Goal: Transaction & Acquisition: Purchase product/service

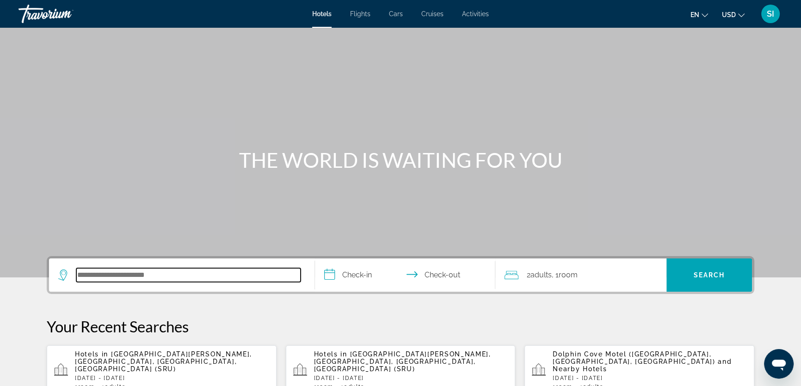
click at [88, 276] on input "Search hotel destination" at bounding box center [188, 275] width 224 height 14
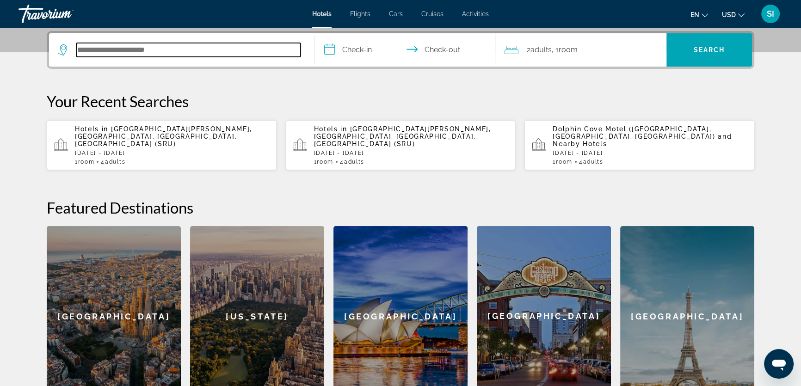
scroll to position [226, 0]
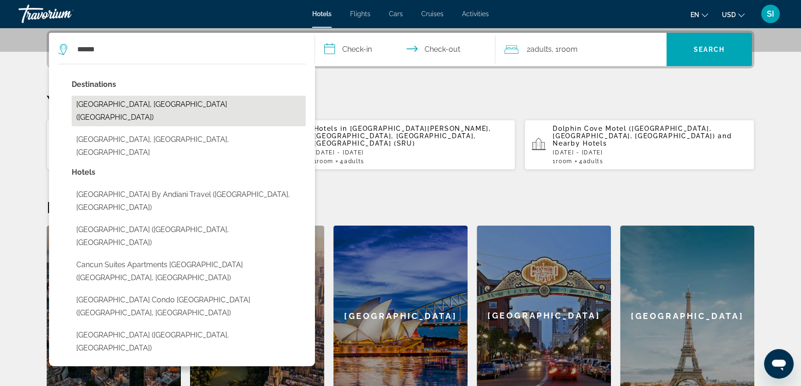
click at [127, 101] on button "Cancun, Mexico (CUN)" at bounding box center [189, 111] width 234 height 31
type input "**********"
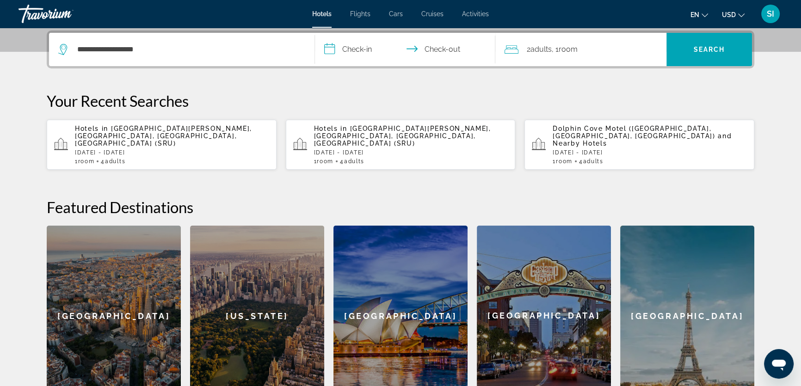
click at [363, 49] on input "**********" at bounding box center [407, 51] width 184 height 36
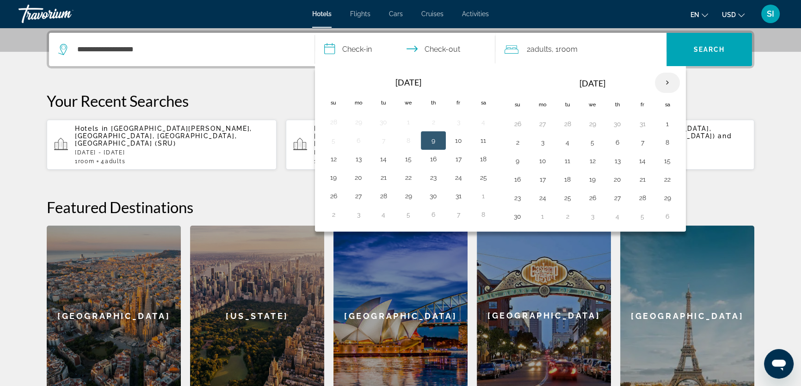
click at [659, 80] on th "Next month" at bounding box center [667, 83] width 25 height 20
click at [666, 79] on th "Next month" at bounding box center [667, 83] width 25 height 20
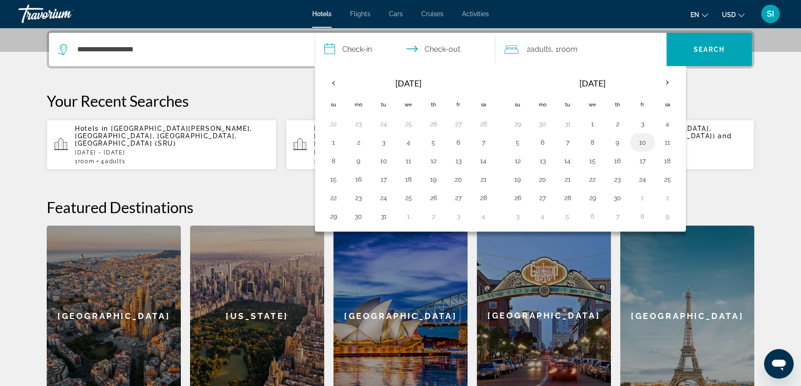
click at [640, 139] on button "10" at bounding box center [642, 142] width 15 height 13
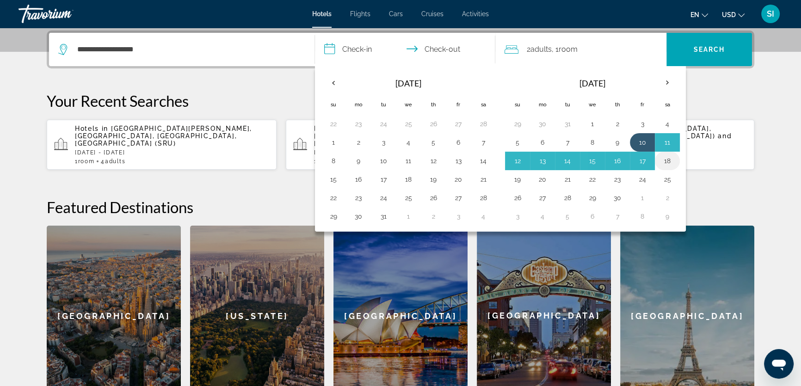
drag, startPoint x: 661, startPoint y: 157, endPoint x: 694, endPoint y: 118, distance: 50.9
click at [661, 157] on button "18" at bounding box center [667, 160] width 15 height 13
type input "**********"
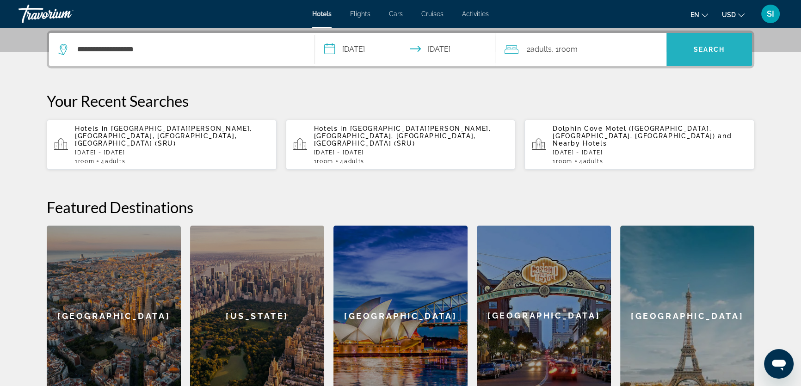
click at [705, 44] on span "Search" at bounding box center [710, 49] width 86 height 22
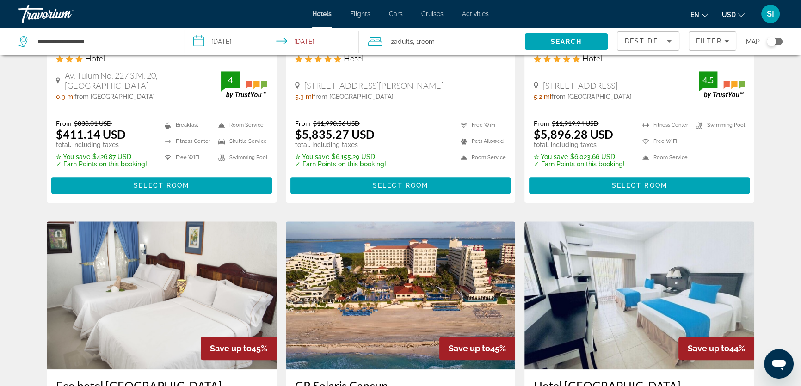
scroll to position [546, 0]
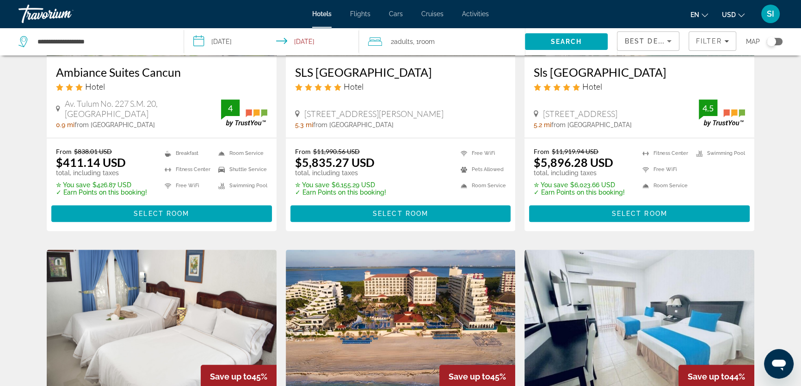
click at [774, 41] on div "Toggle map" at bounding box center [771, 41] width 9 height 9
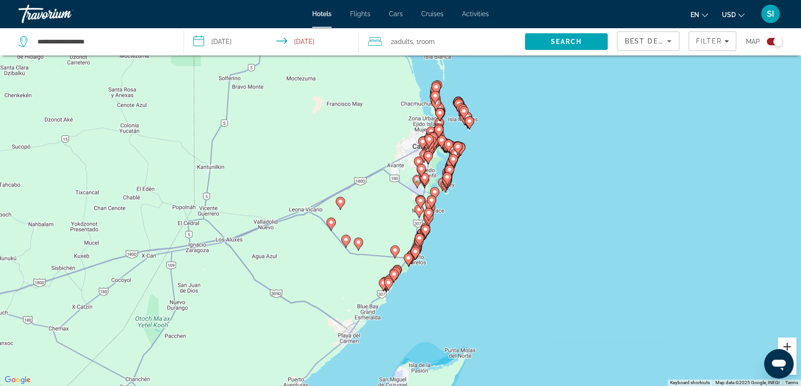
click at [784, 343] on button "Zoom in" at bounding box center [787, 347] width 19 height 19
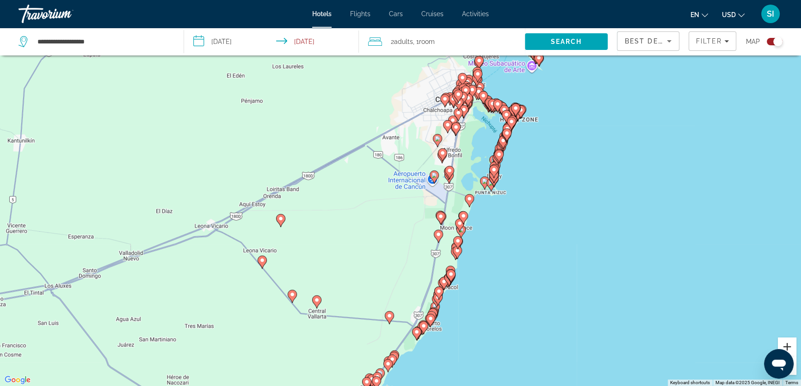
click at [784, 343] on button "Zoom in" at bounding box center [787, 347] width 19 height 19
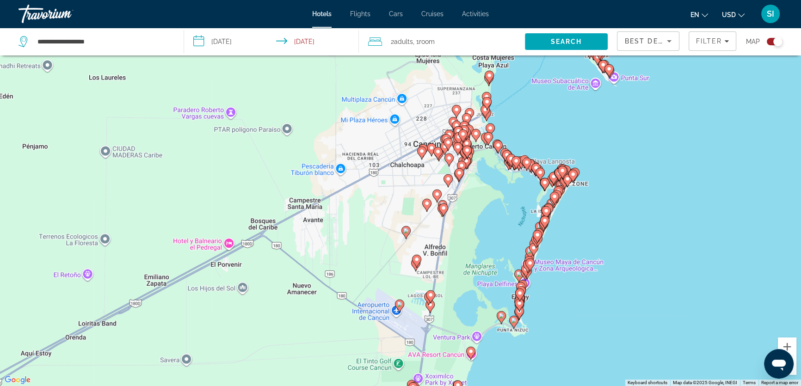
drag, startPoint x: 730, startPoint y: 196, endPoint x: 662, endPoint y: 336, distance: 155.8
click at [662, 336] on div "To activate drag with keyboard, press Alt + Enter. Once in keyboard drag state,…" at bounding box center [400, 193] width 801 height 386
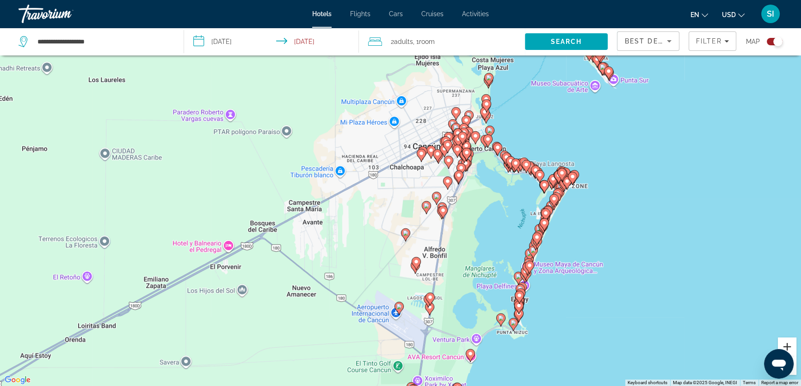
click at [785, 344] on button "Zoom in" at bounding box center [787, 347] width 19 height 19
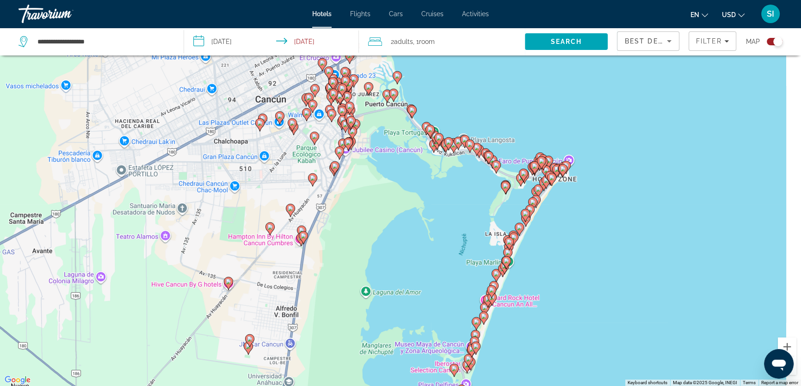
drag, startPoint x: 767, startPoint y: 276, endPoint x: 593, endPoint y: 288, distance: 174.3
click at [578, 274] on div "To activate drag with keyboard, press Alt + Enter. Once in keyboard drag state,…" at bounding box center [400, 193] width 801 height 386
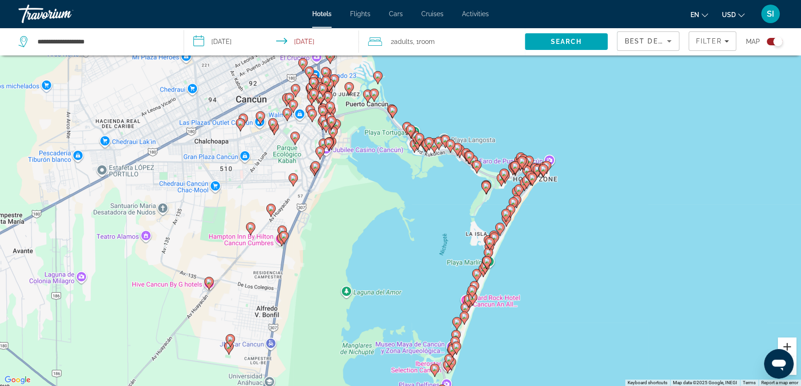
click at [790, 344] on button "Zoom in" at bounding box center [787, 347] width 19 height 19
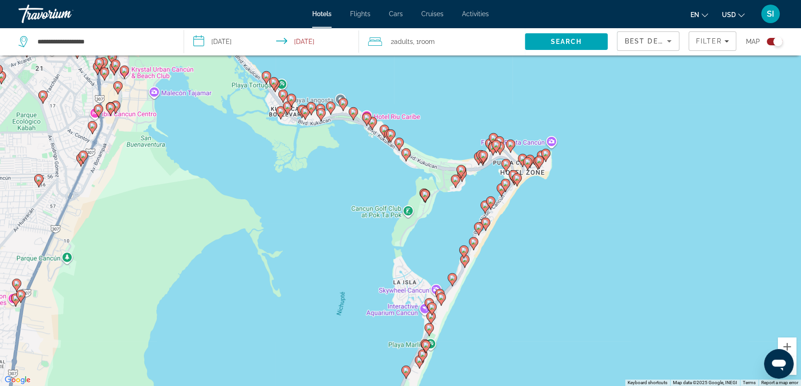
drag, startPoint x: 731, startPoint y: 272, endPoint x: 569, endPoint y: 282, distance: 162.2
click at [569, 281] on div "To activate drag with keyboard, press Alt + Enter. Once in keyboard drag state,…" at bounding box center [400, 193] width 801 height 386
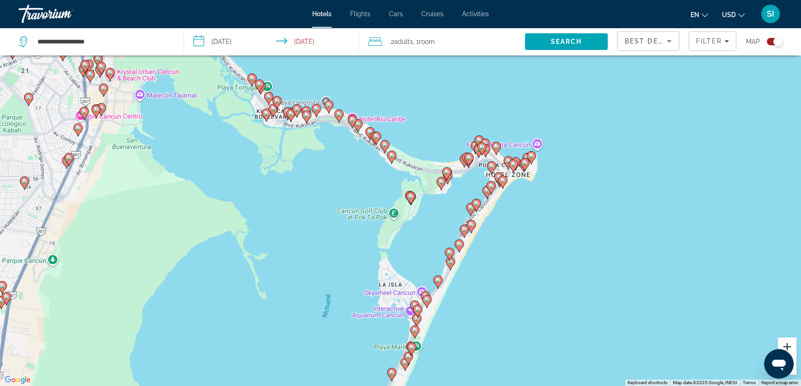
click at [789, 344] on button "Zoom in" at bounding box center [787, 347] width 19 height 19
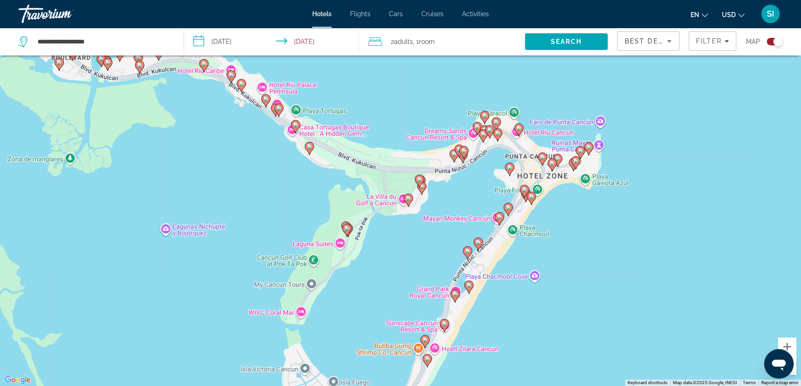
drag, startPoint x: 704, startPoint y: 225, endPoint x: 597, endPoint y: 265, distance: 114.4
click at [597, 265] on div "To activate drag with keyboard, press Alt + Enter. Once in keyboard drag state,…" at bounding box center [400, 193] width 801 height 386
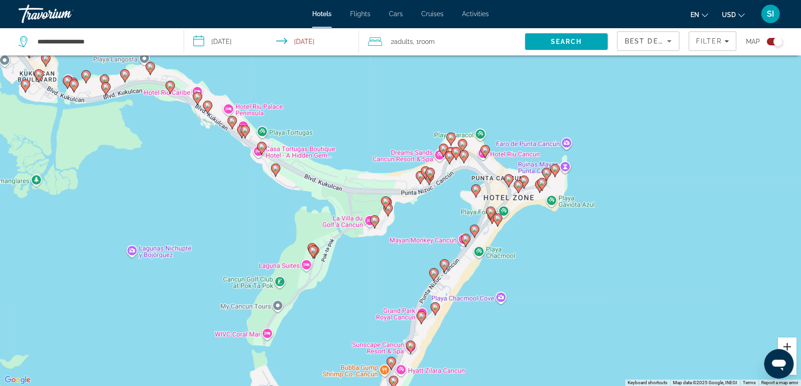
click at [787, 344] on button "Zoom in" at bounding box center [787, 347] width 19 height 19
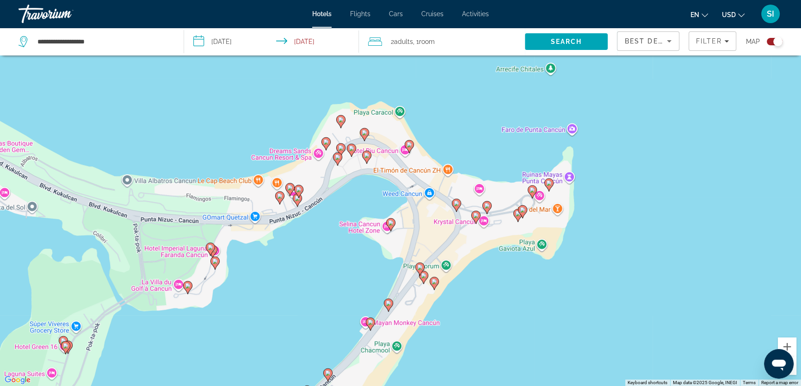
drag, startPoint x: 749, startPoint y: 310, endPoint x: 586, endPoint y: 340, distance: 165.0
click at [586, 340] on div "To activate drag with keyboard, press Alt + Enter. Once in keyboard drag state,…" at bounding box center [400, 193] width 801 height 386
click at [278, 194] on image "Main content" at bounding box center [280, 196] width 6 height 6
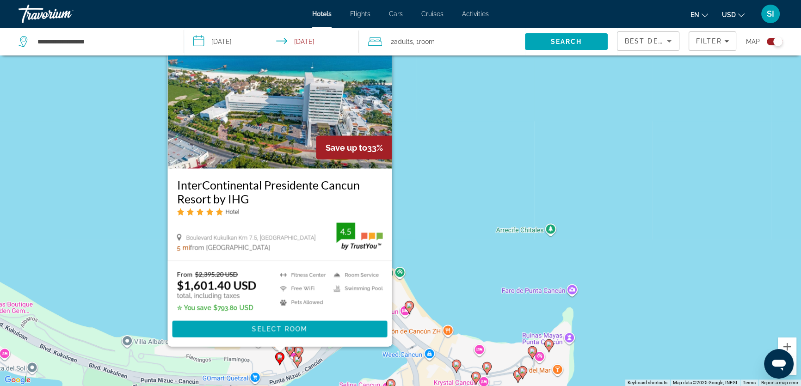
click at [427, 212] on div "To activate drag with keyboard, press Alt + Enter. Once in keyboard drag state,…" at bounding box center [400, 193] width 801 height 386
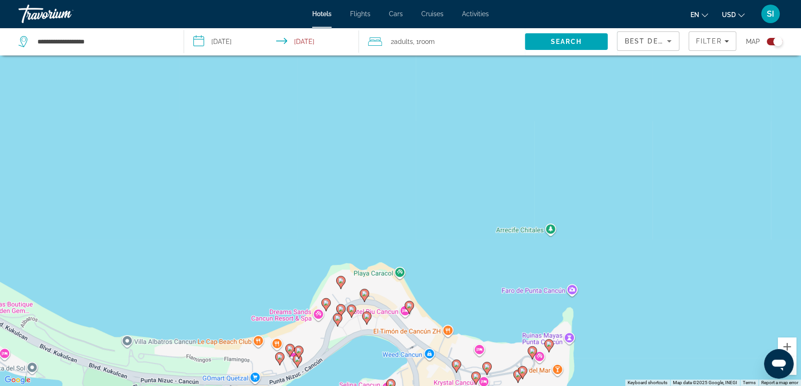
click at [290, 347] on image "Main content" at bounding box center [290, 349] width 6 height 6
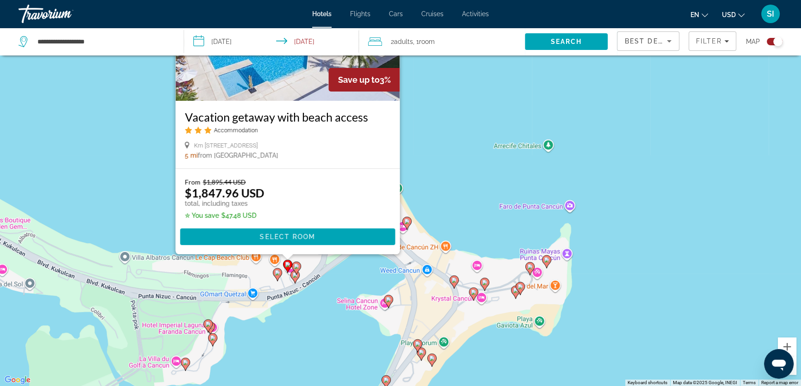
drag, startPoint x: 473, startPoint y: 258, endPoint x: 471, endPoint y: 172, distance: 85.6
click at [471, 172] on div "To activate drag with keyboard, press Alt + Enter. Once in keyboard drag state,…" at bounding box center [400, 193] width 801 height 386
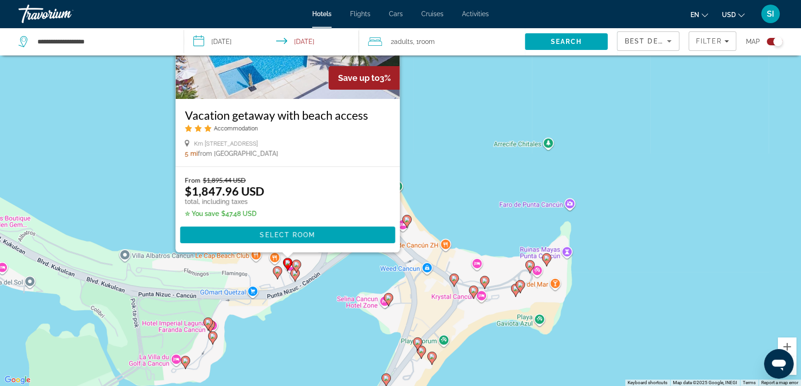
click at [296, 266] on image "Main content" at bounding box center [297, 265] width 6 height 6
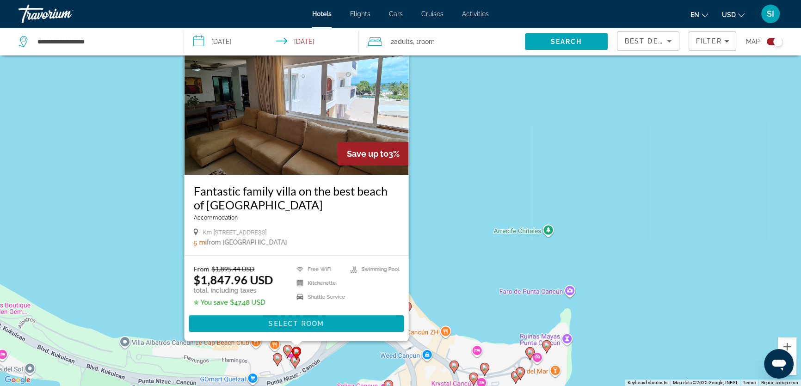
click at [442, 264] on div "To activate drag with keyboard, press Alt + Enter. Once in keyboard drag state,…" at bounding box center [400, 193] width 801 height 386
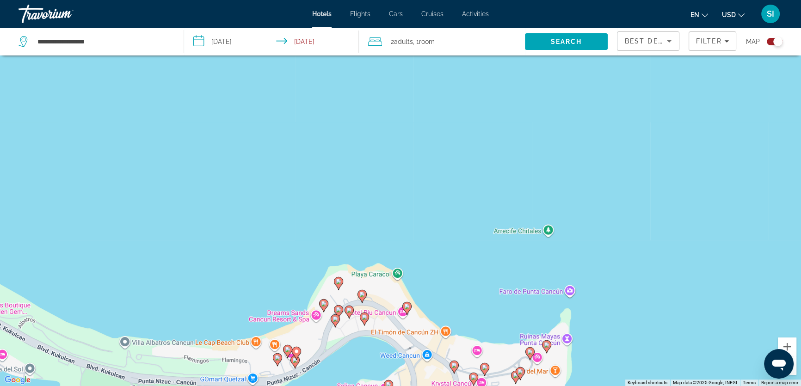
click at [293, 363] on image "Main content" at bounding box center [295, 361] width 6 height 6
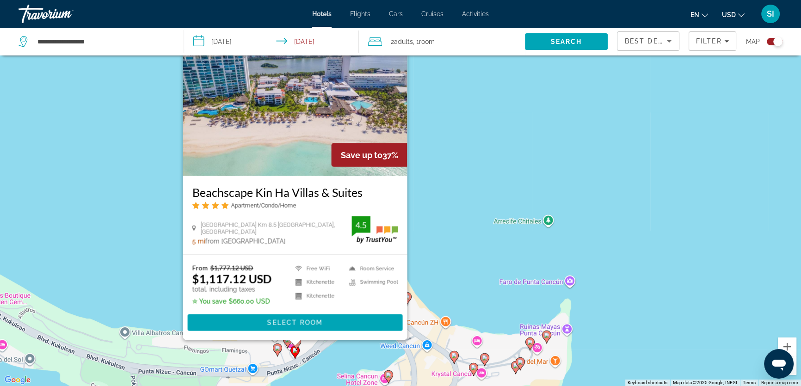
click at [510, 171] on div "To activate drag with keyboard, press Alt + Enter. Once in keyboard drag state,…" at bounding box center [400, 193] width 801 height 386
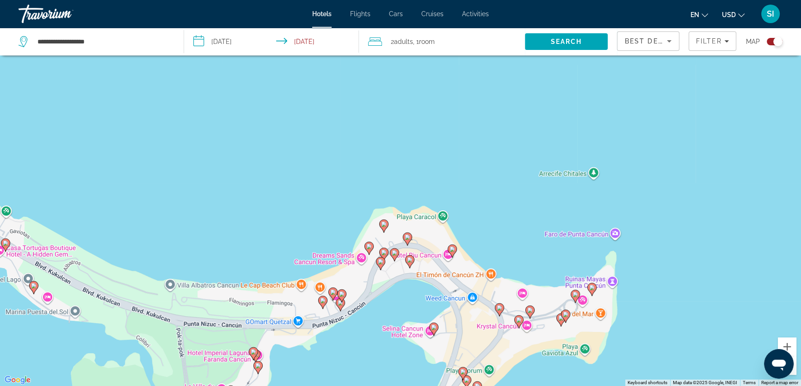
drag, startPoint x: 499, startPoint y: 285, endPoint x: 550, endPoint y: 230, distance: 75.3
click at [550, 230] on div "To activate drag with keyboard, press Alt + Enter. Once in keyboard drag state,…" at bounding box center [400, 193] width 801 height 386
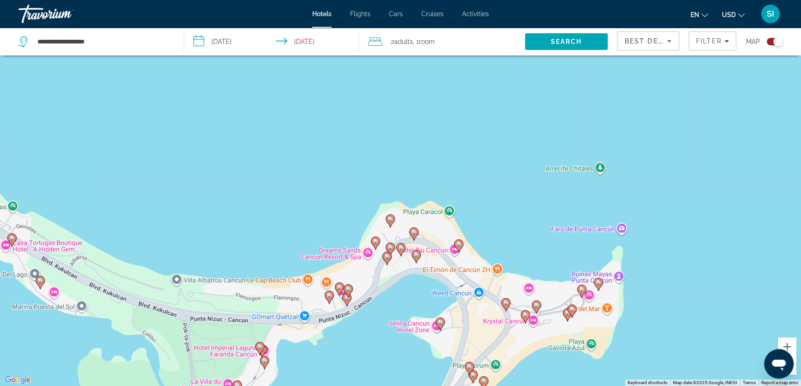
click at [376, 241] on image "Main content" at bounding box center [376, 242] width 6 height 6
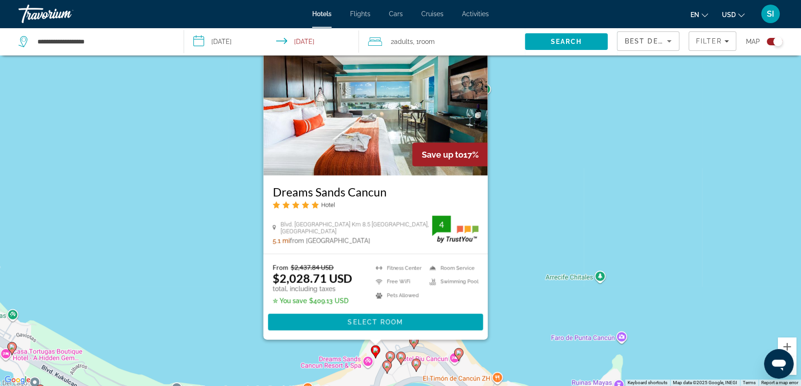
click at [536, 254] on div "To activate drag with keyboard, press Alt + Enter. Once in keyboard drag state,…" at bounding box center [400, 193] width 801 height 386
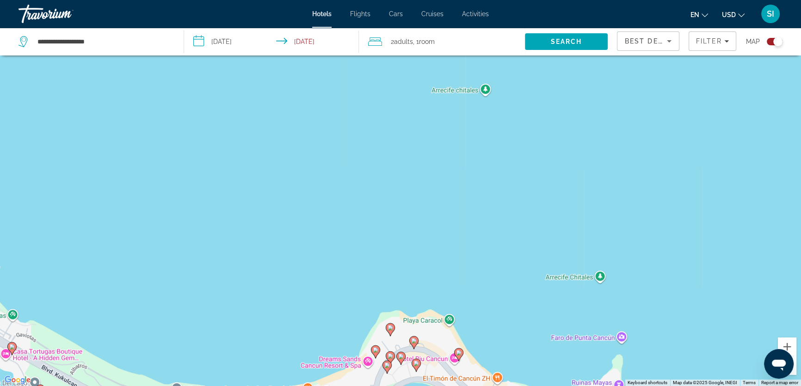
click at [390, 328] on image "Main content" at bounding box center [391, 328] width 6 height 6
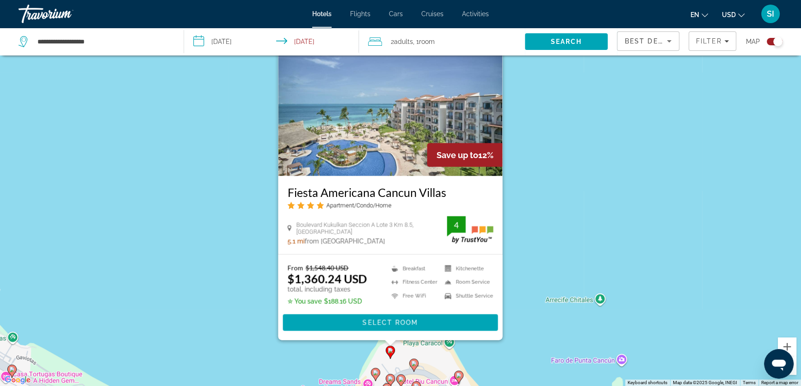
click at [525, 245] on div "To activate drag with keyboard, press Alt + Enter. Once in keyboard drag state,…" at bounding box center [400, 193] width 801 height 386
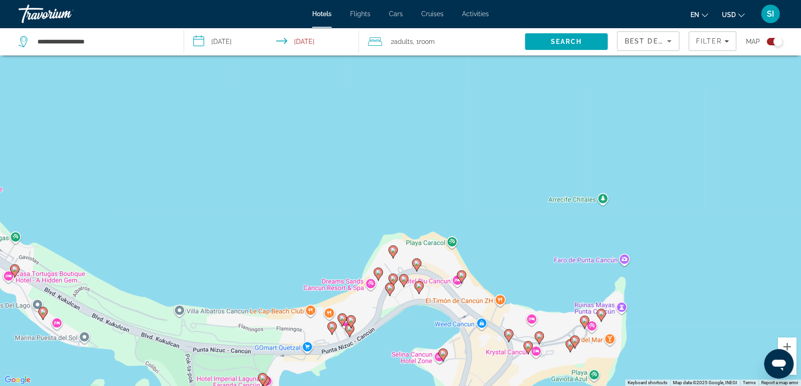
drag, startPoint x: 482, startPoint y: 281, endPoint x: 483, endPoint y: 175, distance: 106.4
click at [484, 174] on div "To activate drag with keyboard, press Alt + Enter. Once in keyboard drag state,…" at bounding box center [400, 193] width 801 height 386
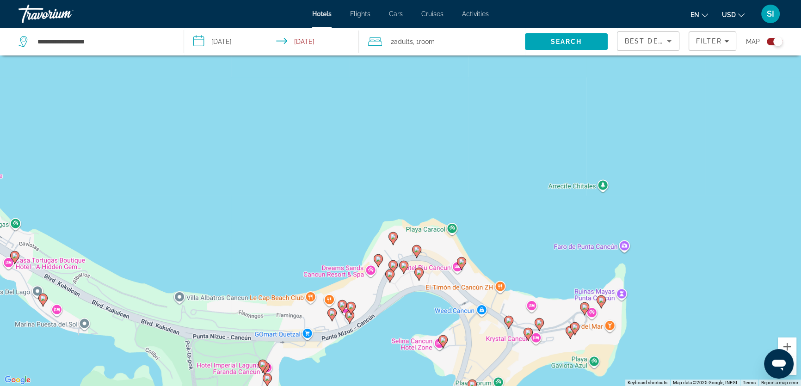
click at [415, 248] on image "Main content" at bounding box center [417, 250] width 6 height 6
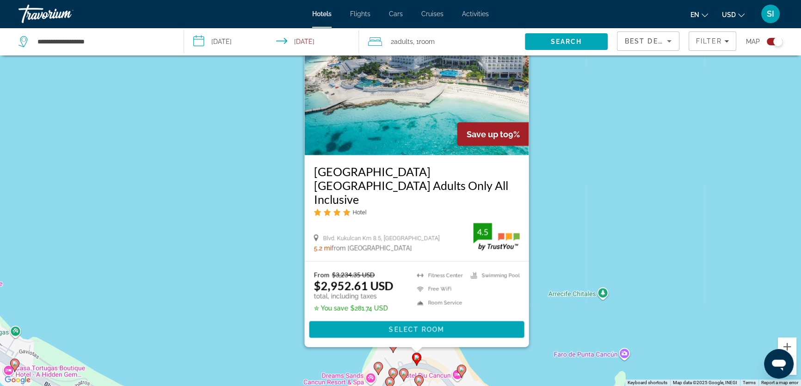
click at [567, 224] on div "To activate drag with keyboard, press Alt + Enter. Once in keyboard drag state,…" at bounding box center [400, 193] width 801 height 386
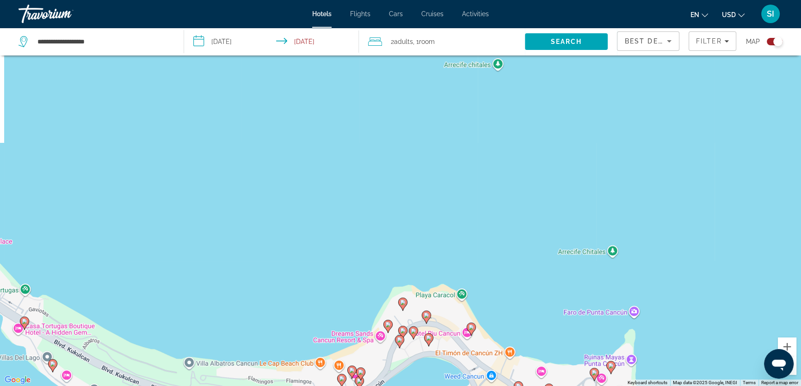
drag, startPoint x: 470, startPoint y: 356, endPoint x: 485, endPoint y: 300, distance: 57.8
click at [485, 300] on div "To activate drag with keyboard, press Alt + Enter. Once in keyboard drag state,…" at bounding box center [400, 193] width 801 height 386
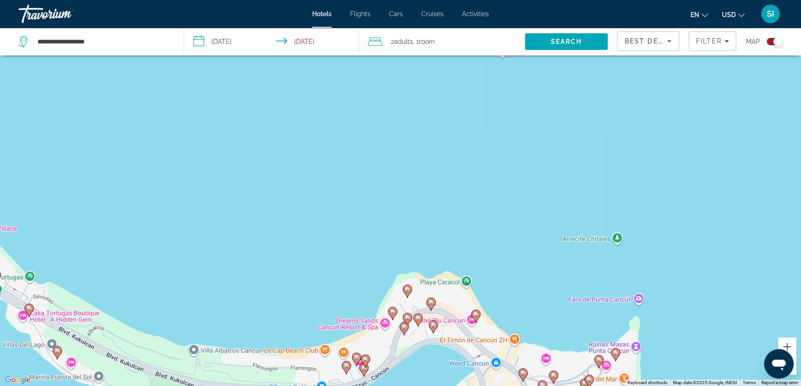
click at [475, 313] on image "Main content" at bounding box center [476, 315] width 6 height 6
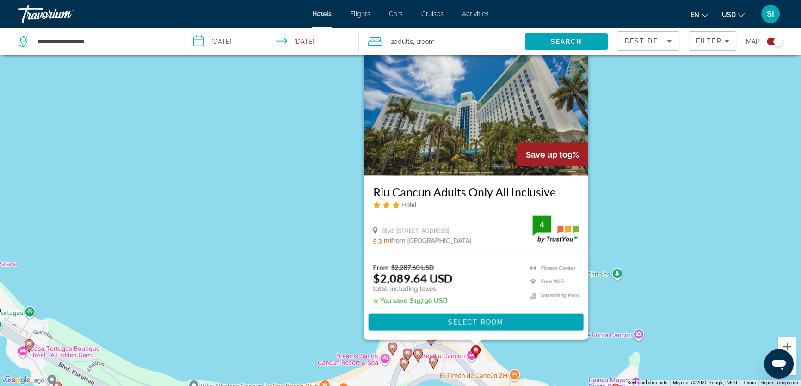
click at [647, 214] on div "To activate drag with keyboard, press Alt + Enter. Once in keyboard drag state,…" at bounding box center [400, 193] width 801 height 386
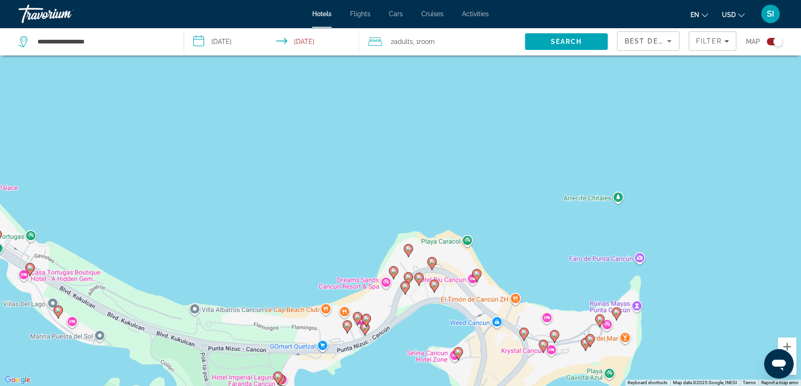
drag, startPoint x: 541, startPoint y: 270, endPoint x: 542, endPoint y: 192, distance: 77.2
click at [542, 192] on div "To activate drag with keyboard, press Alt + Enter. Once in keyboard drag state,…" at bounding box center [400, 193] width 801 height 386
click at [421, 277] on image "Main content" at bounding box center [419, 278] width 6 height 6
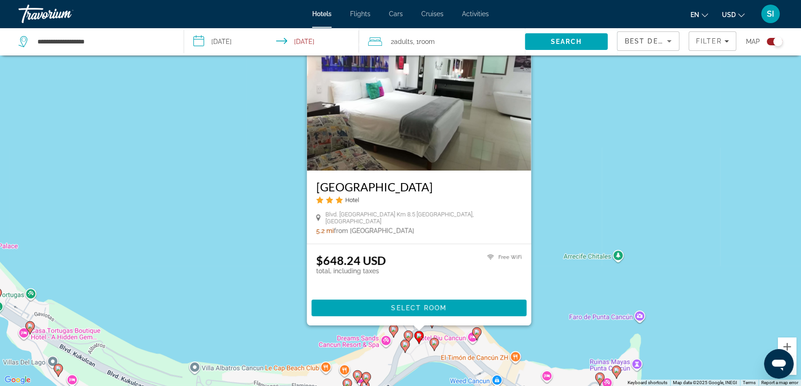
click at [551, 227] on div "To activate drag with keyboard, press Alt + Enter. Once in keyboard drag state,…" at bounding box center [400, 193] width 801 height 386
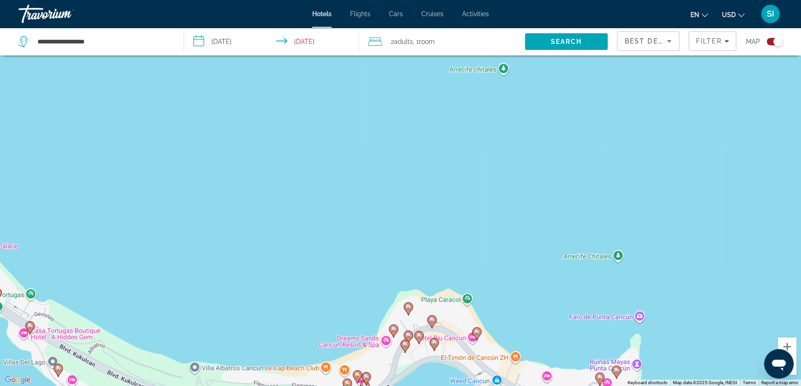
click at [407, 333] on image "Main content" at bounding box center [409, 336] width 6 height 6
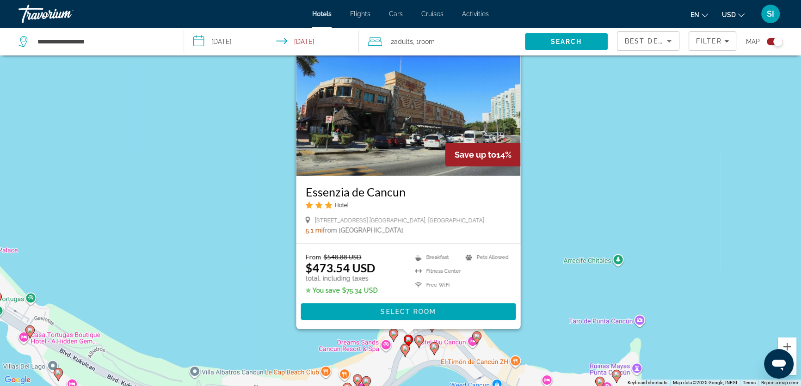
click at [615, 188] on div "To activate drag with keyboard, press Alt + Enter. Once in keyboard drag state,…" at bounding box center [400, 193] width 801 height 386
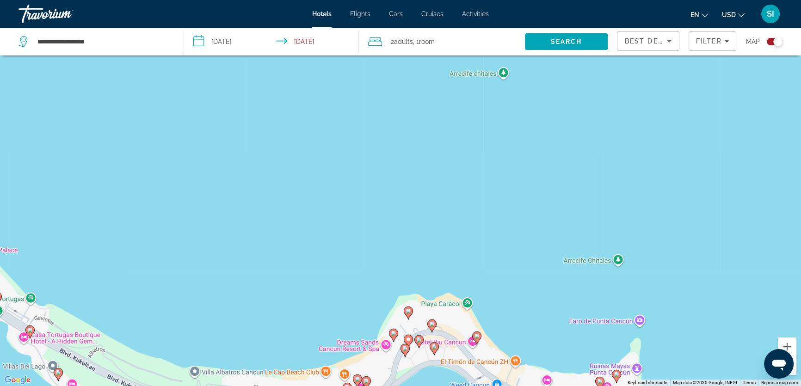
click at [410, 338] on image "Main content" at bounding box center [409, 340] width 6 height 6
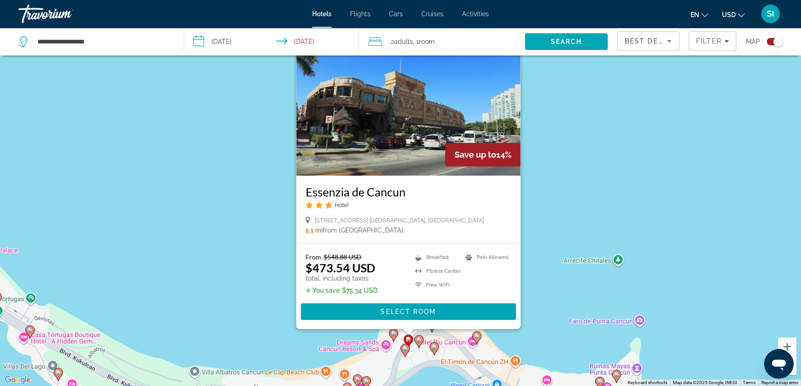
click at [562, 203] on div "To activate drag with keyboard, press Alt + Enter. Once in keyboard drag state,…" at bounding box center [400, 193] width 801 height 386
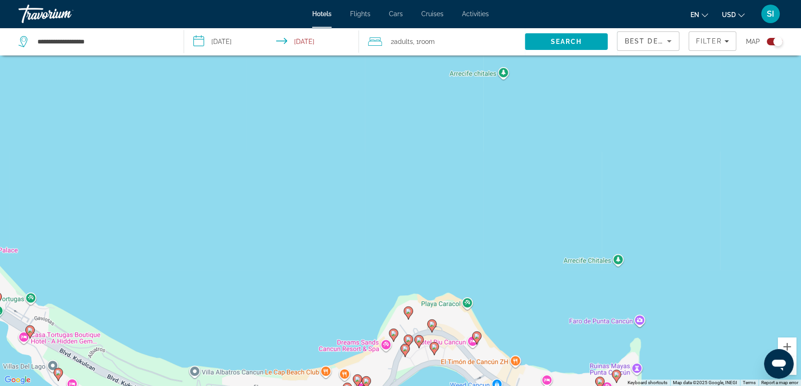
click at [404, 348] on image "Main content" at bounding box center [405, 349] width 6 height 6
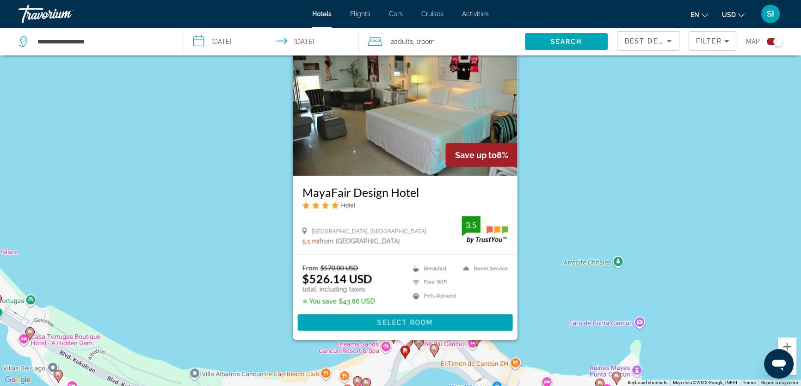
click at [584, 175] on div "To activate drag with keyboard, press Alt + Enter. Once in keyboard drag state,…" at bounding box center [400, 193] width 801 height 386
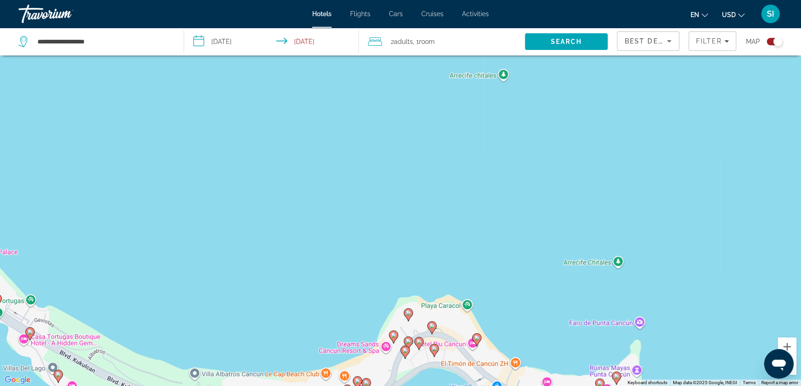
click at [433, 350] on image "Main content" at bounding box center [435, 349] width 6 height 6
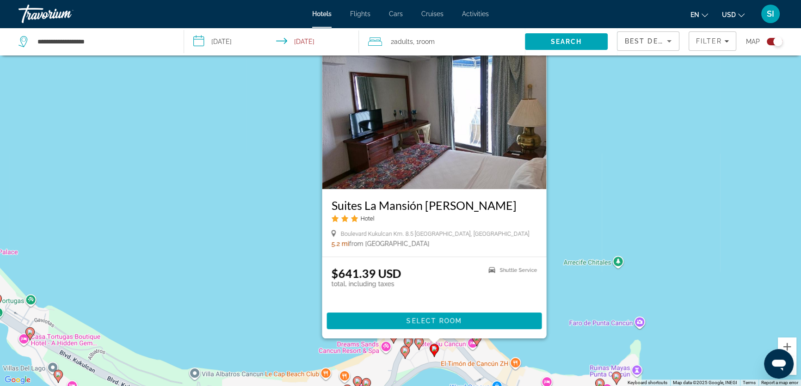
click at [627, 201] on div "To activate drag with keyboard, press Alt + Enter. Once in keyboard drag state,…" at bounding box center [400, 193] width 801 height 386
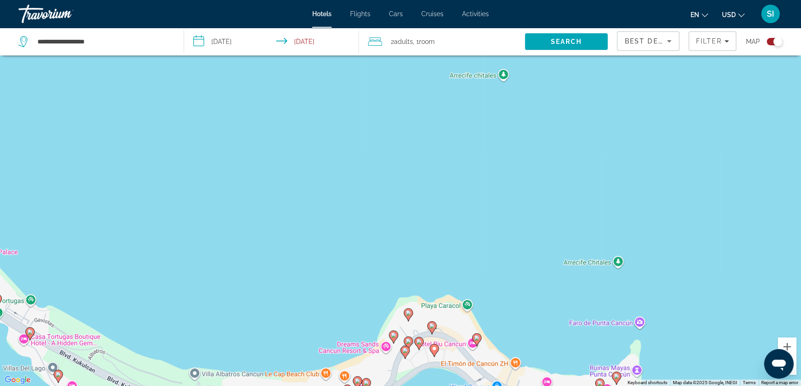
click at [480, 338] on icon "Main content" at bounding box center [477, 339] width 8 height 12
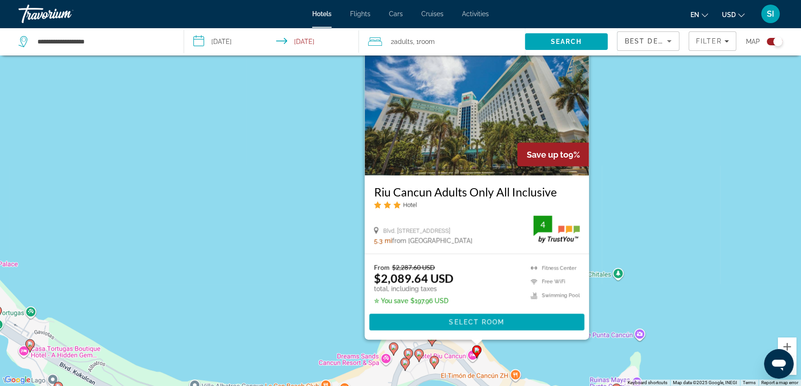
click at [664, 178] on div "To activate drag with keyboard, press Alt + Enter. Once in keyboard drag state,…" at bounding box center [400, 193] width 801 height 386
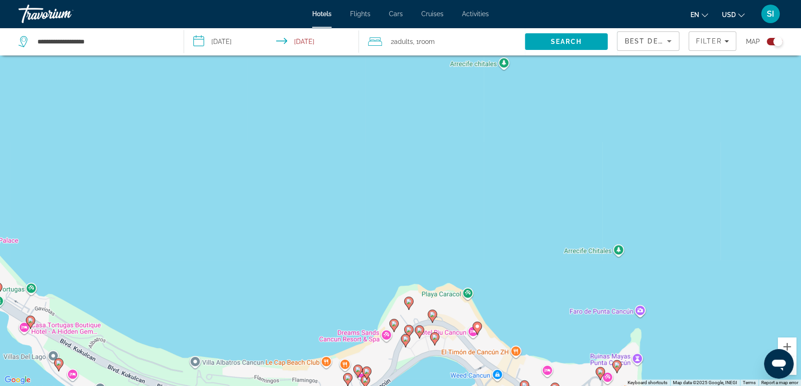
drag, startPoint x: 474, startPoint y: 257, endPoint x: 475, endPoint y: 183, distance: 74.5
click at [475, 183] on div "To activate drag with keyboard, press Alt + Enter. Once in keyboard drag state,…" at bounding box center [400, 193] width 801 height 386
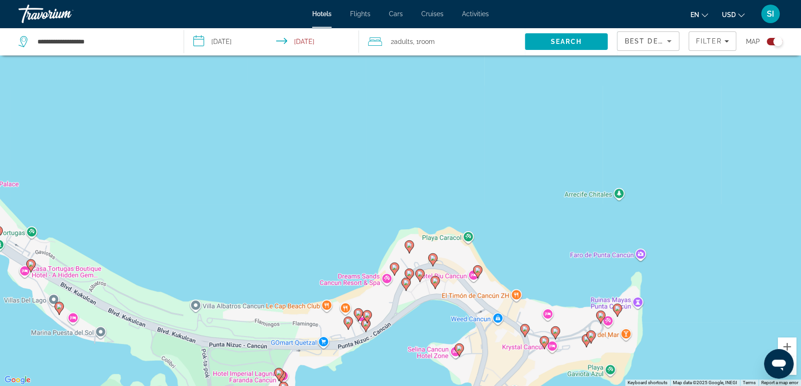
click at [523, 329] on image "Main content" at bounding box center [525, 329] width 6 height 6
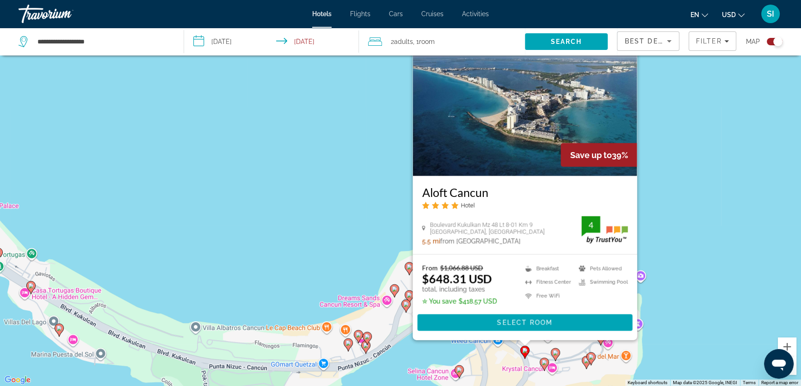
click at [714, 216] on div "To activate drag with keyboard, press Alt + Enter. Once in keyboard drag state,…" at bounding box center [400, 193] width 801 height 386
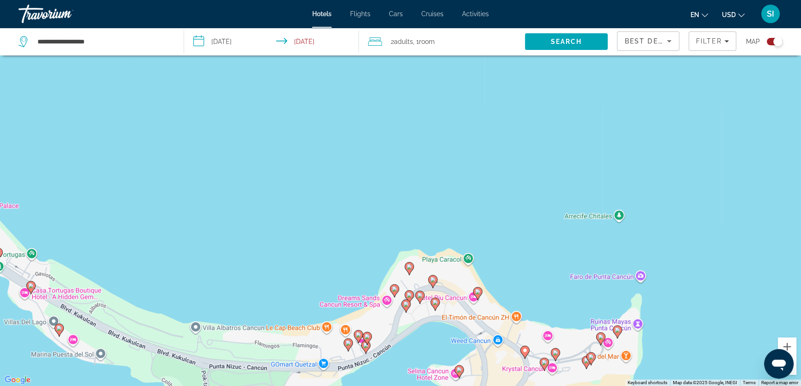
click at [556, 357] on icon "Main content" at bounding box center [555, 354] width 8 height 12
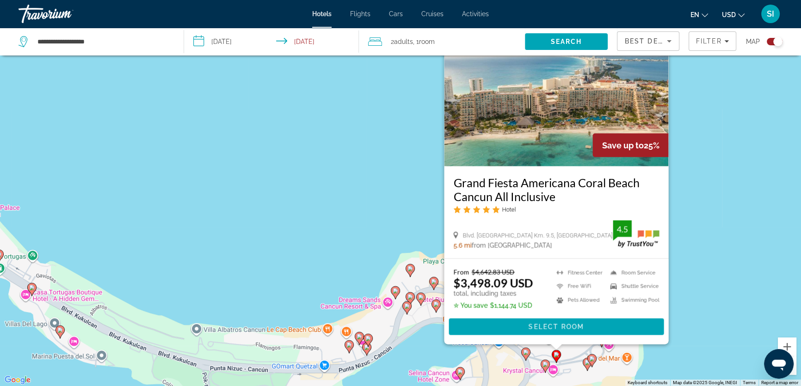
drag, startPoint x: 729, startPoint y: 200, endPoint x: 735, endPoint y: 187, distance: 14.3
click at [734, 188] on div "To activate drag with keyboard, press Alt + Enter. Once in keyboard drag state,…" at bounding box center [400, 193] width 801 height 386
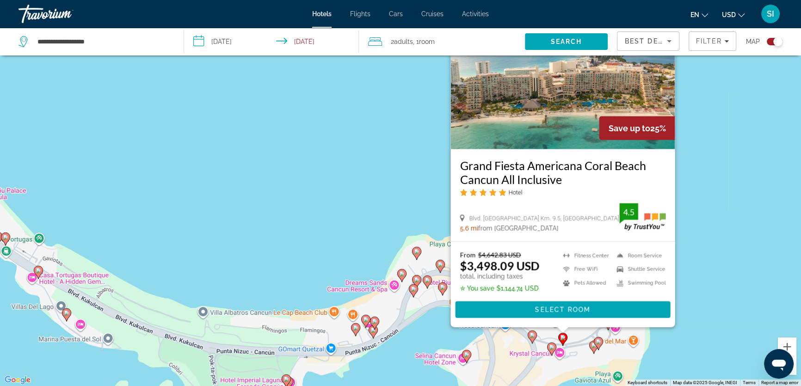
click at [729, 234] on div "To activate drag with keyboard, press Alt + Enter. Once in keyboard drag state,…" at bounding box center [400, 193] width 801 height 386
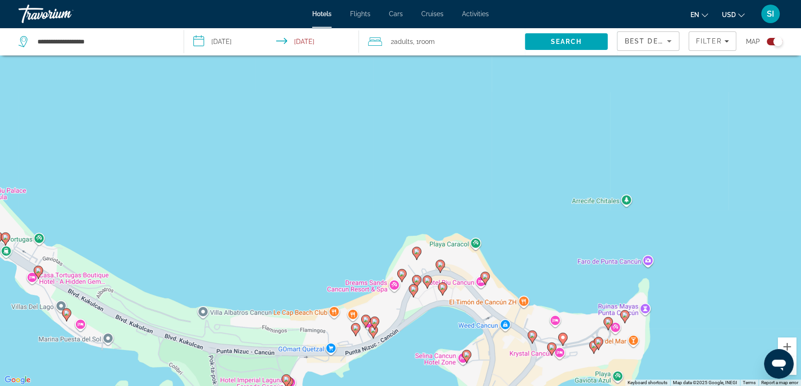
drag, startPoint x: 607, startPoint y: 322, endPoint x: 610, endPoint y: 316, distance: 6.4
click at [610, 319] on image "Main content" at bounding box center [608, 322] width 6 height 6
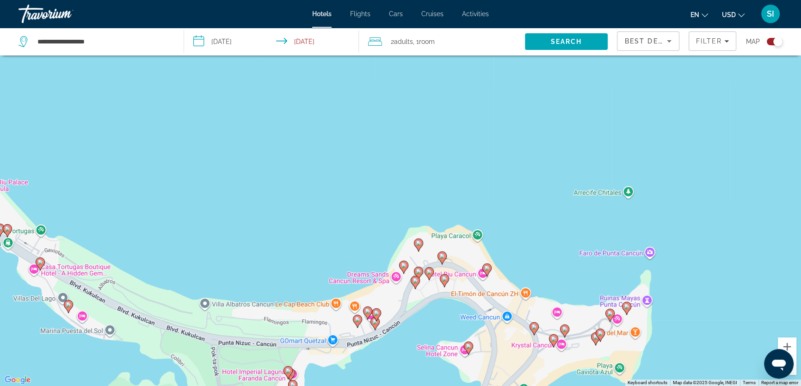
click at [610, 313] on image "Main content" at bounding box center [610, 314] width 6 height 6
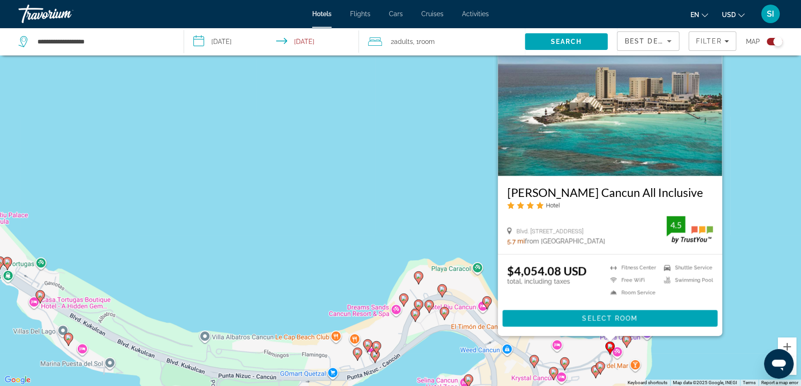
click at [749, 232] on div "To activate drag with keyboard, press Alt + Enter. Once in keyboard drag state,…" at bounding box center [400, 193] width 801 height 386
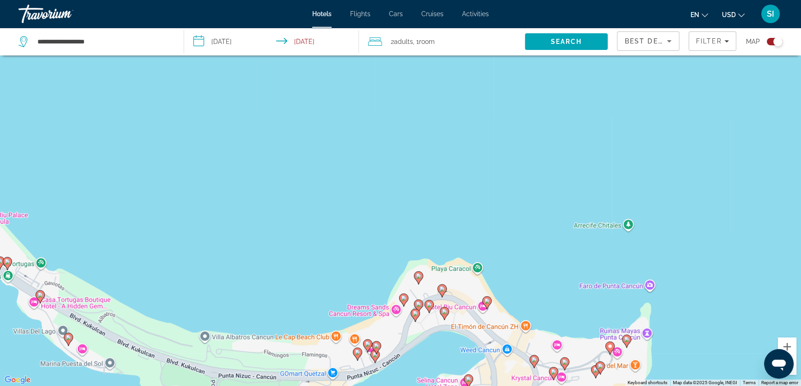
click at [627, 338] on image "Main content" at bounding box center [627, 340] width 6 height 6
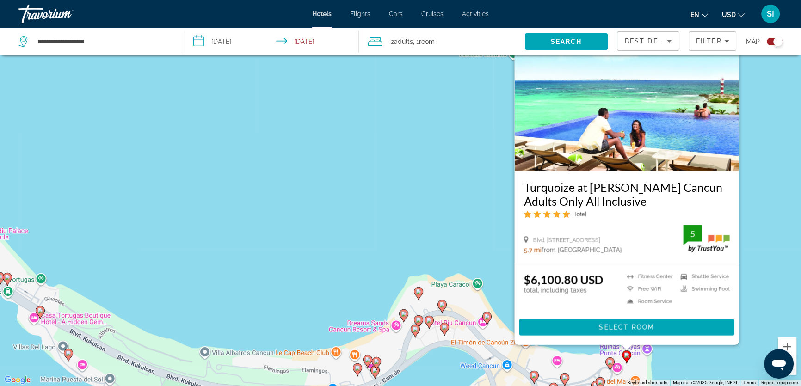
click at [770, 236] on div "To activate drag with keyboard, press Alt + Enter. Once in keyboard drag state,…" at bounding box center [400, 193] width 801 height 386
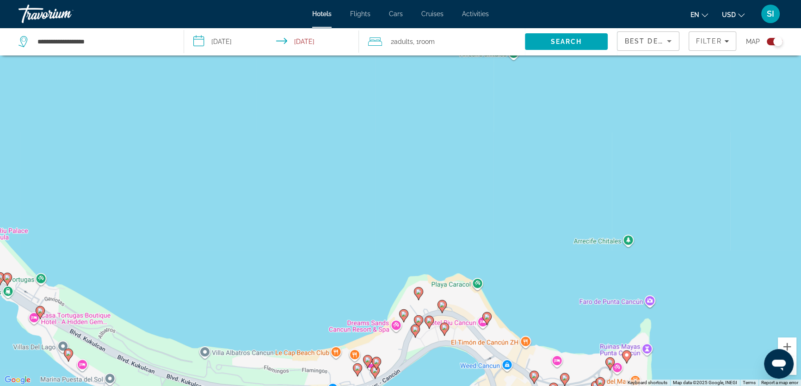
click at [487, 313] on icon "Main content" at bounding box center [487, 318] width 8 height 12
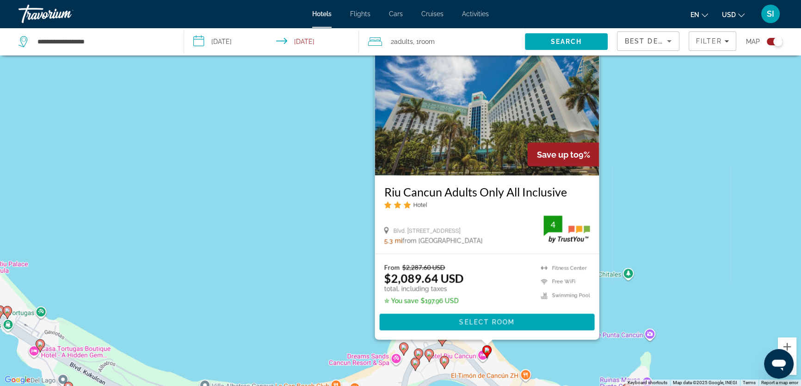
click at [673, 172] on div "To activate drag with keyboard, press Alt + Enter. Once in keyboard drag state,…" at bounding box center [400, 193] width 801 height 386
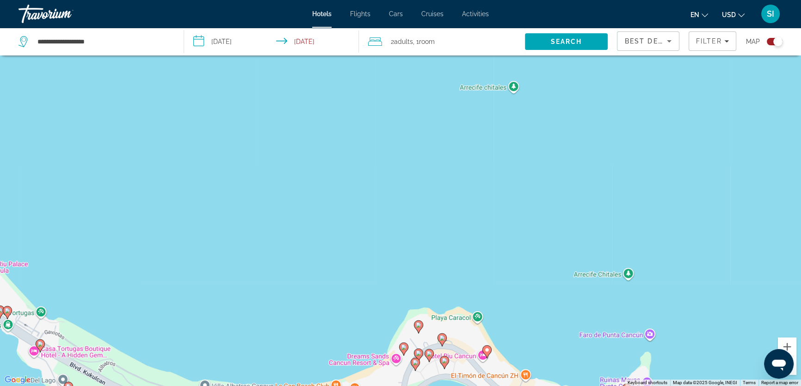
click at [419, 323] on image "Main content" at bounding box center [419, 325] width 6 height 6
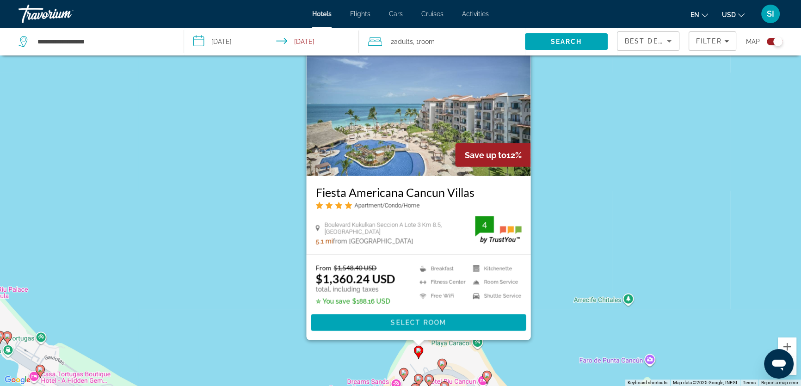
click at [618, 245] on div "To activate drag with keyboard, press Alt + Enter. Once in keyboard drag state,…" at bounding box center [400, 193] width 801 height 386
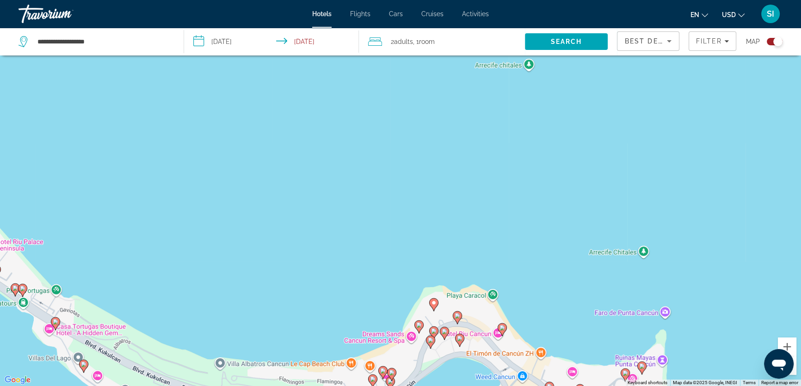
drag, startPoint x: 513, startPoint y: 292, endPoint x: 528, endPoint y: 248, distance: 46.4
click at [528, 248] on div "To activate drag with keyboard, press Alt + Enter. Once in keyboard drag state,…" at bounding box center [400, 193] width 801 height 386
click at [415, 326] on icon "Main content" at bounding box center [418, 326] width 9 height 13
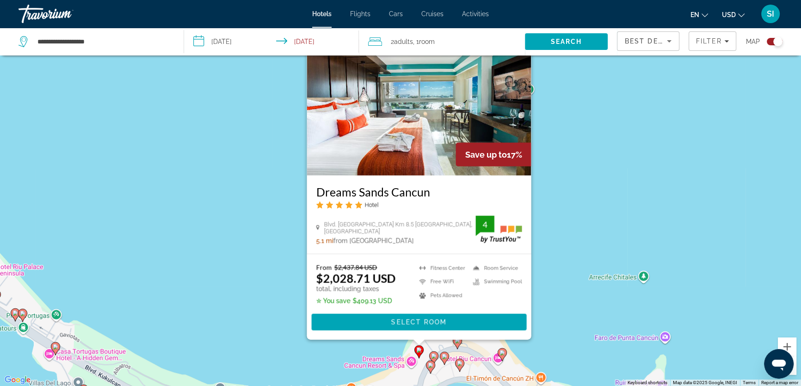
click at [589, 224] on div "To activate drag with keyboard, press Alt + Enter. Once in keyboard drag state,…" at bounding box center [400, 193] width 801 height 386
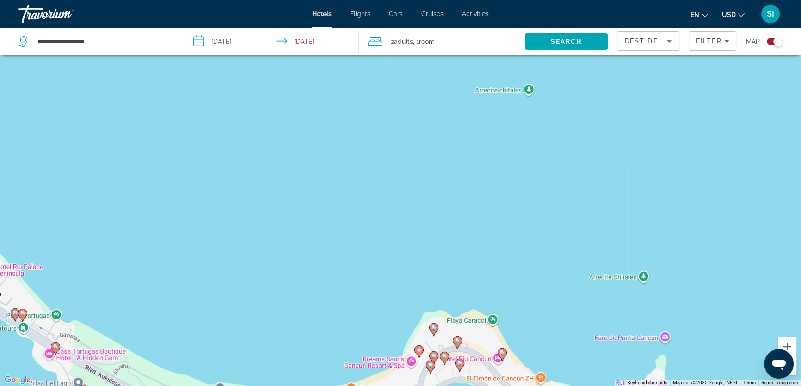
click at [500, 352] on image "Main content" at bounding box center [503, 353] width 6 height 6
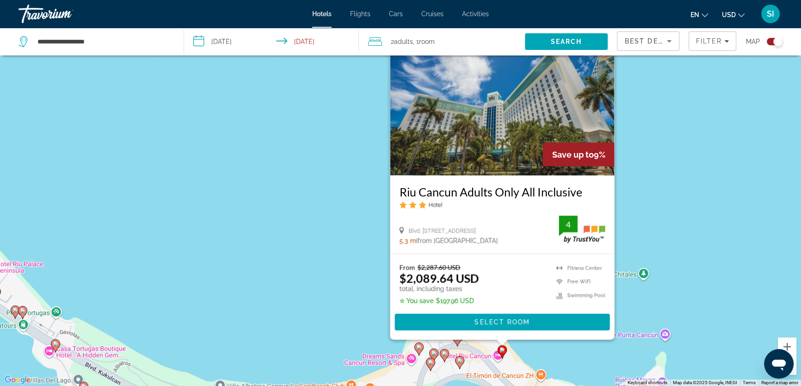
click at [661, 231] on div "To activate drag with keyboard, press Alt + Enter. Once in keyboard drag state,…" at bounding box center [400, 193] width 801 height 386
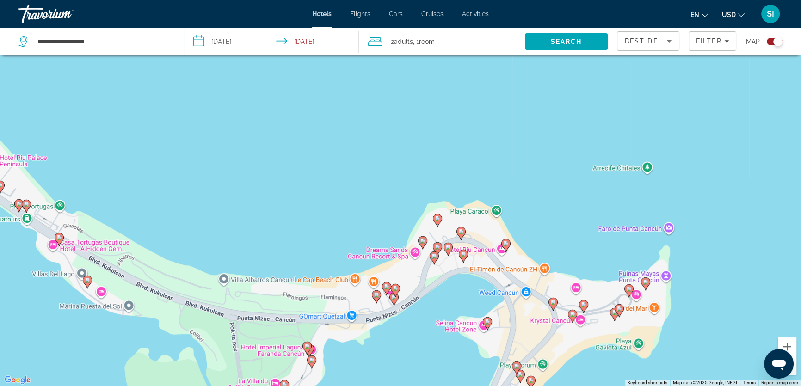
drag, startPoint x: 541, startPoint y: 285, endPoint x: 544, endPoint y: 189, distance: 96.3
click at [544, 189] on div "To activate drag with keyboard, press Alt + Enter. Once in keyboard drag state,…" at bounding box center [400, 193] width 801 height 386
click at [503, 245] on icon "Main content" at bounding box center [506, 245] width 8 height 12
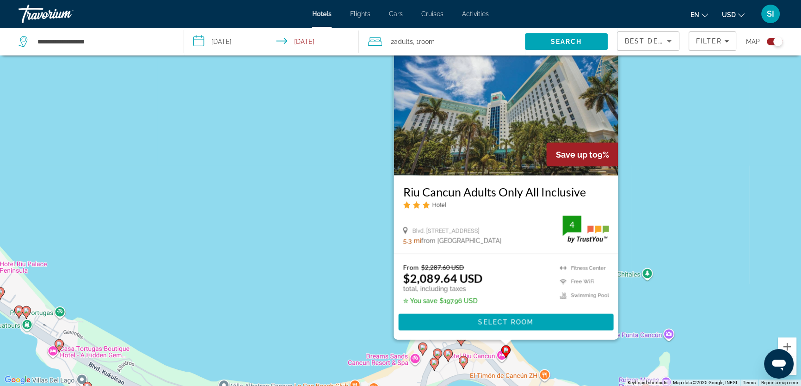
click at [651, 204] on div "To activate drag with keyboard, press Alt + Enter. Once in keyboard drag state,…" at bounding box center [400, 193] width 801 height 386
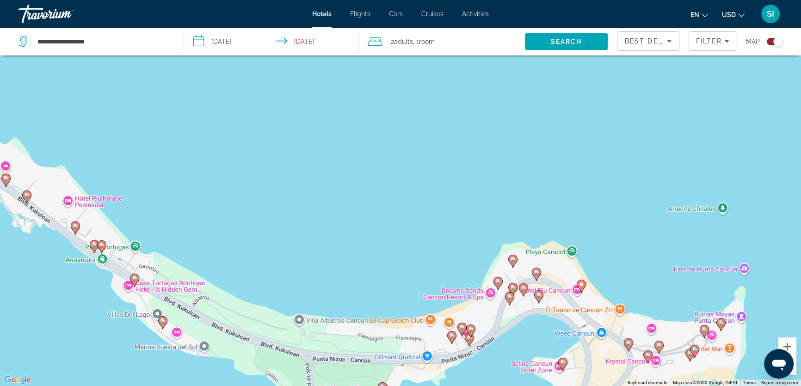
drag, startPoint x: 444, startPoint y: 305, endPoint x: 512, endPoint y: 238, distance: 95.8
click at [515, 239] on div "To activate drag with keyboard, press Alt + Enter. Once in keyboard drag state,…" at bounding box center [400, 193] width 801 height 386
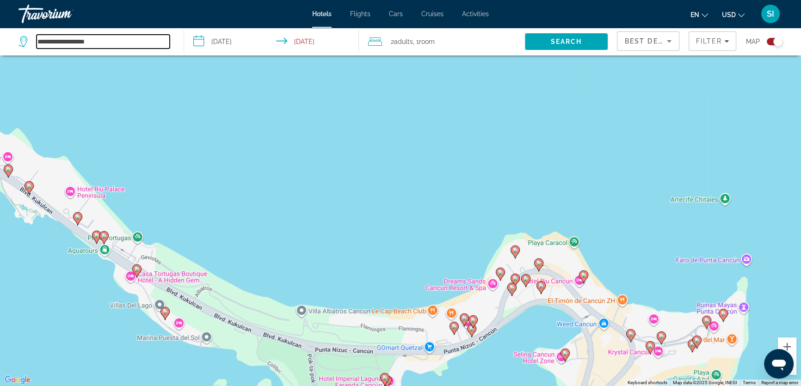
click at [62, 40] on input "**********" at bounding box center [103, 42] width 133 height 14
drag, startPoint x: 62, startPoint y: 40, endPoint x: 111, endPoint y: 37, distance: 50.1
click at [111, 37] on input "**********" at bounding box center [103, 42] width 133 height 14
drag, startPoint x: 111, startPoint y: 40, endPoint x: 30, endPoint y: 37, distance: 81.9
click at [30, 36] on div "**********" at bounding box center [94, 42] width 151 height 14
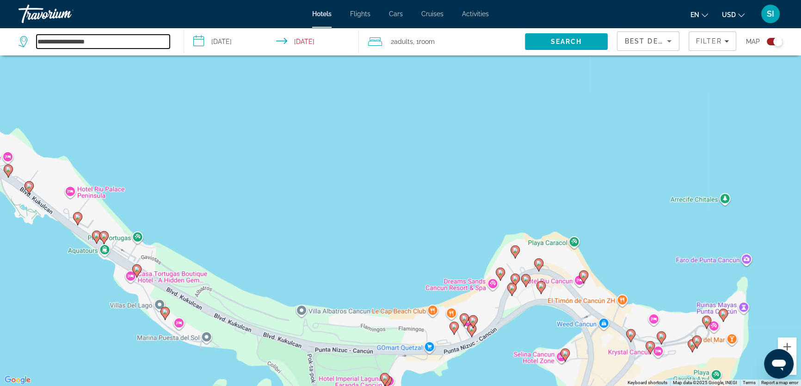
paste input "*********"
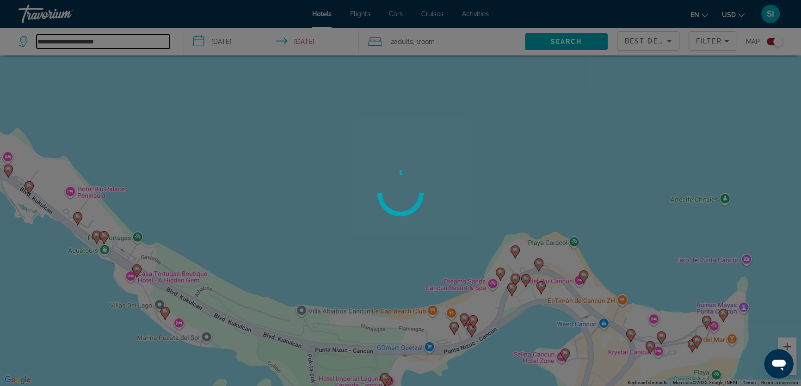
type input "**********"
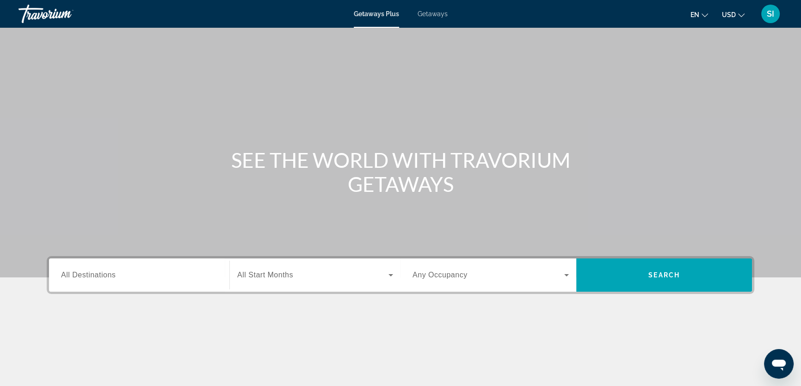
click at [63, 273] on span "All Destinations" at bounding box center [88, 275] width 55 height 8
click at [63, 273] on input "Destination All Destinations" at bounding box center [139, 275] width 156 height 11
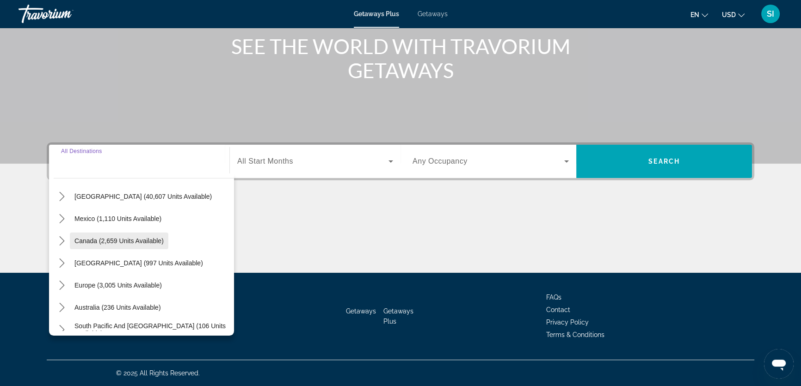
scroll to position [42, 0]
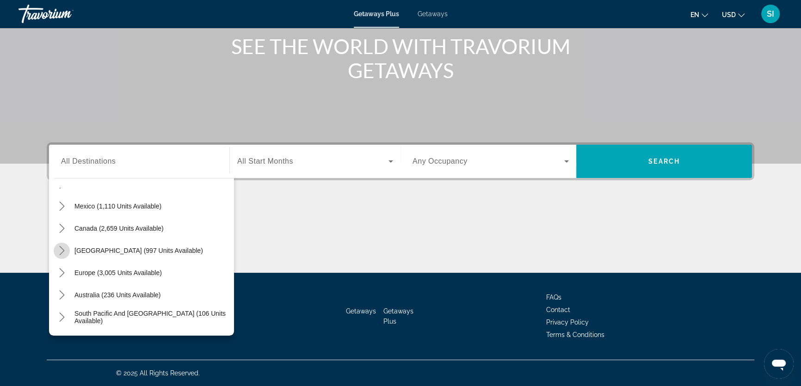
click at [60, 246] on icon "Toggle Caribbean & Atlantic Islands (997 units available) submenu" at bounding box center [61, 250] width 9 height 9
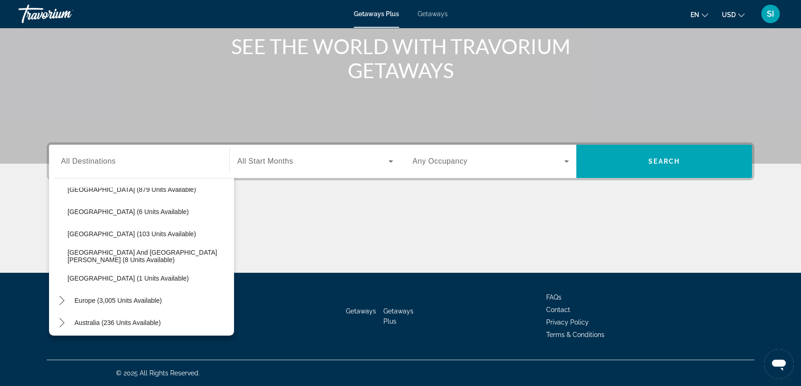
scroll to position [83, 0]
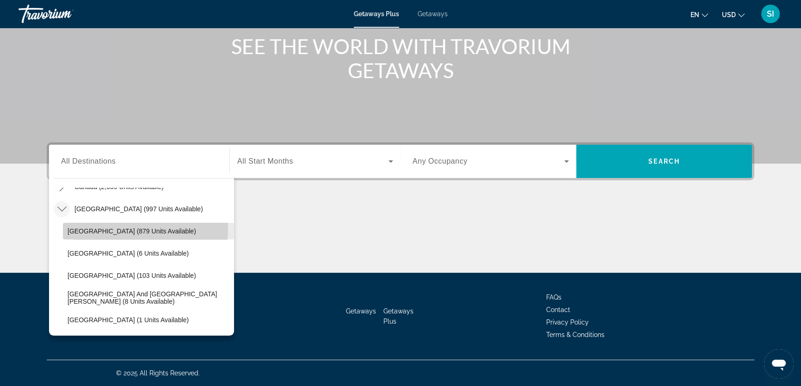
click at [92, 228] on span "[GEOGRAPHIC_DATA] (879 units available)" at bounding box center [132, 231] width 129 height 7
type input "**********"
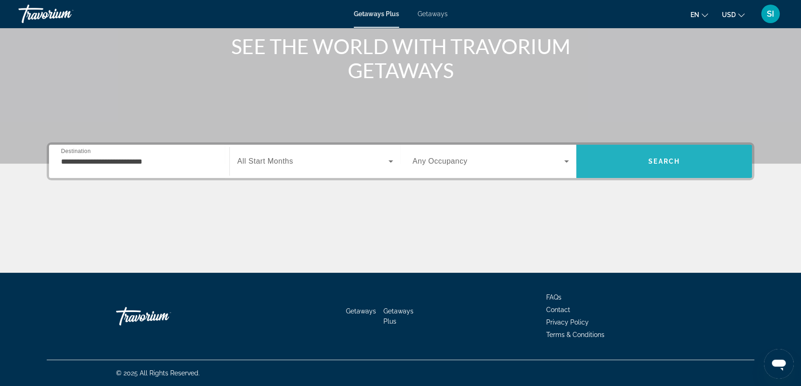
click at [660, 158] on span "Search" at bounding box center [663, 161] width 31 height 7
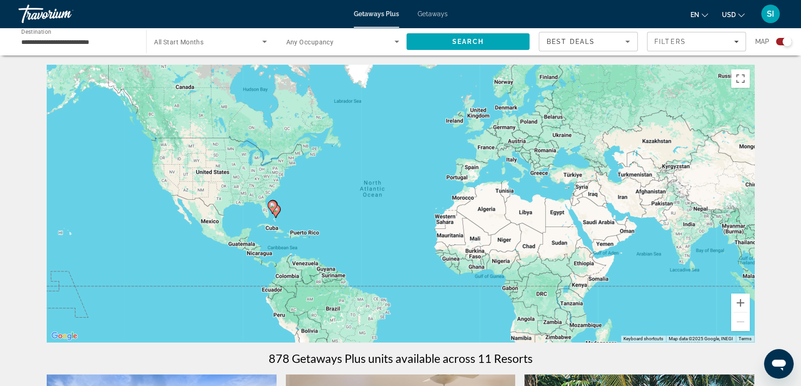
click at [439, 12] on span "Getaways" at bounding box center [433, 13] width 30 height 7
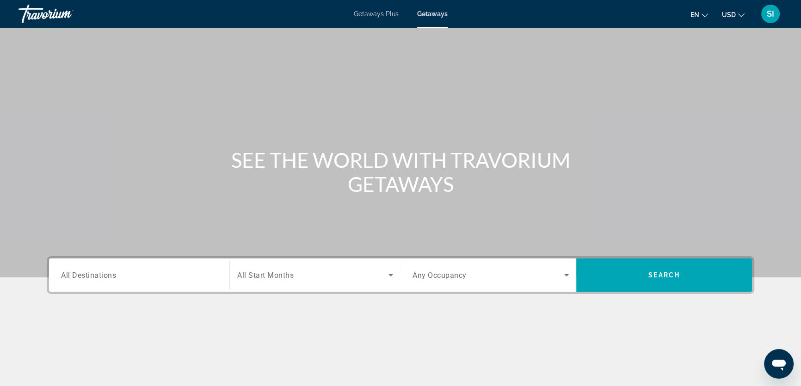
click at [85, 267] on div "Search widget" at bounding box center [139, 275] width 156 height 26
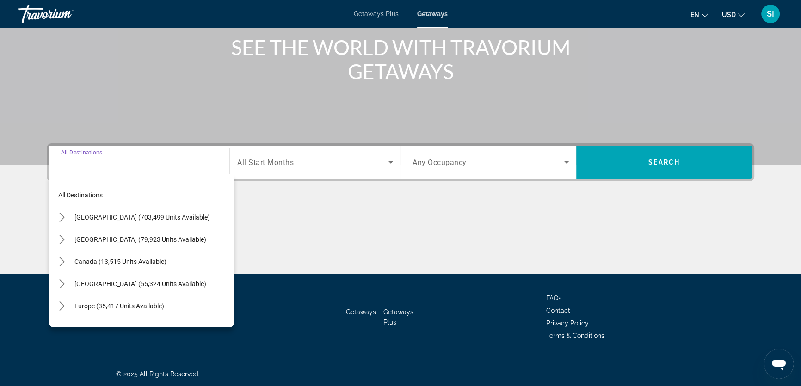
scroll to position [114, 0]
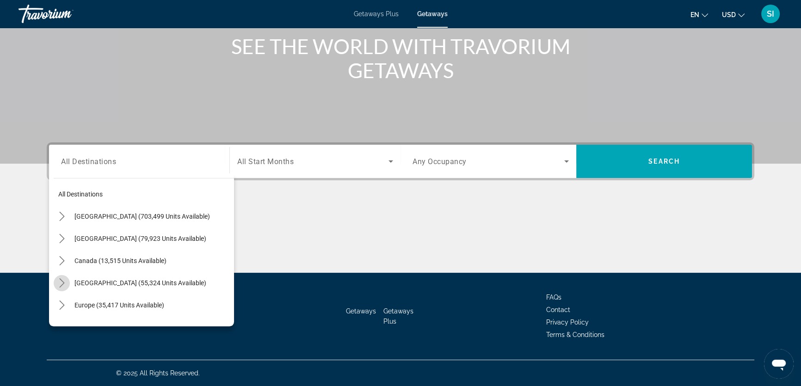
click at [61, 280] on icon "Toggle Caribbean & Atlantic Islands (55,324 units available) submenu" at bounding box center [61, 282] width 5 height 9
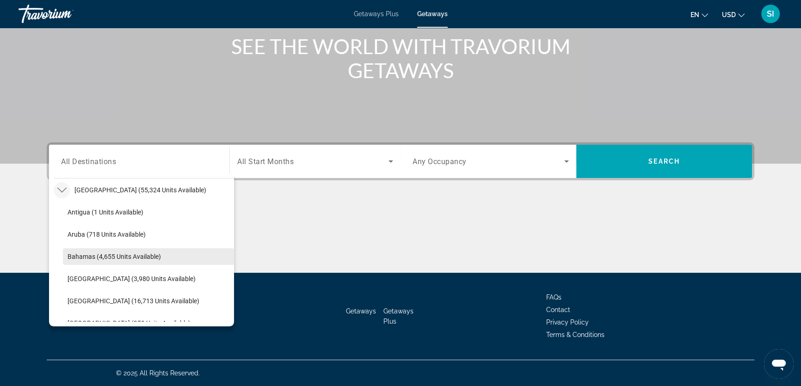
click at [78, 256] on span "Bahamas (4,655 units available)" at bounding box center [114, 256] width 93 height 7
type input "**********"
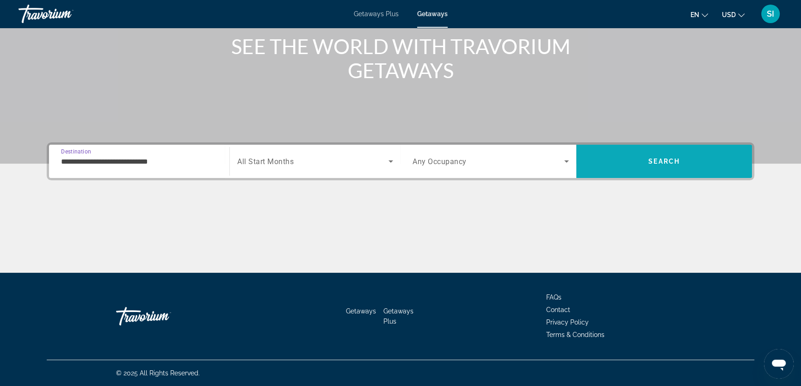
click at [664, 160] on span "Search" at bounding box center [663, 161] width 31 height 7
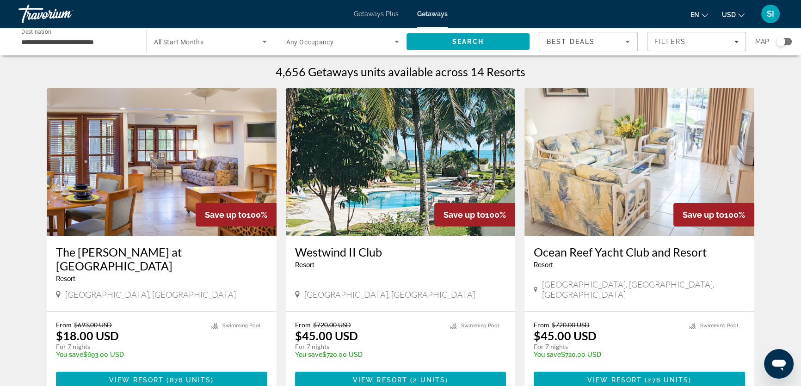
click at [784, 40] on div "Search widget" at bounding box center [780, 41] width 9 height 9
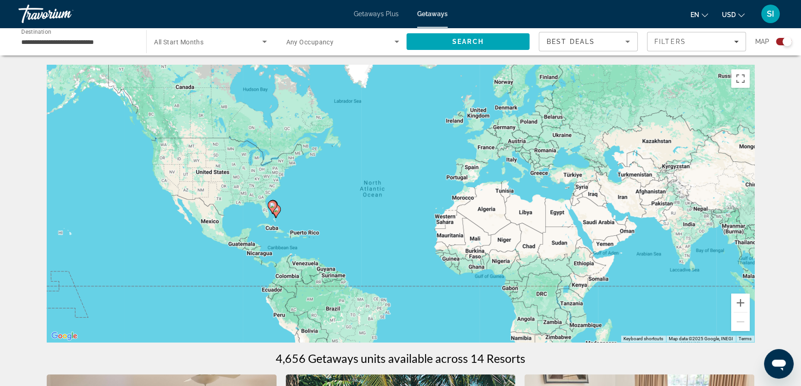
click at [276, 207] on icon "Main content" at bounding box center [272, 207] width 8 height 12
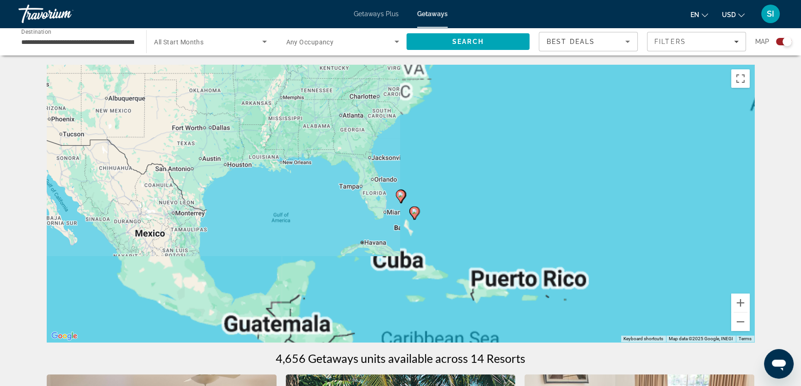
click at [401, 200] on icon "Main content" at bounding box center [400, 197] width 8 height 12
type input "**********"
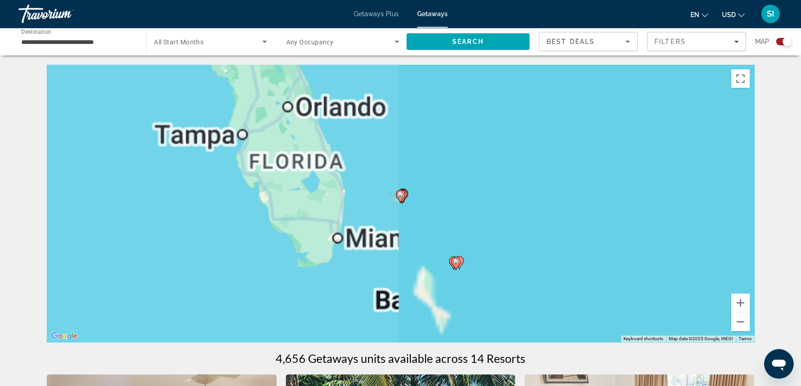
click at [401, 200] on icon "Main content" at bounding box center [400, 197] width 8 height 12
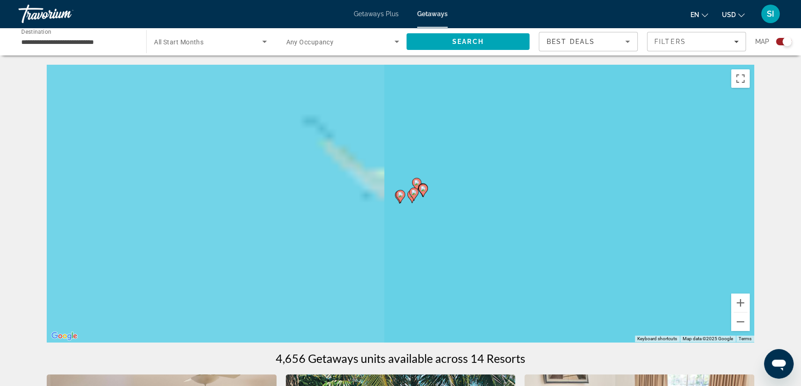
click at [401, 200] on icon "Main content" at bounding box center [400, 197] width 8 height 12
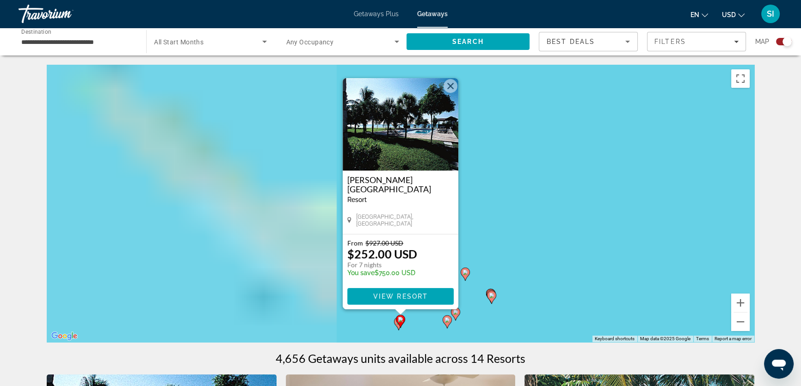
click at [511, 229] on div "To activate drag with keyboard, press Alt + Enter. Once in keyboard drag state,…" at bounding box center [401, 204] width 708 height 278
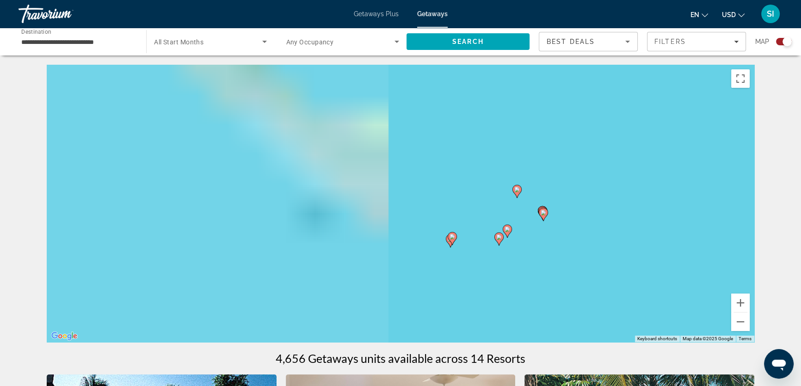
drag, startPoint x: 509, startPoint y: 235, endPoint x: 564, endPoint y: 144, distance: 106.1
click at [564, 144] on div "To activate drag with keyboard, press Alt + Enter. Once in keyboard drag state,…" at bounding box center [401, 204] width 708 height 278
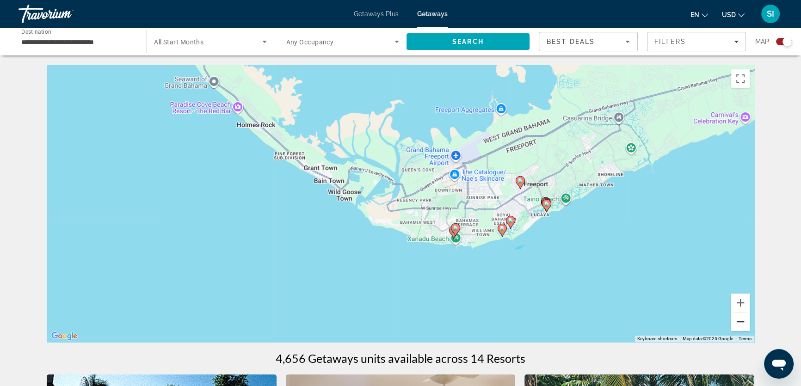
click at [738, 321] on button "Zoom out" at bounding box center [740, 322] width 19 height 19
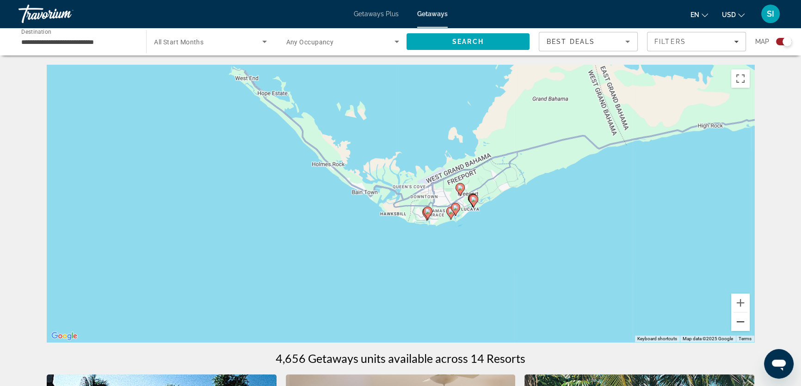
click at [738, 321] on button "Zoom out" at bounding box center [740, 322] width 19 height 19
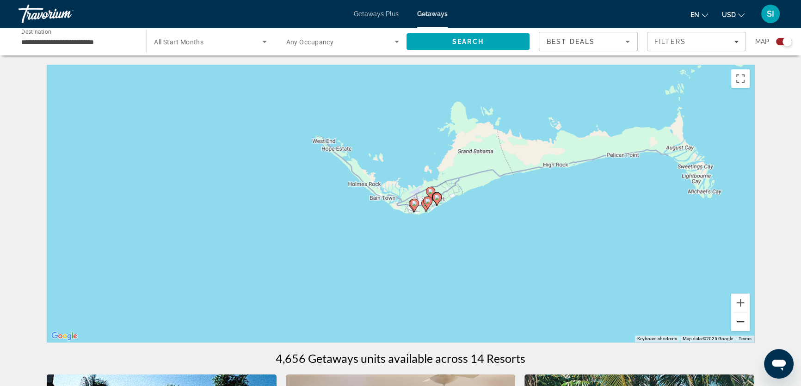
click at [738, 321] on button "Zoom out" at bounding box center [740, 322] width 19 height 19
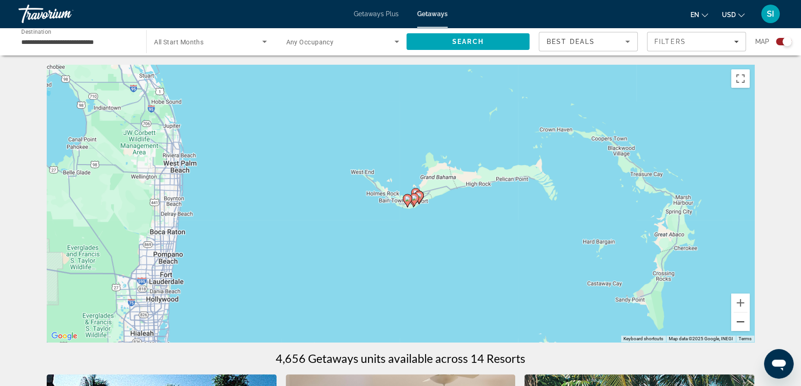
click at [738, 321] on button "Zoom out" at bounding box center [740, 322] width 19 height 19
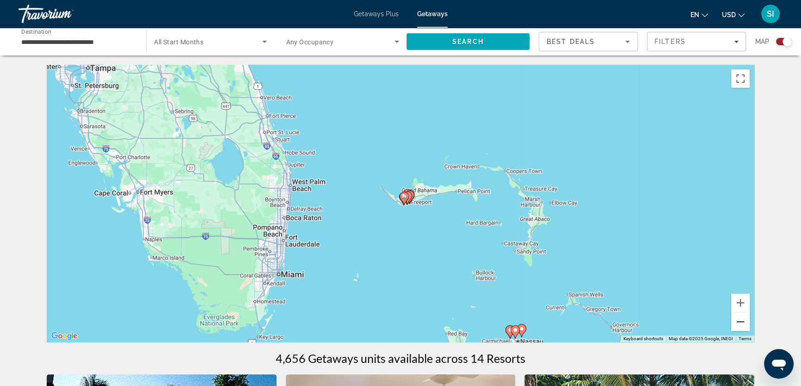
click at [738, 321] on button "Zoom out" at bounding box center [740, 322] width 19 height 19
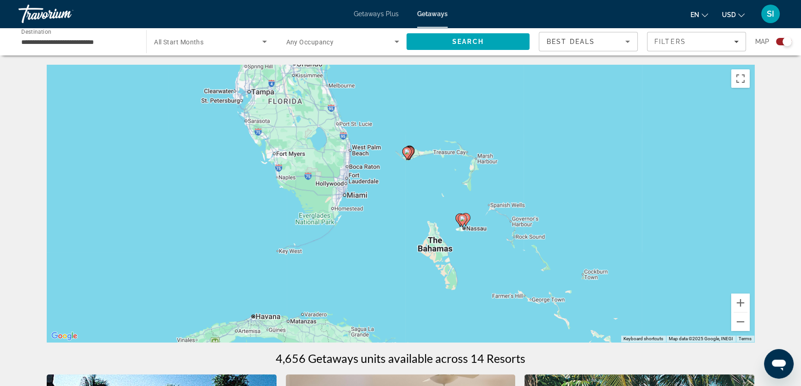
drag, startPoint x: 488, startPoint y: 287, endPoint x: 494, endPoint y: 243, distance: 44.4
click at [494, 243] on div "To activate drag with keyboard, press Alt + Enter. Once in keyboard drag state,…" at bounding box center [401, 204] width 708 height 278
click at [744, 301] on button "Zoom in" at bounding box center [740, 303] width 19 height 19
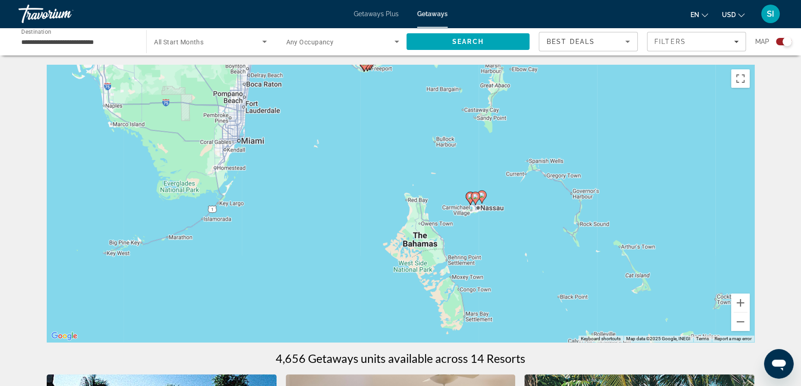
drag, startPoint x: 629, startPoint y: 291, endPoint x: 575, endPoint y: 240, distance: 74.3
click at [575, 240] on div "To activate drag with keyboard, press Alt + Enter. Once in keyboard drag state,…" at bounding box center [401, 204] width 708 height 278
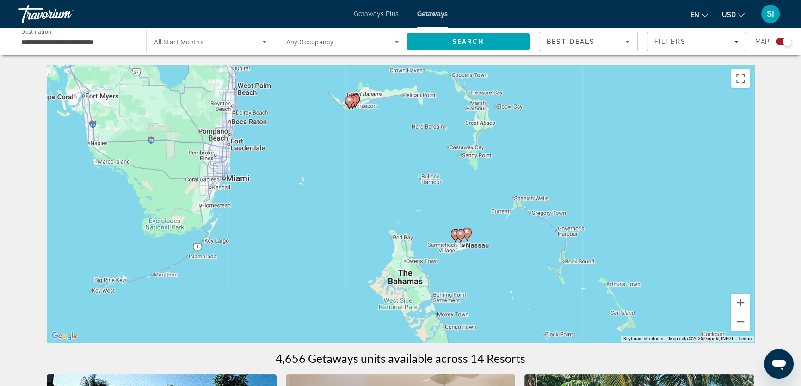
drag, startPoint x: 612, startPoint y: 218, endPoint x: 600, endPoint y: 261, distance: 44.8
click at [600, 261] on div "To activate drag with keyboard, press Alt + Enter. Once in keyboard drag state,…" at bounding box center [401, 204] width 708 height 278
click at [740, 301] on button "Zoom in" at bounding box center [740, 303] width 19 height 19
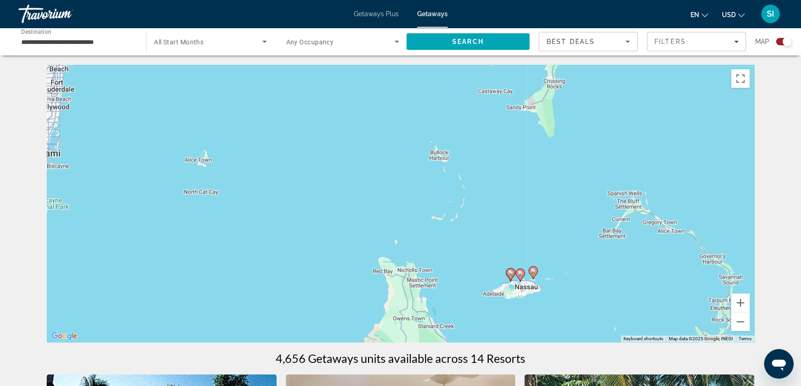
click at [659, 289] on div "To activate drag with keyboard, press Alt + Enter. Once in keyboard drag state,…" at bounding box center [401, 204] width 708 height 278
click at [740, 303] on button "Zoom in" at bounding box center [740, 303] width 19 height 19
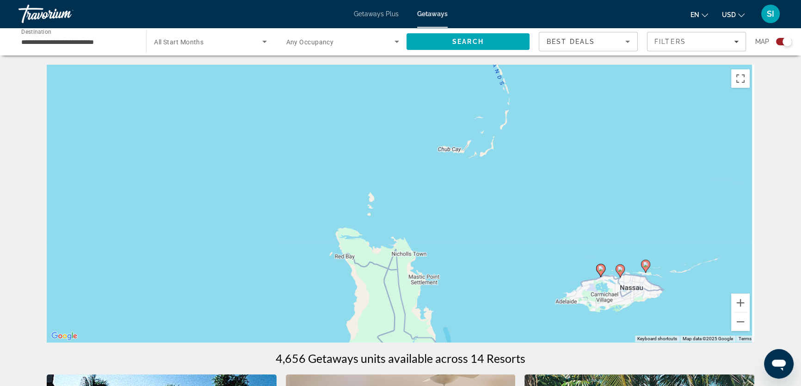
drag, startPoint x: 636, startPoint y: 268, endPoint x: 597, endPoint y: 165, distance: 110.4
click at [604, 170] on div "To activate drag with keyboard, press Alt + Enter. Once in keyboard drag state,…" at bounding box center [401, 204] width 708 height 278
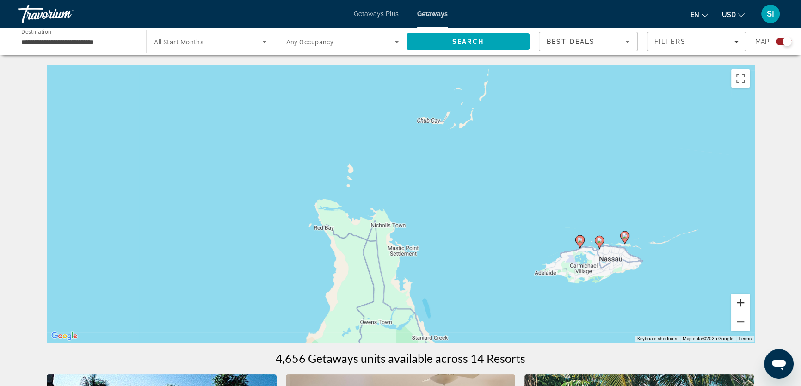
click at [745, 302] on button "Zoom in" at bounding box center [740, 303] width 19 height 19
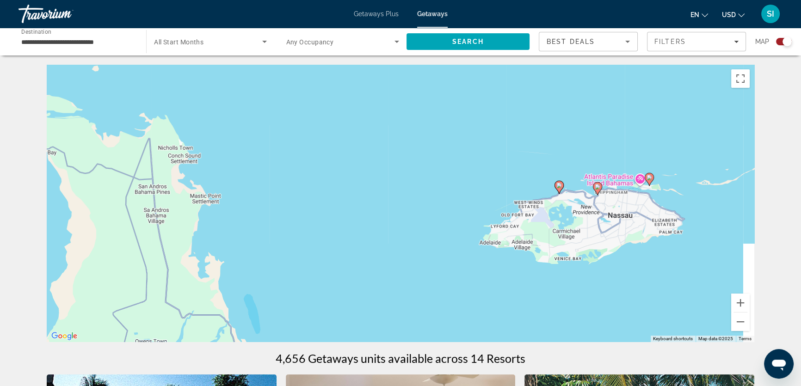
drag, startPoint x: 663, startPoint y: 255, endPoint x: 469, endPoint y: 167, distance: 212.8
click at [461, 155] on div "To activate drag with keyboard, press Alt + Enter. Once in keyboard drag state,…" at bounding box center [401, 204] width 708 height 278
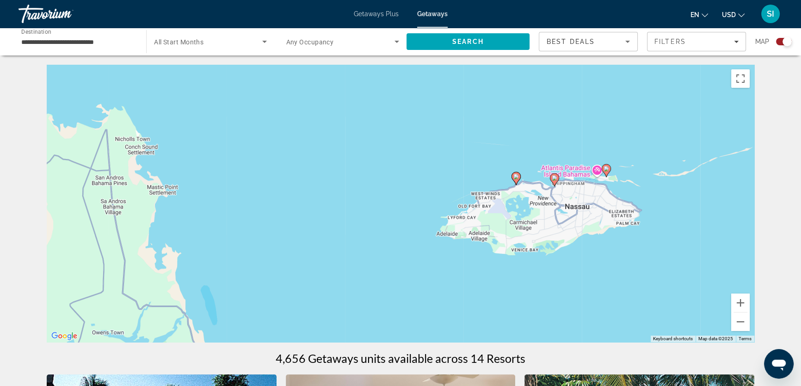
drag, startPoint x: 479, startPoint y: 191, endPoint x: 379, endPoint y: 187, distance: 100.4
click at [379, 187] on div "To activate drag with keyboard, press Alt + Enter. Once in keyboard drag state,…" at bounding box center [401, 204] width 708 height 278
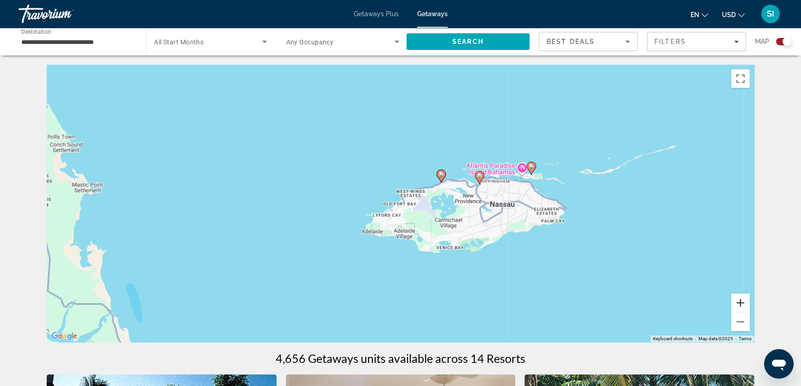
click at [740, 300] on button "Zoom in" at bounding box center [740, 303] width 19 height 19
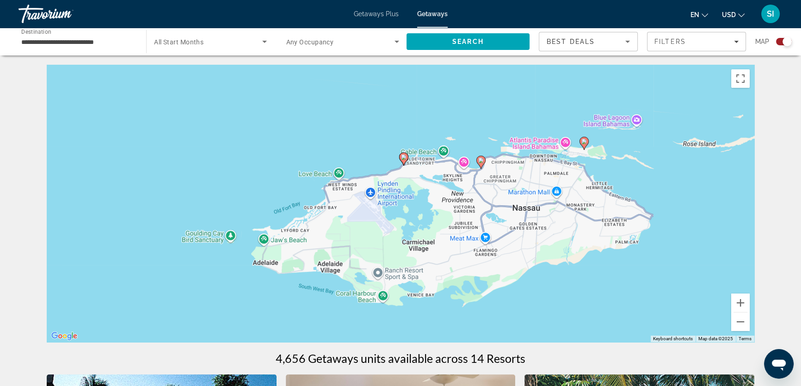
drag, startPoint x: 638, startPoint y: 287, endPoint x: 546, endPoint y: 291, distance: 92.6
click at [550, 291] on div "To activate drag with keyboard, press Alt + Enter. Once in keyboard drag state,…" at bounding box center [401, 204] width 708 height 278
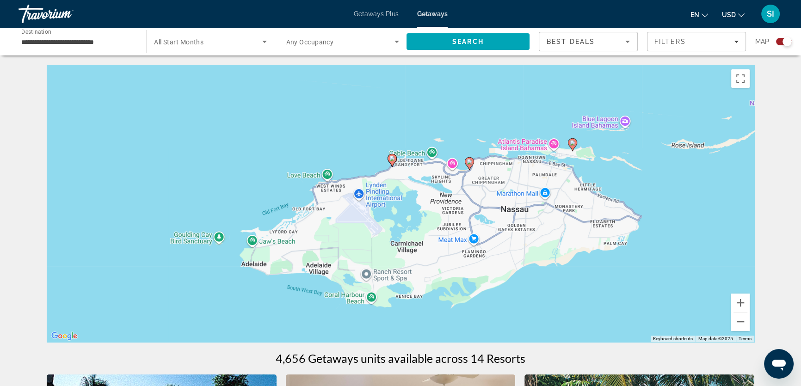
click at [574, 143] on image "Main content" at bounding box center [573, 143] width 6 height 6
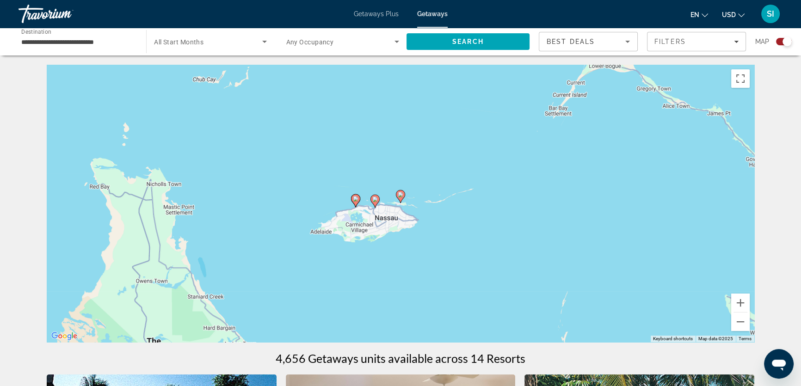
click at [403, 197] on image "Main content" at bounding box center [401, 195] width 6 height 6
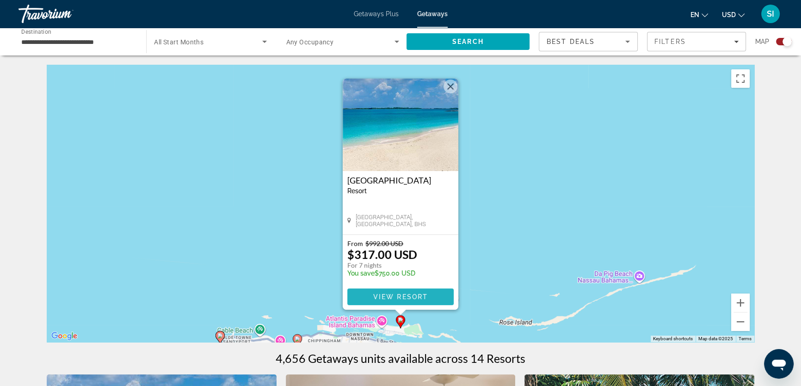
click at [389, 294] on span "View Resort" at bounding box center [400, 296] width 55 height 7
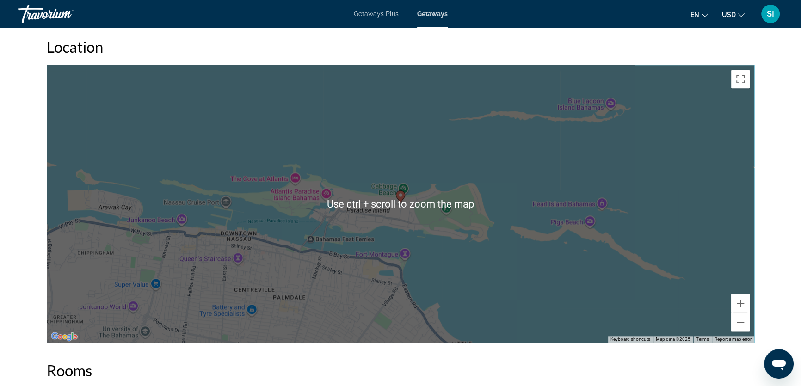
scroll to position [1093, 0]
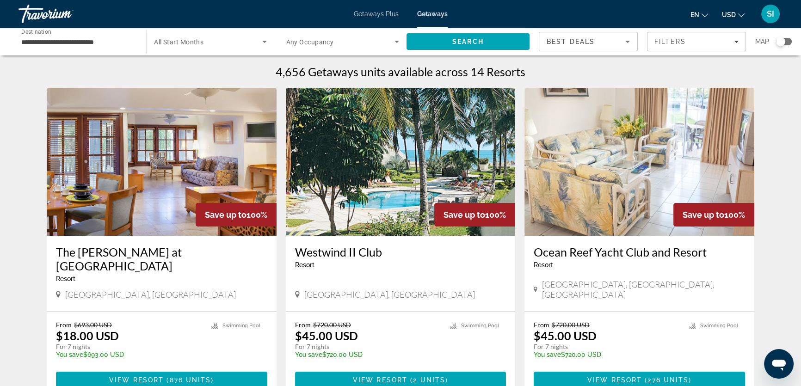
click at [398, 173] on img "Main content" at bounding box center [401, 162] width 230 height 148
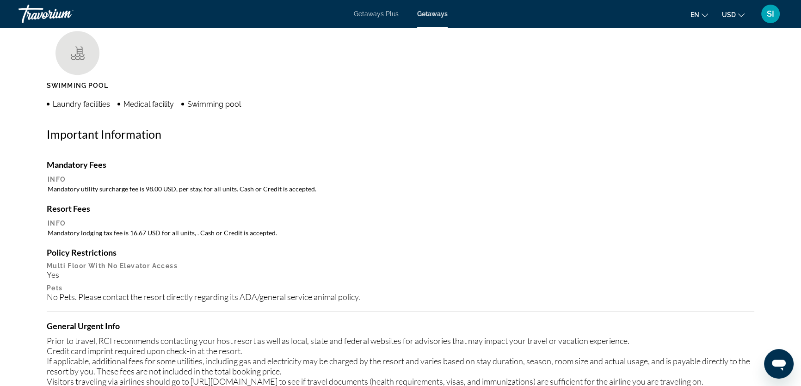
scroll to position [715, 0]
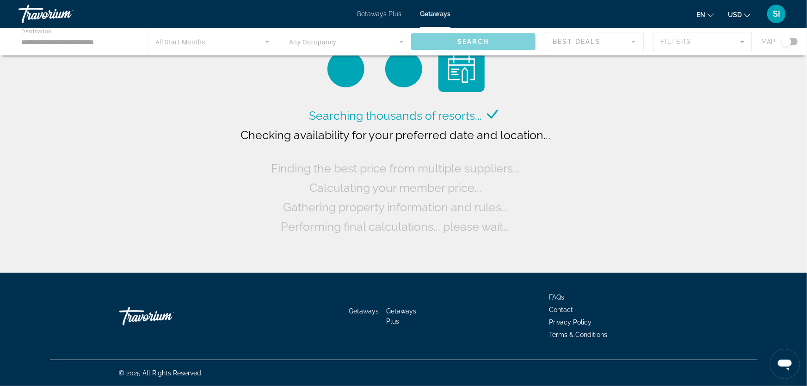
click at [788, 42] on div "Main content" at bounding box center [403, 42] width 807 height 28
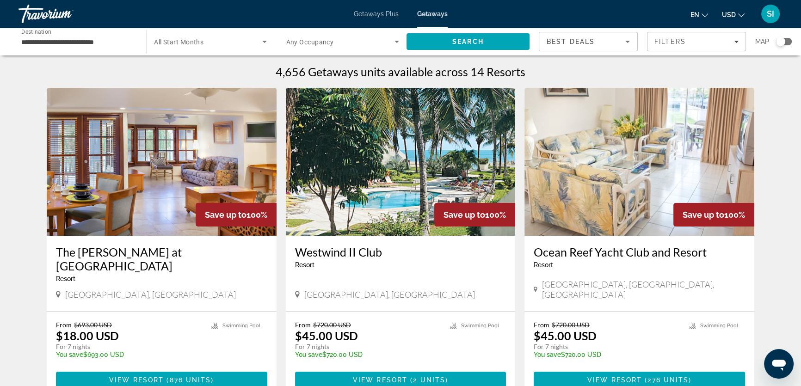
click at [778, 41] on div "Search widget" at bounding box center [780, 41] width 9 height 9
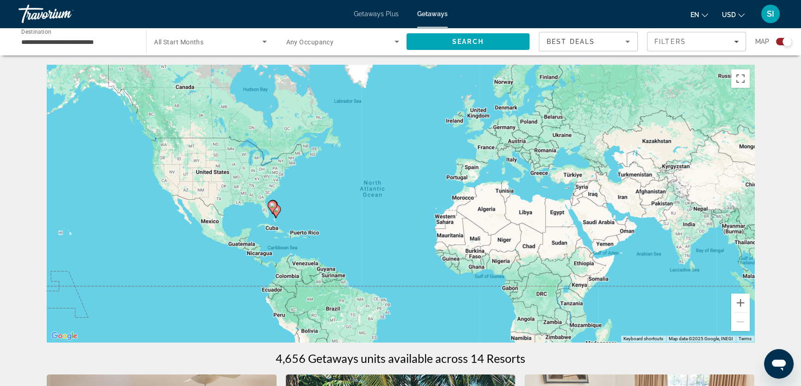
click at [277, 205] on icon "Main content" at bounding box center [272, 207] width 9 height 13
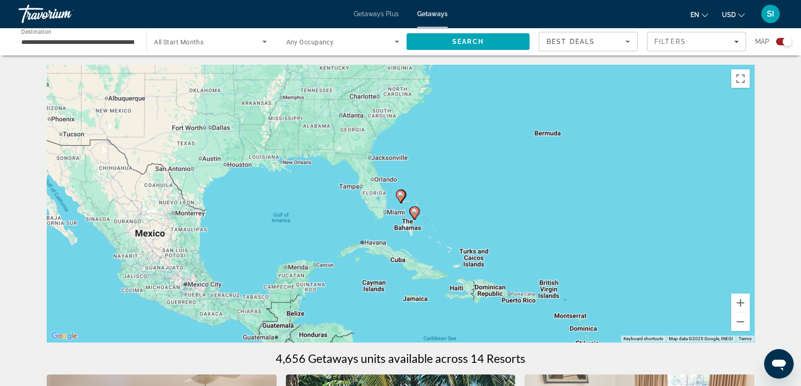
click at [415, 211] on image "Main content" at bounding box center [415, 212] width 6 height 6
type input "**********"
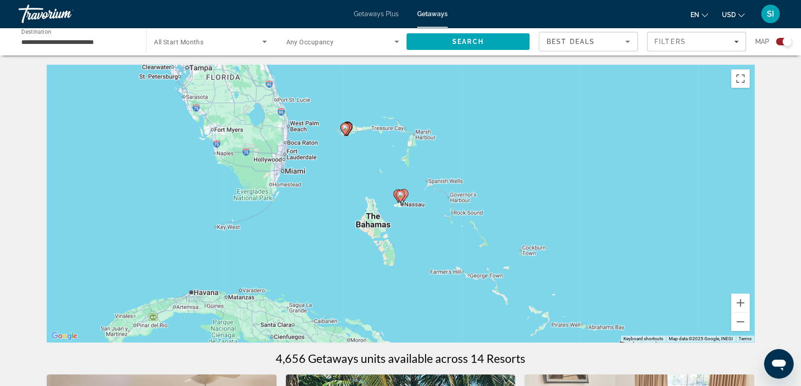
click at [401, 193] on image "Main content" at bounding box center [401, 195] width 6 height 6
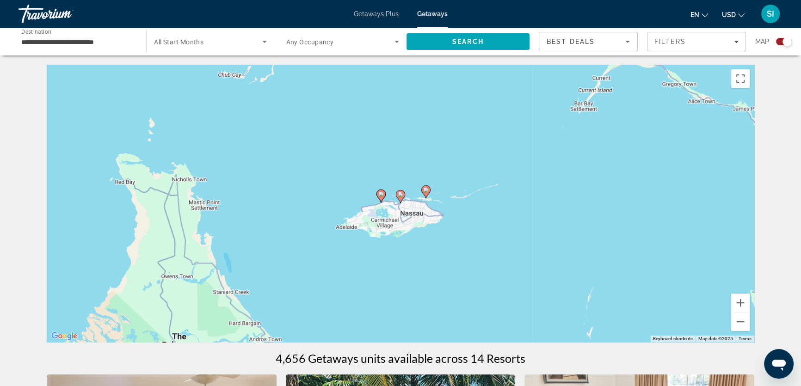
click at [401, 193] on image "Main content" at bounding box center [401, 195] width 6 height 6
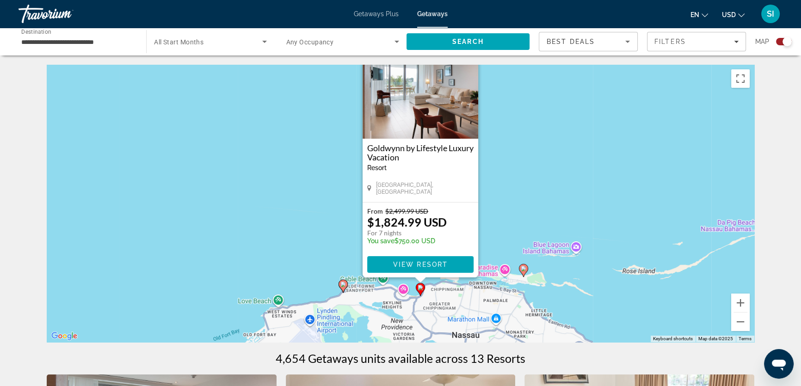
drag, startPoint x: 483, startPoint y: 222, endPoint x: 504, endPoint y: 188, distance: 39.0
click at [504, 188] on div "To activate drag with keyboard, press Alt + Enter. Once in keyboard drag state,…" at bounding box center [401, 204] width 708 height 278
click at [346, 285] on image "Main content" at bounding box center [343, 285] width 6 height 6
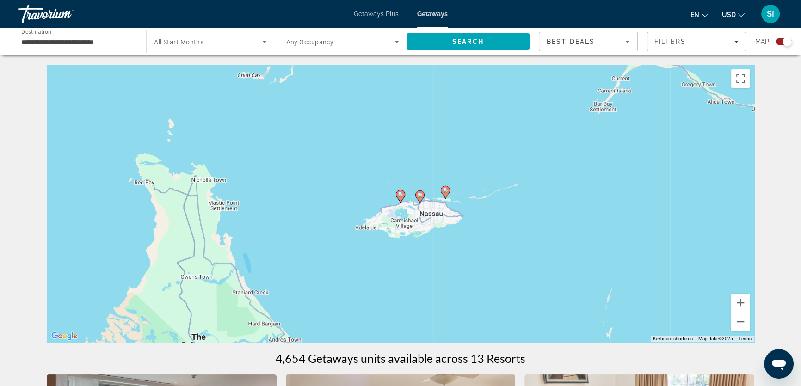
click at [401, 198] on icon "Main content" at bounding box center [400, 197] width 8 height 12
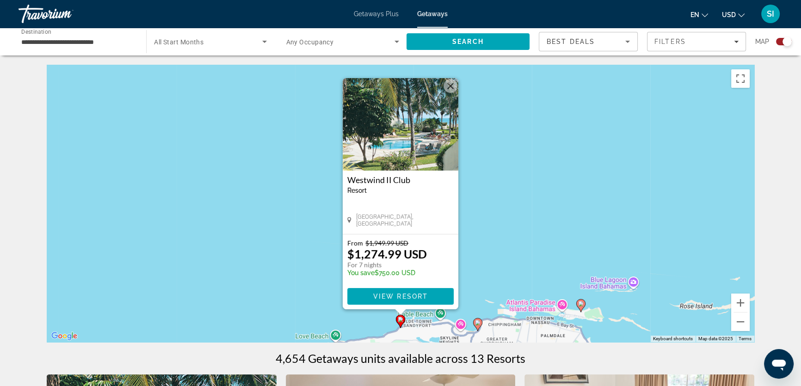
click at [401, 320] on image "Main content" at bounding box center [401, 320] width 6 height 6
click at [405, 293] on span "View Resort" at bounding box center [400, 296] width 55 height 7
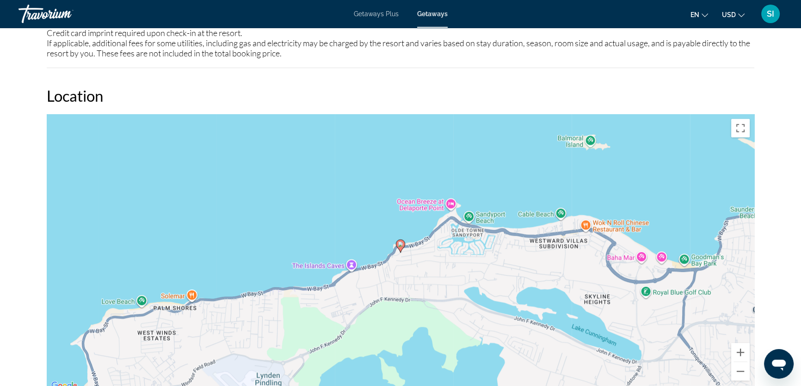
scroll to position [1009, 0]
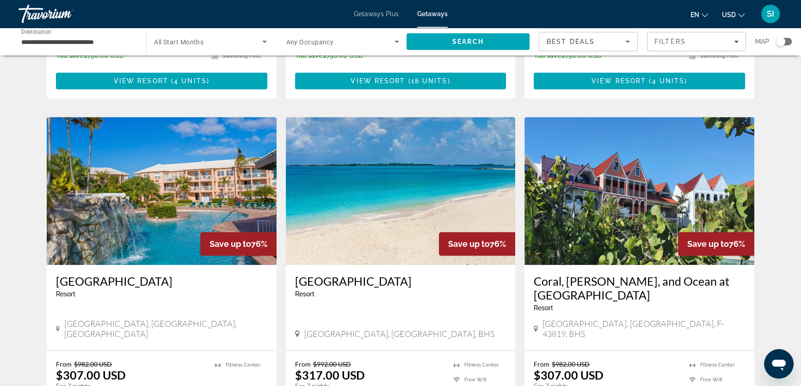
scroll to position [967, 0]
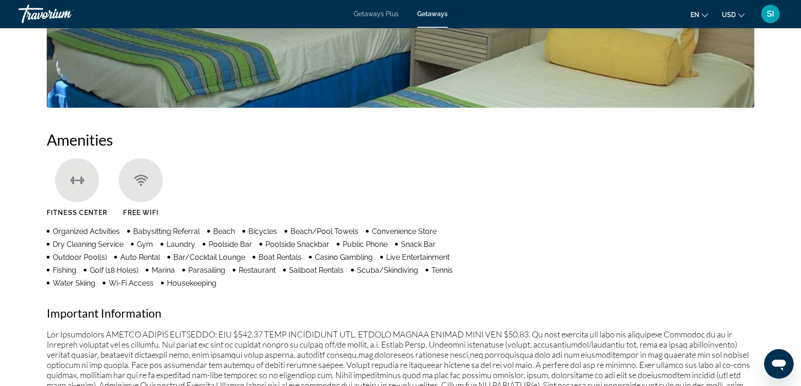
scroll to position [548, 0]
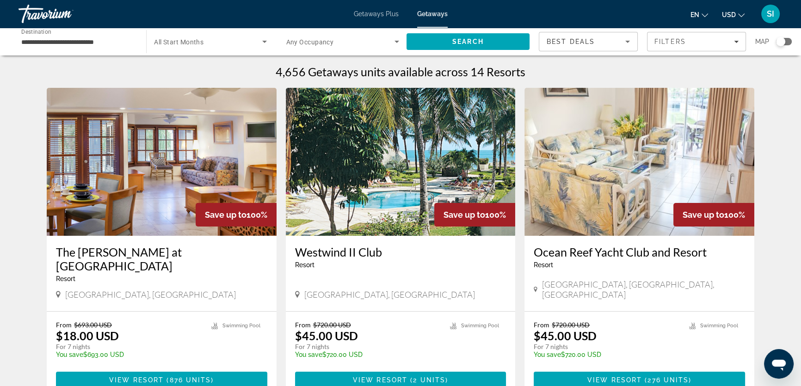
click at [778, 42] on div "Search widget" at bounding box center [780, 41] width 9 height 9
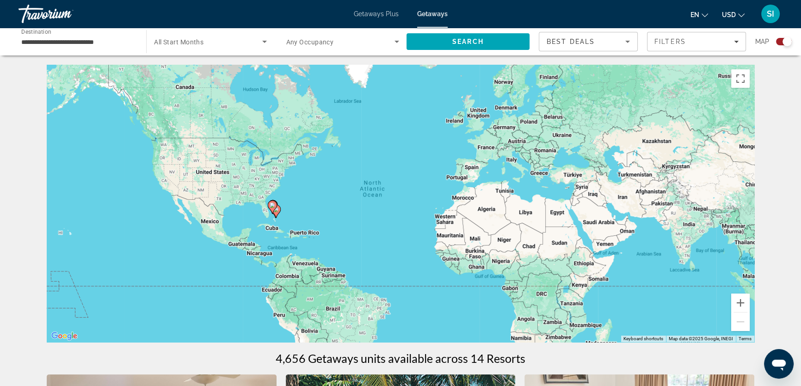
click at [271, 205] on image "Main content" at bounding box center [273, 206] width 6 height 6
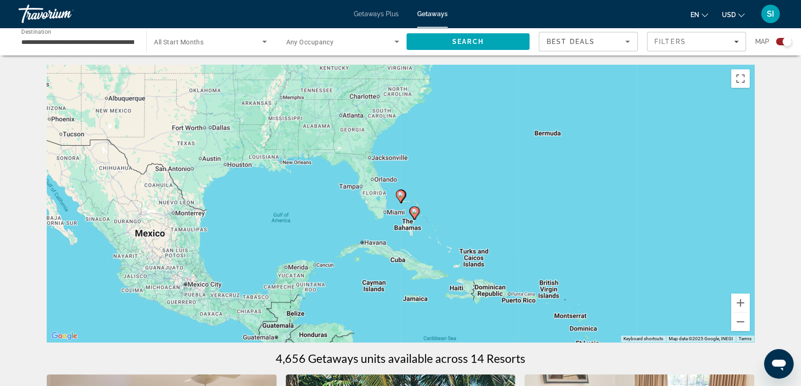
click at [413, 212] on image "Main content" at bounding box center [415, 212] width 6 height 6
type input "**********"
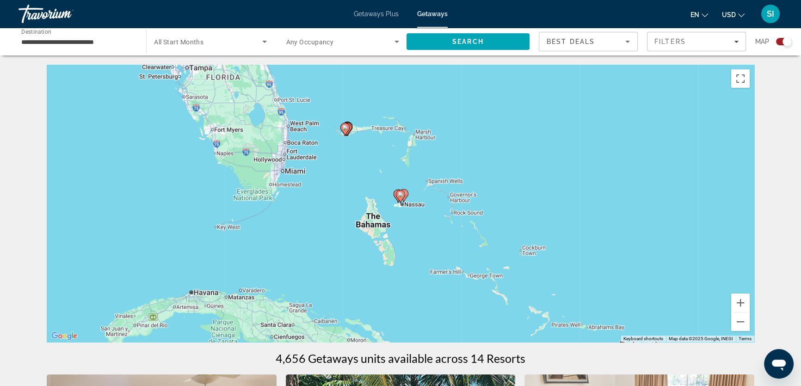
click at [347, 128] on image "Main content" at bounding box center [345, 128] width 6 height 6
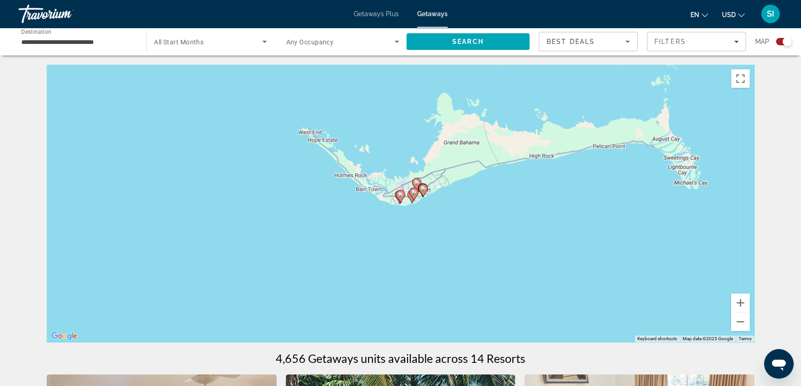
click at [425, 185] on icon "Main content" at bounding box center [423, 191] width 8 height 12
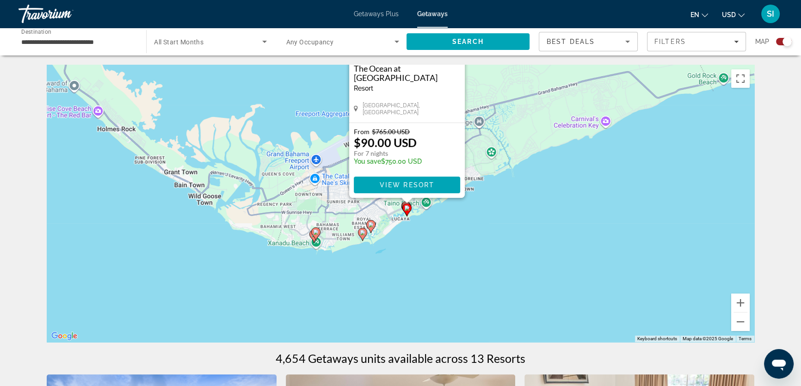
drag, startPoint x: 525, startPoint y: 244, endPoint x: 531, endPoint y: 130, distance: 114.4
click at [531, 130] on div "To activate drag with keyboard, press Alt + Enter. Once in keyboard drag state,…" at bounding box center [401, 204] width 708 height 278
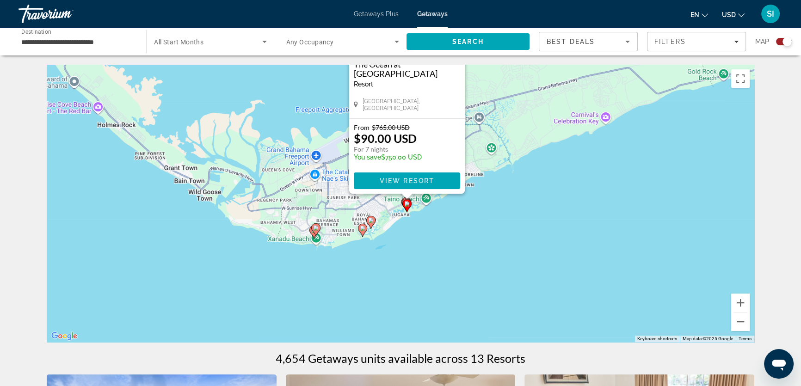
click at [309, 230] on gmp-advanced-marker "Main content" at bounding box center [313, 232] width 9 height 14
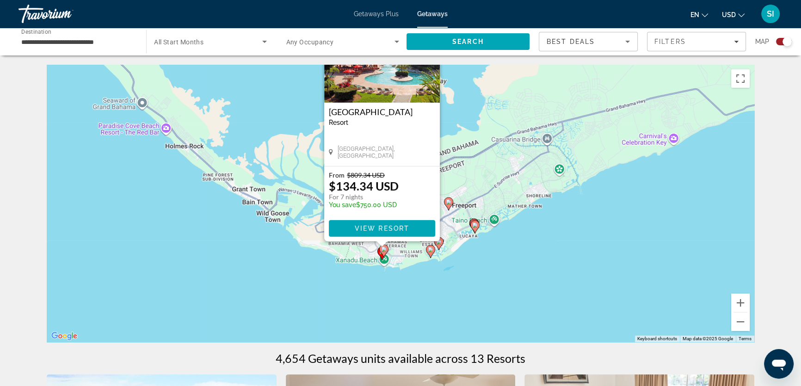
drag, startPoint x: 261, startPoint y: 266, endPoint x: 233, endPoint y: 176, distance: 94.5
click at [233, 176] on div "To activate drag with keyboard, press Alt + Enter. Once in keyboard drag state,…" at bounding box center [401, 204] width 708 height 278
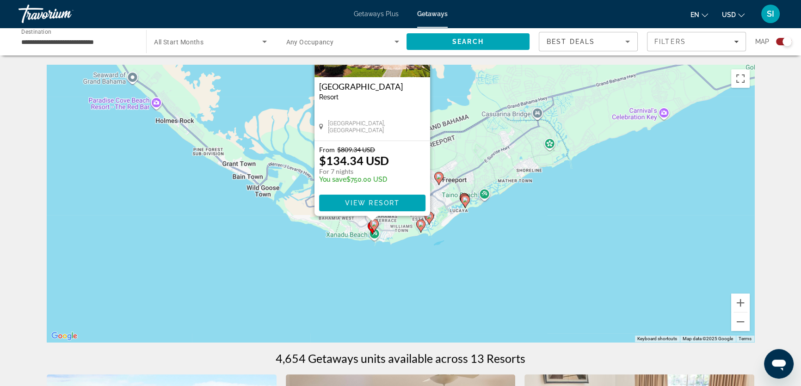
click at [490, 278] on div "To activate drag with keyboard, press Alt + Enter. Once in keyboard drag state,…" at bounding box center [401, 204] width 708 height 278
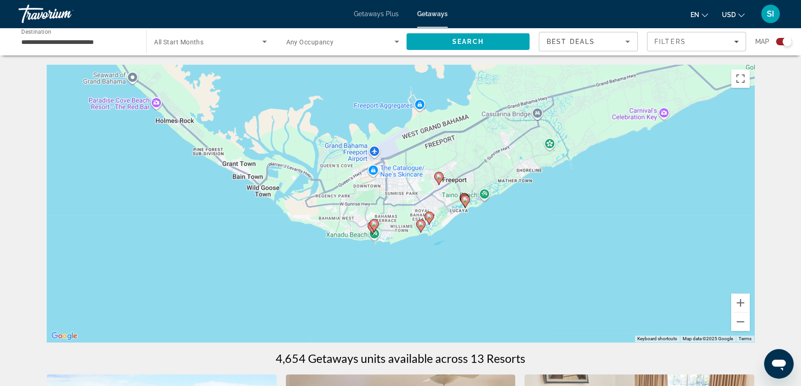
click at [373, 224] on image "Main content" at bounding box center [374, 224] width 6 height 6
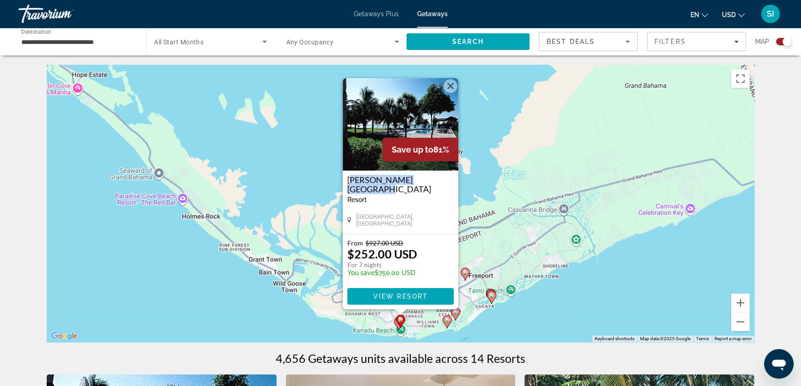
drag, startPoint x: 347, startPoint y: 180, endPoint x: 433, endPoint y: 181, distance: 86.0
click at [433, 181] on div "[PERSON_NAME][GEOGRAPHIC_DATA] - This is an adults only resort [GEOGRAPHIC_DATA…" at bounding box center [401, 202] width 116 height 63
copy h3 "[PERSON_NAME][GEOGRAPHIC_DATA]"
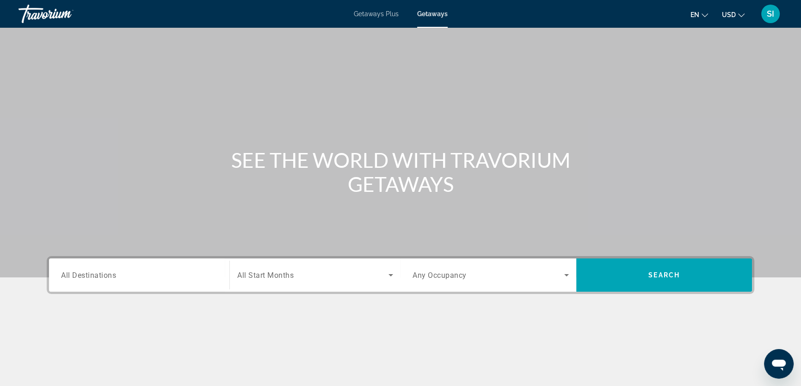
click at [69, 274] on span "All Destinations" at bounding box center [88, 275] width 55 height 9
click at [69, 274] on input "Destination All Destinations" at bounding box center [139, 275] width 156 height 11
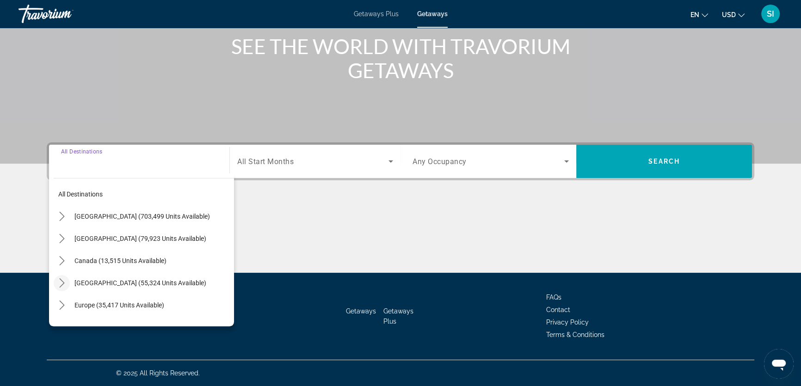
click at [60, 282] on icon "Toggle Caribbean & Atlantic Islands (55,324 units available) submenu" at bounding box center [61, 282] width 9 height 9
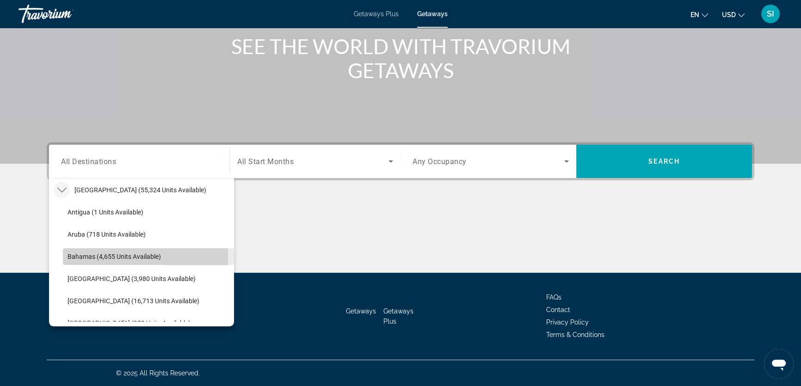
click at [79, 255] on span "Bahamas (4,655 units available)" at bounding box center [114, 256] width 93 height 7
type input "**********"
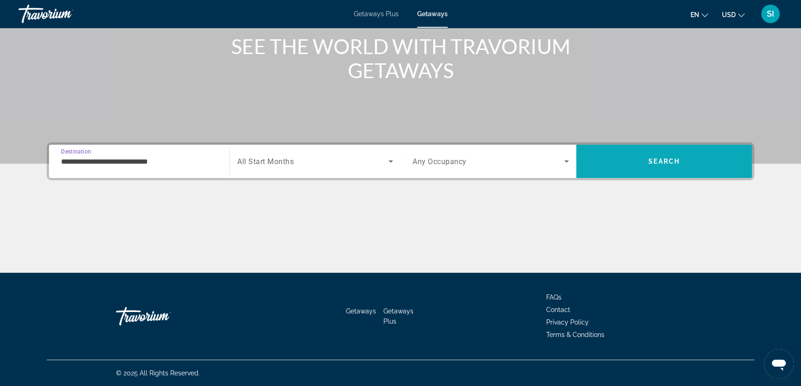
click at [663, 155] on span "Search" at bounding box center [664, 161] width 176 height 22
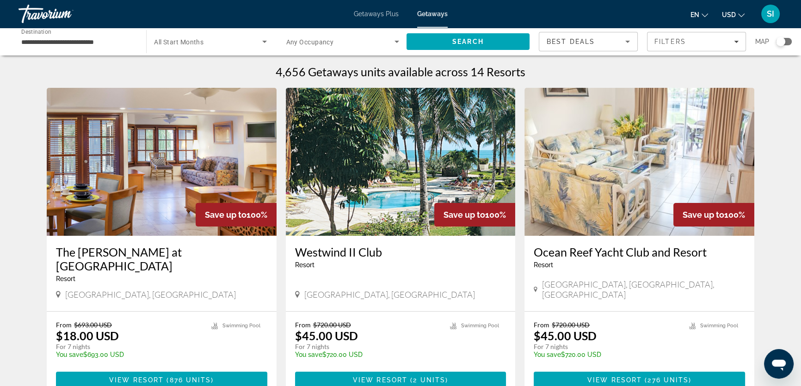
click at [779, 41] on div "Search widget" at bounding box center [780, 41] width 9 height 9
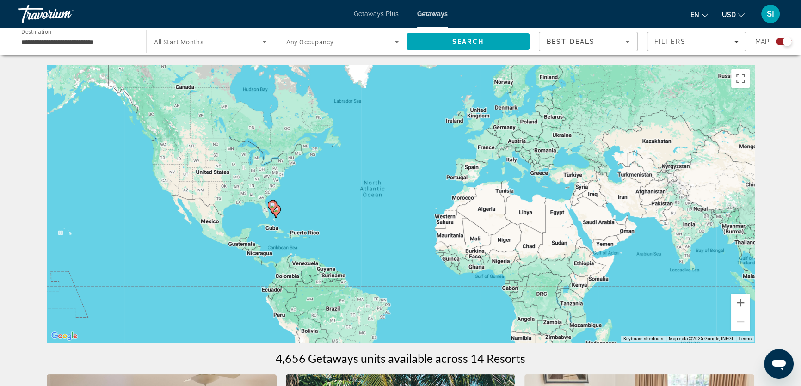
click at [278, 209] on image "Main content" at bounding box center [276, 210] width 6 height 6
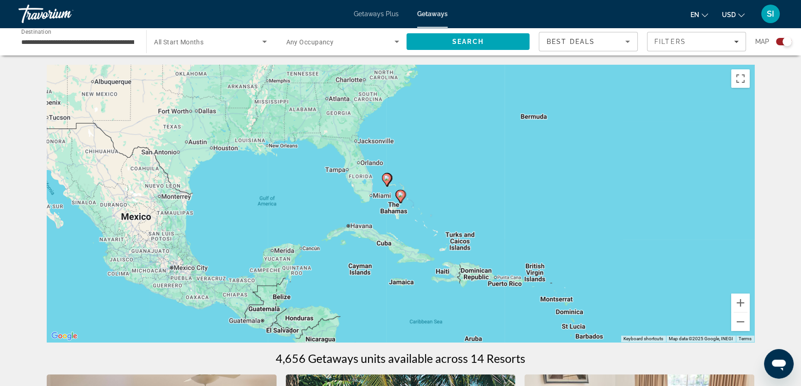
click at [401, 197] on image "Main content" at bounding box center [401, 195] width 6 height 6
type input "**********"
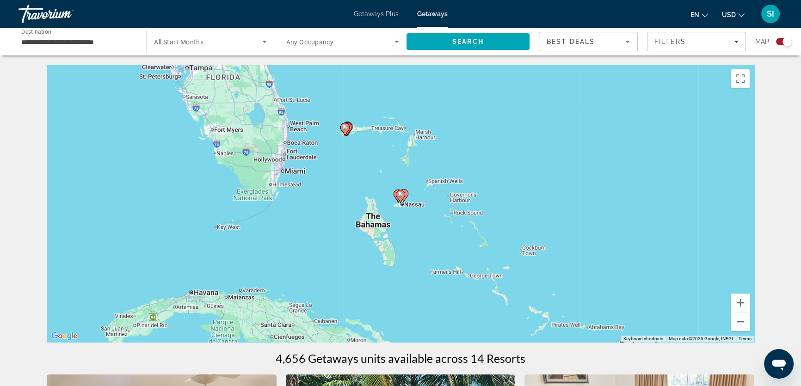
click at [401, 197] on image "Main content" at bounding box center [401, 195] width 6 height 6
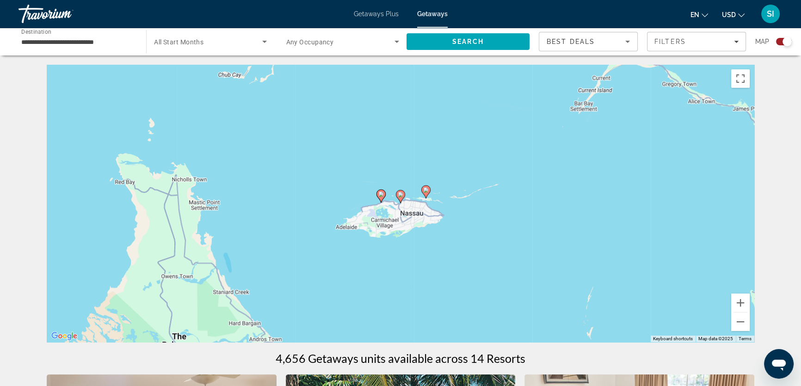
click at [401, 197] on image "Main content" at bounding box center [401, 195] width 6 height 6
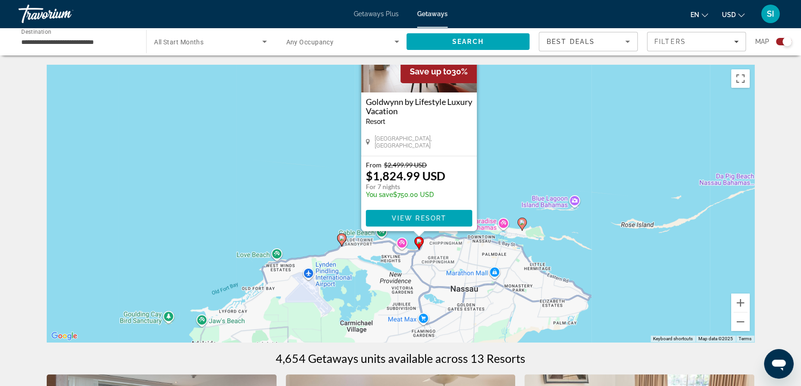
drag, startPoint x: 488, startPoint y: 254, endPoint x: 506, endPoint y: 174, distance: 81.7
click at [506, 174] on div "To activate drag with keyboard, press Alt + Enter. Once in keyboard drag state,…" at bounding box center [401, 204] width 708 height 278
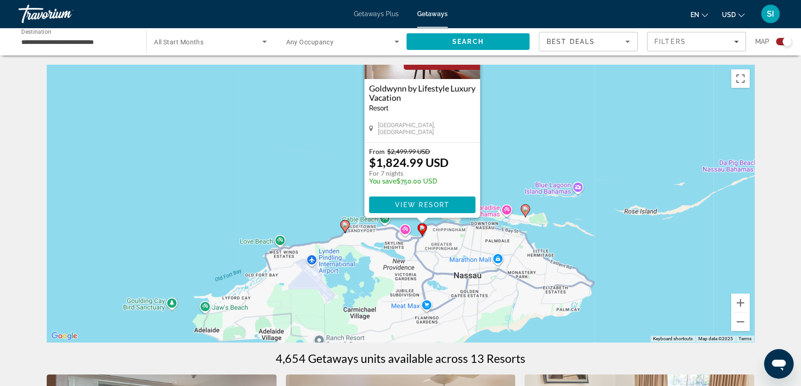
click at [343, 230] on gmp-advanced-marker "Main content" at bounding box center [344, 227] width 9 height 14
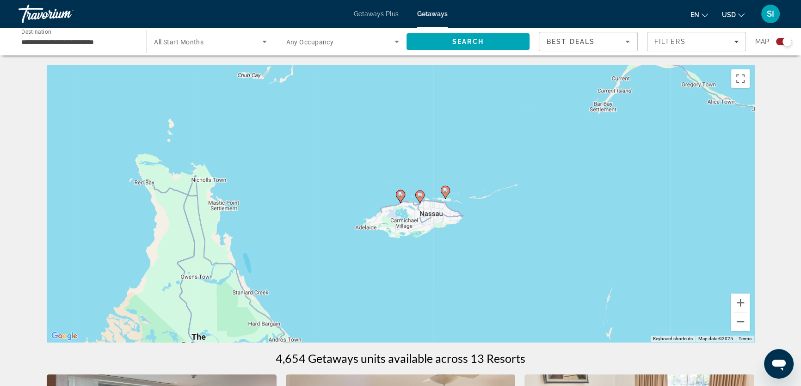
click at [418, 198] on icon "Main content" at bounding box center [420, 197] width 8 height 12
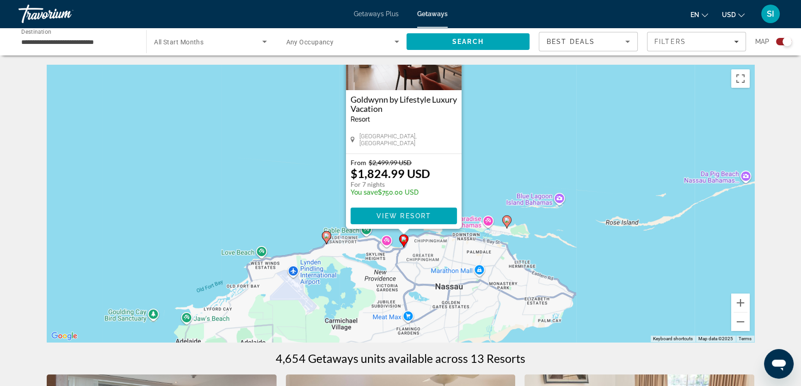
drag, startPoint x: 585, startPoint y: 237, endPoint x: 586, endPoint y: 191, distance: 45.8
click at [586, 191] on div "To activate drag with keyboard, press Alt + Enter. Once in keyboard drag state,…" at bounding box center [401, 204] width 708 height 278
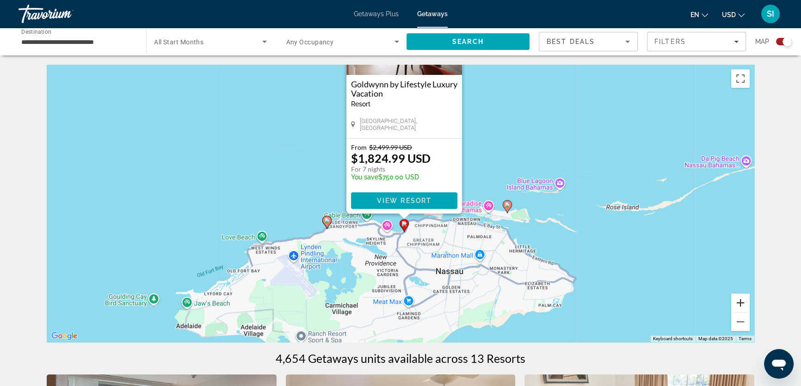
click at [738, 305] on button "Zoom in" at bounding box center [740, 303] width 19 height 19
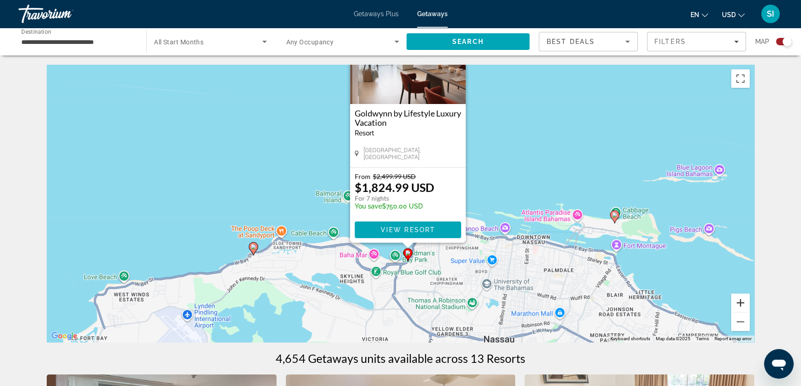
click at [744, 305] on button "Zoom in" at bounding box center [740, 303] width 19 height 19
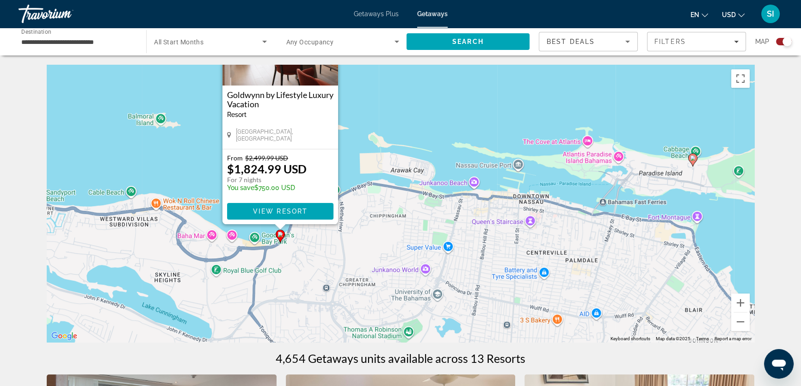
drag, startPoint x: 616, startPoint y: 293, endPoint x: 482, endPoint y: 222, distance: 152.1
click at [482, 222] on div "To activate drag with keyboard, press Alt + Enter. Once in keyboard drag state,…" at bounding box center [401, 204] width 708 height 278
click at [694, 160] on image "Main content" at bounding box center [693, 158] width 6 height 6
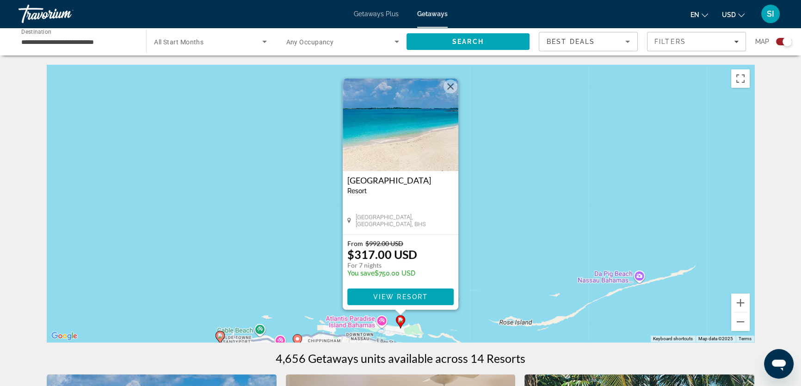
drag, startPoint x: 347, startPoint y: 180, endPoint x: 451, endPoint y: 183, distance: 103.6
click at [451, 183] on div "[GEOGRAPHIC_DATA] - This is an adults only resort [GEOGRAPHIC_DATA], [GEOGRAPHI…" at bounding box center [401, 202] width 116 height 63
copy h3 "[GEOGRAPHIC_DATA]"
click at [479, 194] on div "To activate drag with keyboard, press Alt + Enter. Once in keyboard drag state,…" at bounding box center [401, 204] width 708 height 278
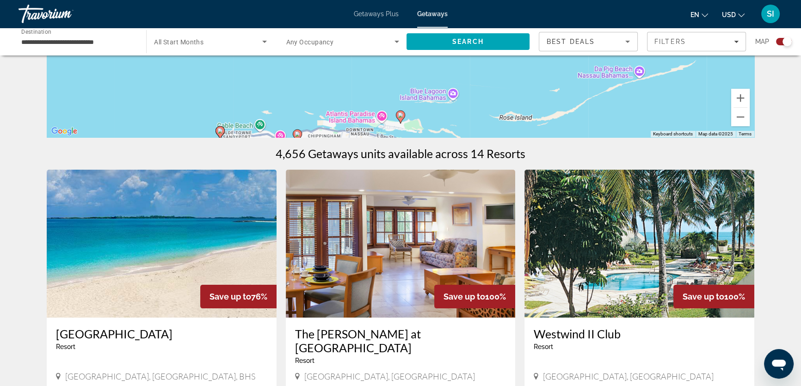
scroll to position [210, 0]
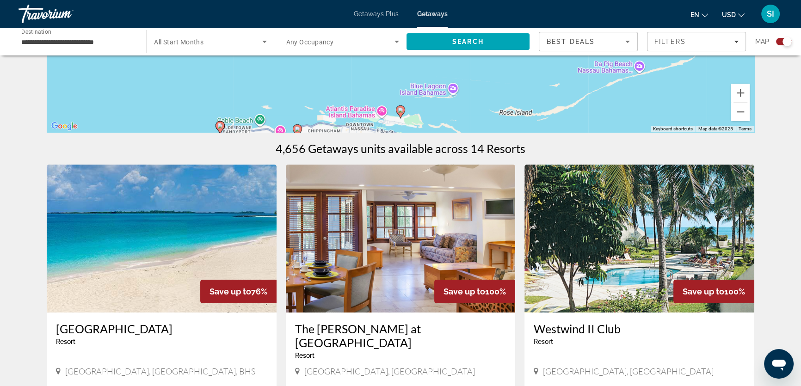
click at [401, 110] on image "Main content" at bounding box center [401, 110] width 6 height 6
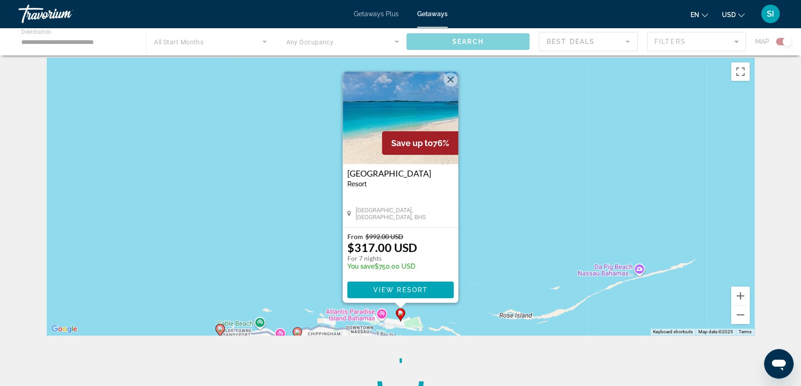
scroll to position [0, 0]
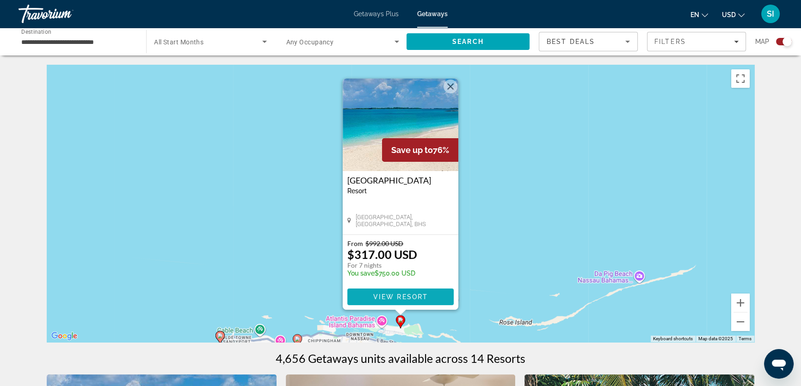
click at [392, 296] on span "View Resort" at bounding box center [400, 296] width 55 height 7
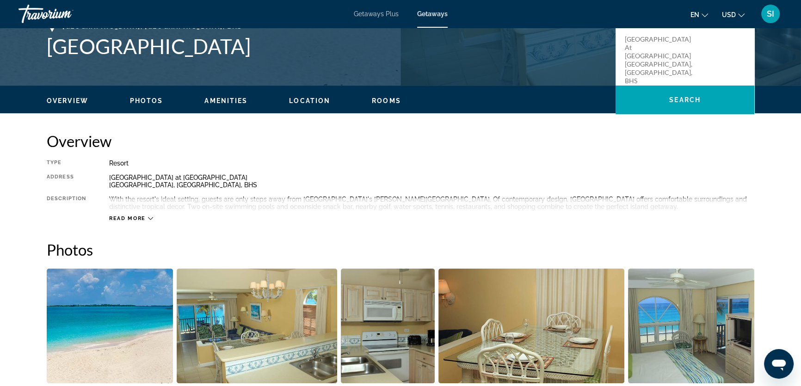
scroll to position [336, 0]
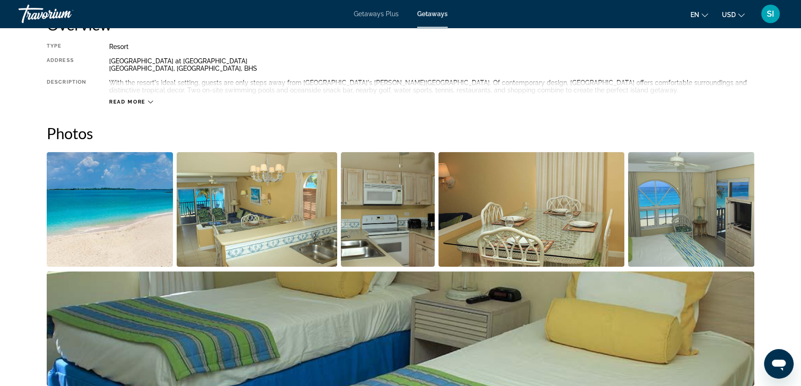
click at [268, 198] on img "Open full-screen image slider" at bounding box center [257, 209] width 161 height 115
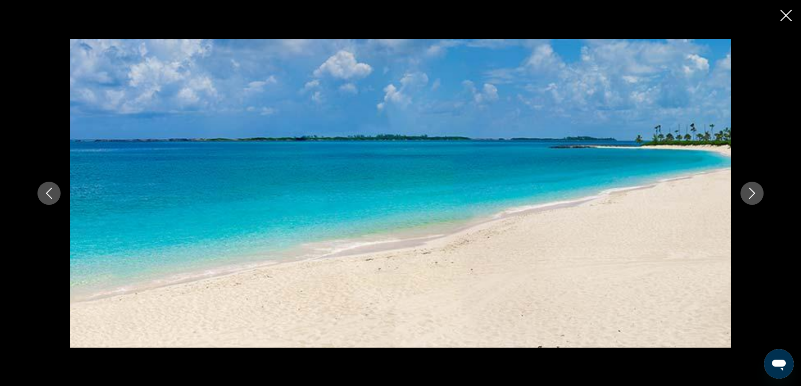
click at [753, 195] on icon "Next image" at bounding box center [752, 193] width 11 height 11
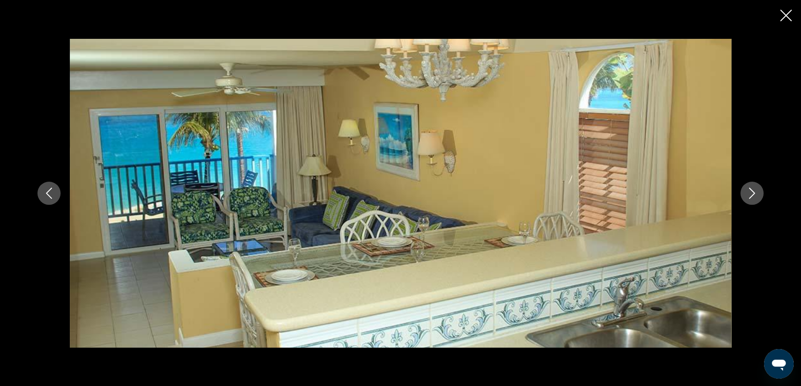
click at [753, 195] on icon "Next image" at bounding box center [752, 193] width 11 height 11
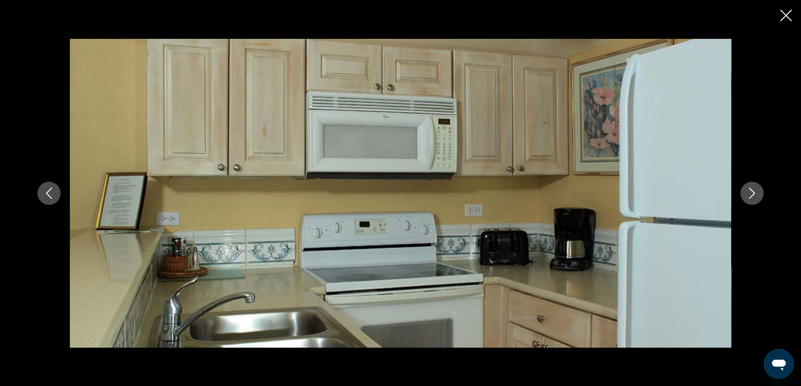
click at [753, 195] on icon "Next image" at bounding box center [752, 193] width 11 height 11
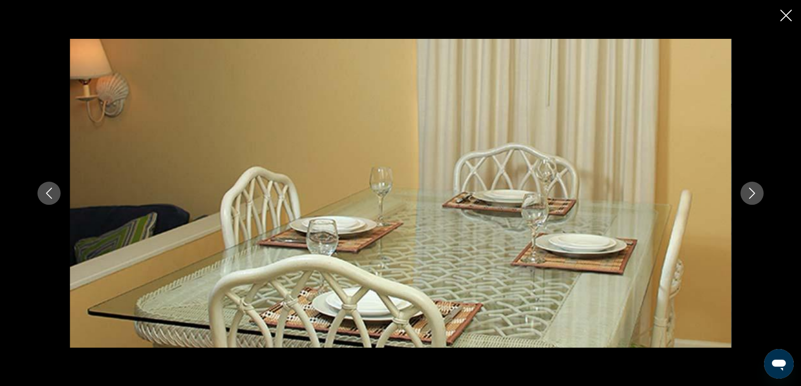
click at [753, 195] on icon "Next image" at bounding box center [752, 193] width 11 height 11
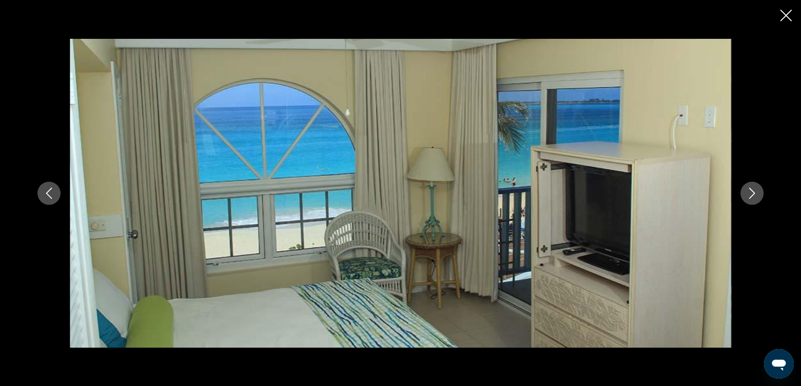
click at [753, 195] on icon "Next image" at bounding box center [752, 193] width 11 height 11
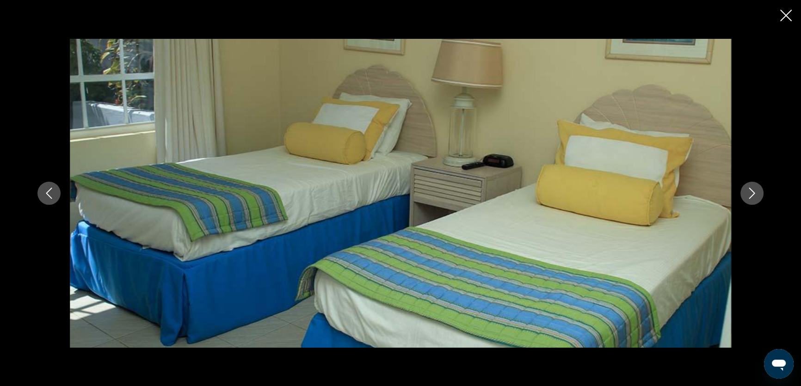
click at [753, 195] on icon "Next image" at bounding box center [752, 193] width 11 height 11
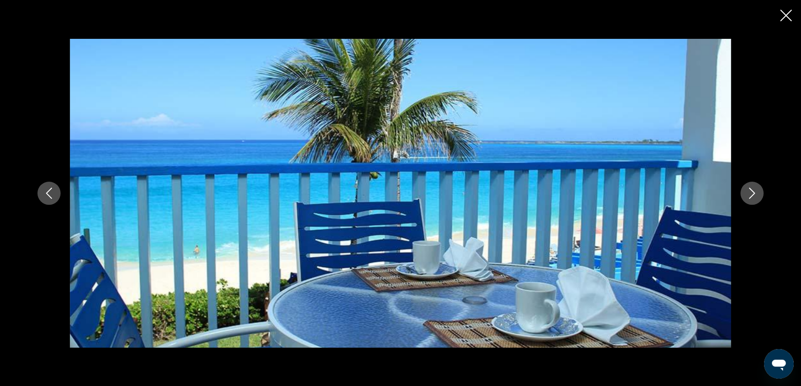
click at [753, 195] on icon "Next image" at bounding box center [752, 193] width 11 height 11
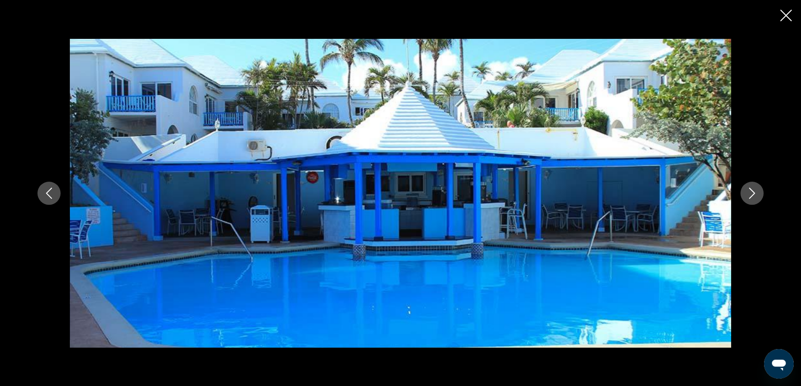
click at [753, 195] on icon "Next image" at bounding box center [752, 193] width 11 height 11
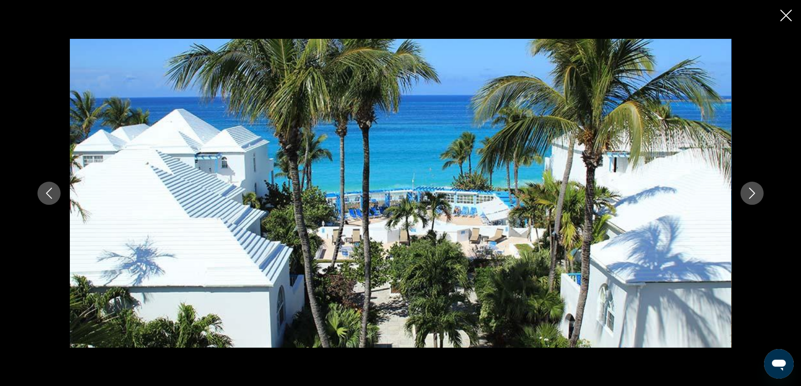
click at [753, 193] on icon "Next image" at bounding box center [752, 193] width 11 height 11
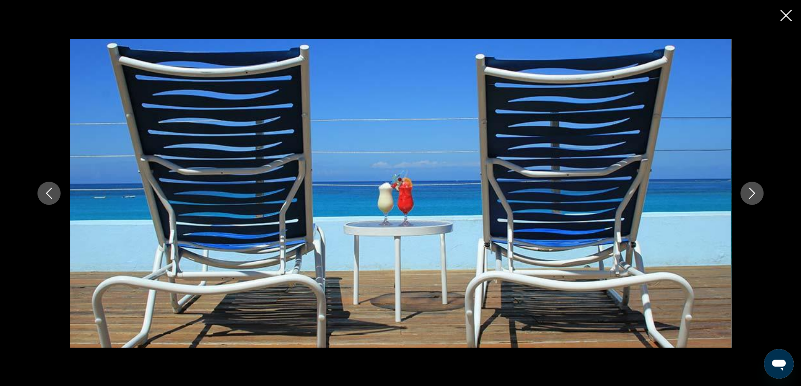
click at [753, 193] on icon "Next image" at bounding box center [752, 193] width 11 height 11
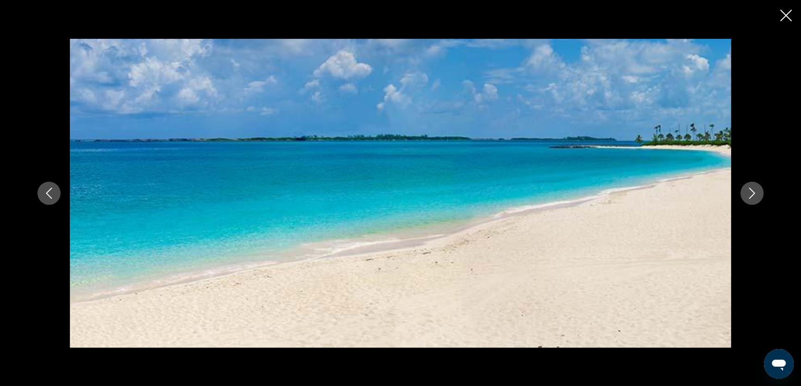
click at [753, 193] on icon "Next image" at bounding box center [752, 193] width 11 height 11
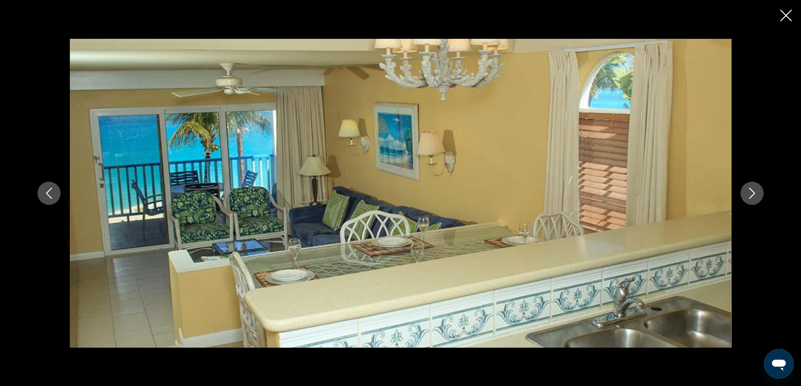
click at [52, 191] on icon "Previous image" at bounding box center [48, 193] width 11 height 11
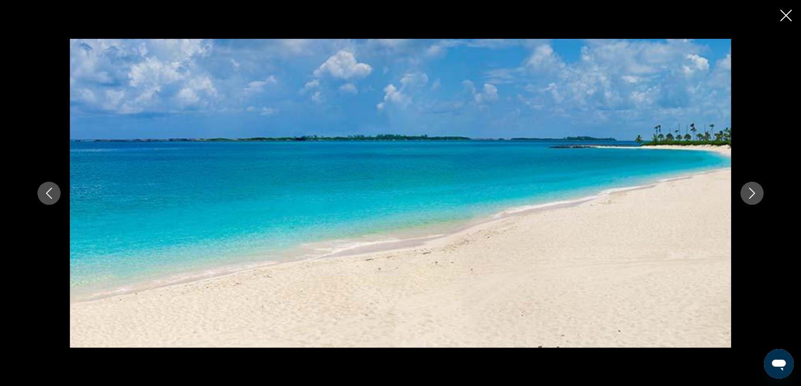
click at [754, 194] on icon "Next image" at bounding box center [752, 193] width 6 height 11
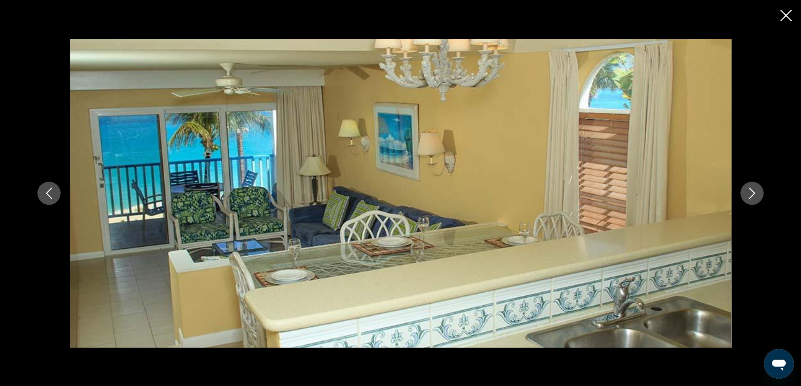
click at [754, 194] on icon "Next image" at bounding box center [752, 193] width 6 height 11
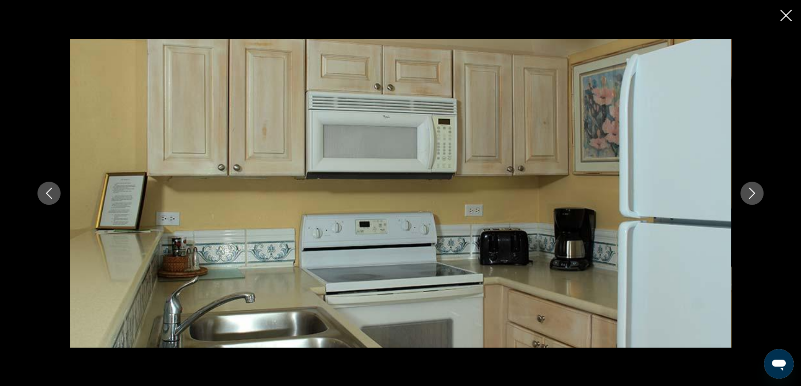
click at [754, 194] on icon "Next image" at bounding box center [752, 193] width 6 height 11
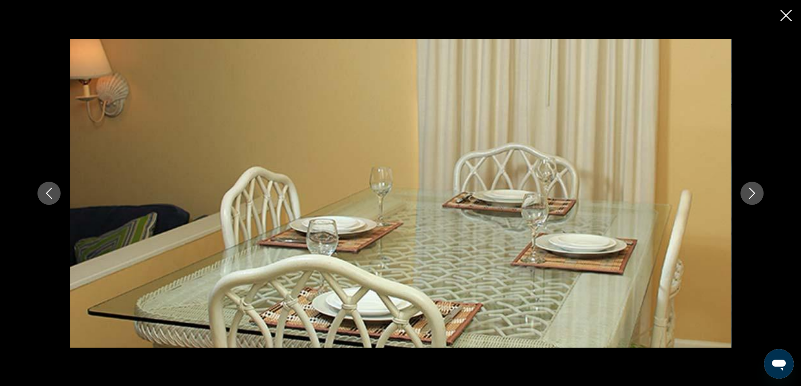
click at [754, 194] on icon "Next image" at bounding box center [752, 193] width 6 height 11
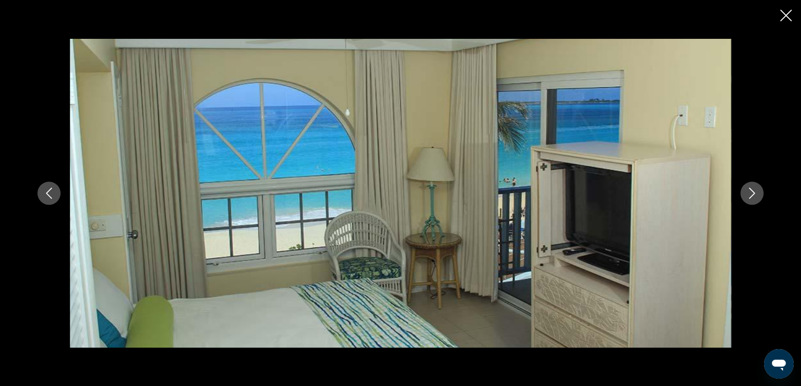
click at [781, 15] on icon "Close slideshow" at bounding box center [786, 16] width 12 height 12
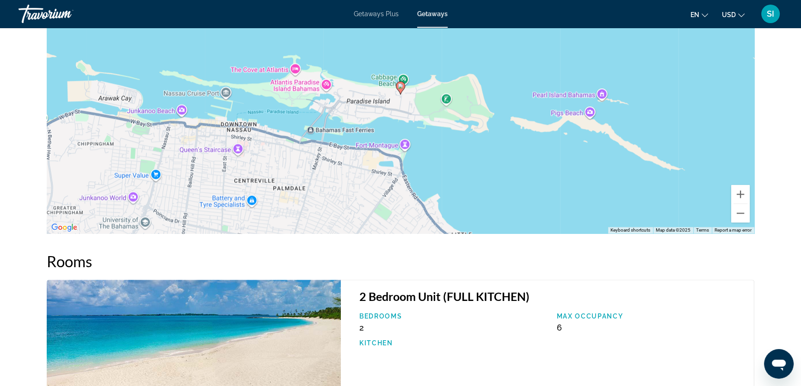
scroll to position [1093, 0]
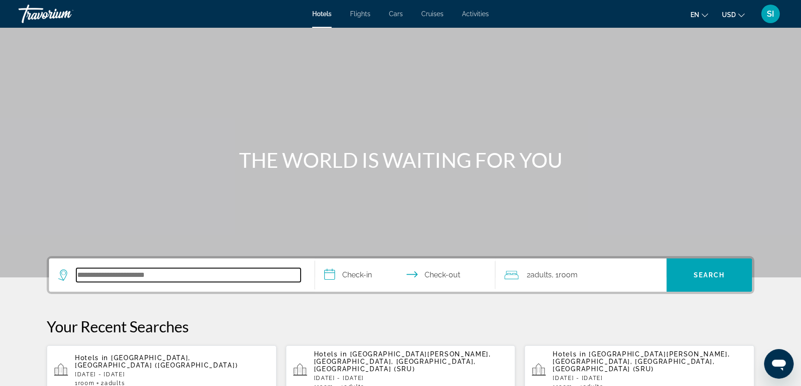
click at [111, 274] on input "Search hotel destination" at bounding box center [188, 275] width 224 height 14
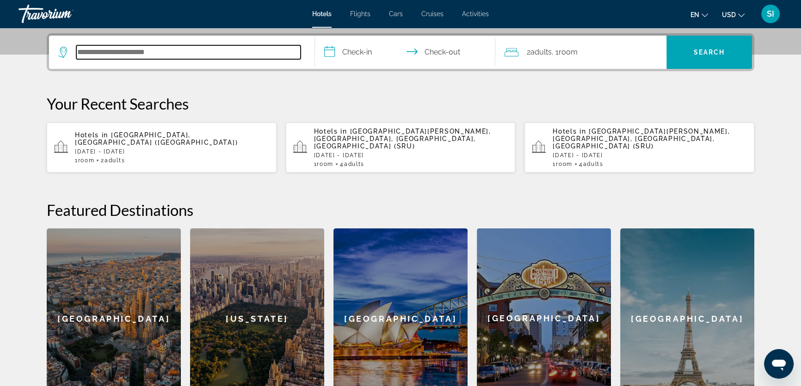
scroll to position [226, 0]
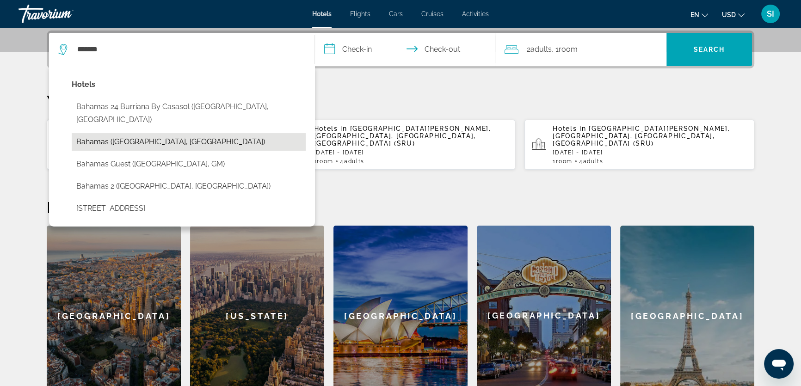
click at [128, 133] on button "Bahamas (Gandia, ES)" at bounding box center [189, 142] width 234 height 18
type input "**********"
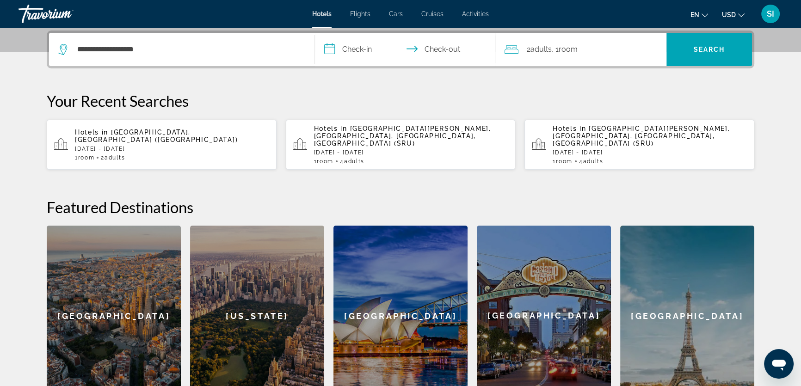
click at [364, 46] on input "**********" at bounding box center [407, 51] width 184 height 36
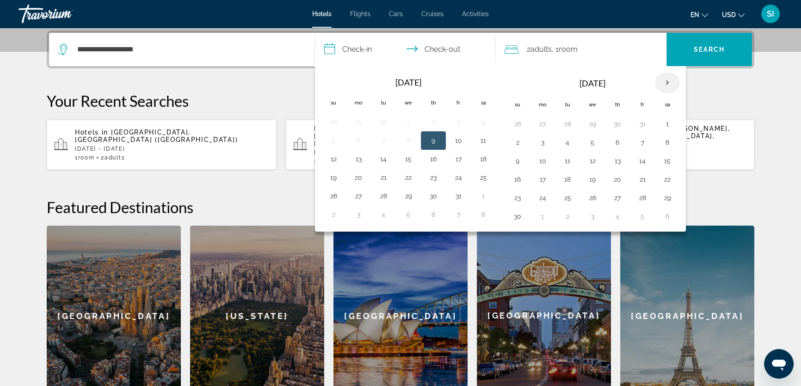
click at [661, 80] on th "Next month" at bounding box center [667, 83] width 25 height 20
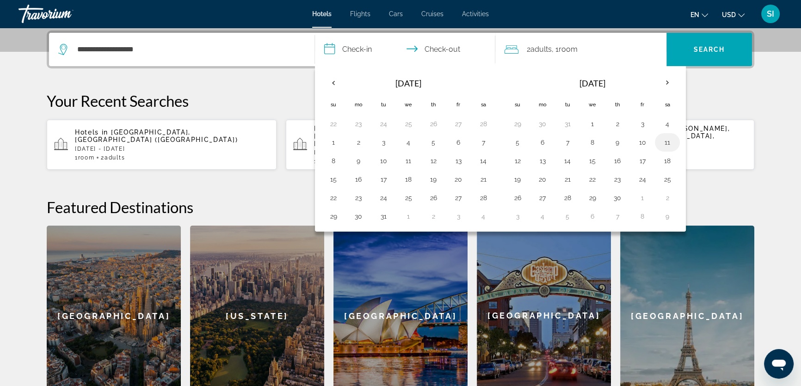
click at [664, 141] on button "11" at bounding box center [667, 142] width 15 height 13
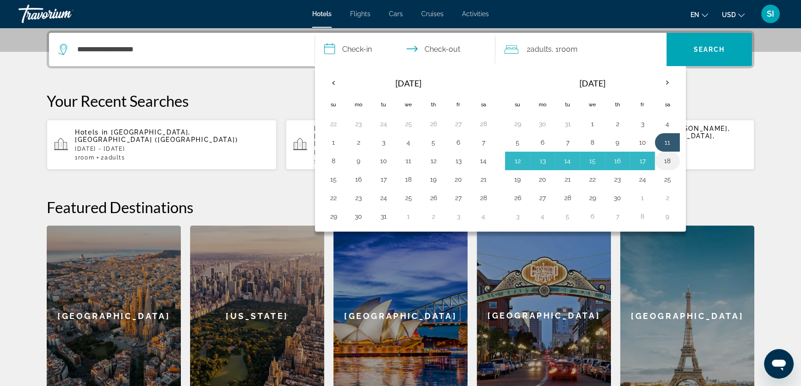
click at [667, 160] on button "18" at bounding box center [667, 160] width 15 height 13
type input "**********"
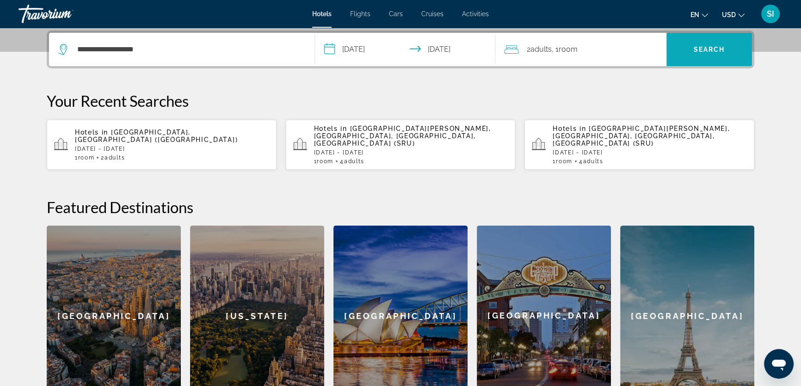
click at [710, 48] on span "Search" at bounding box center [709, 49] width 31 height 7
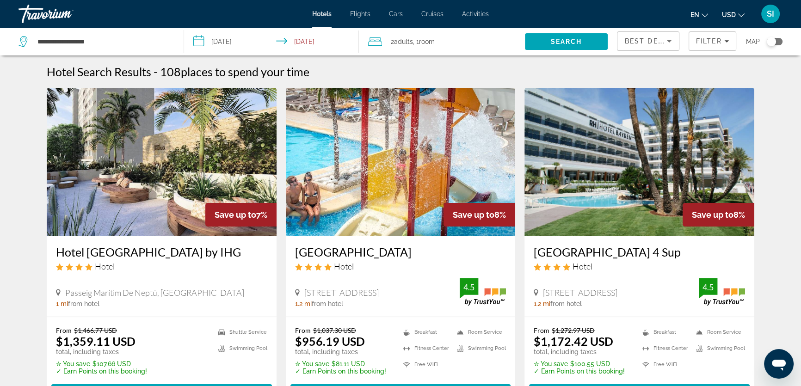
click at [769, 42] on div "Toggle map" at bounding box center [771, 41] width 9 height 9
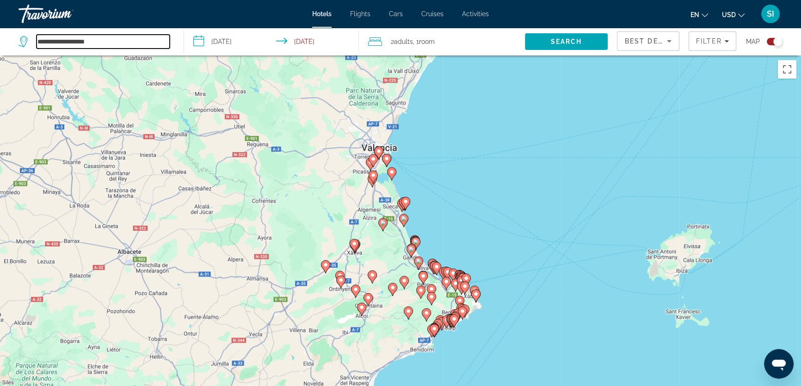
click at [57, 43] on input "**********" at bounding box center [103, 42] width 133 height 14
drag, startPoint x: 37, startPoint y: 39, endPoint x: 127, endPoint y: 40, distance: 90.7
click at [127, 40] on input "**********" at bounding box center [103, 42] width 133 height 14
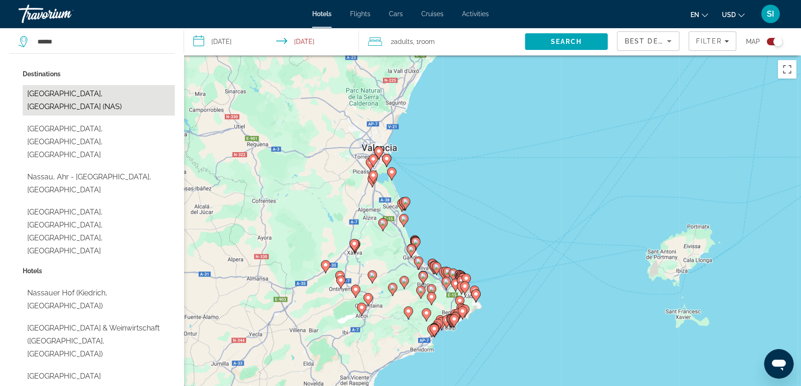
click at [70, 93] on button "Nassau, Bahamas (NAS)" at bounding box center [99, 100] width 152 height 31
type input "**********"
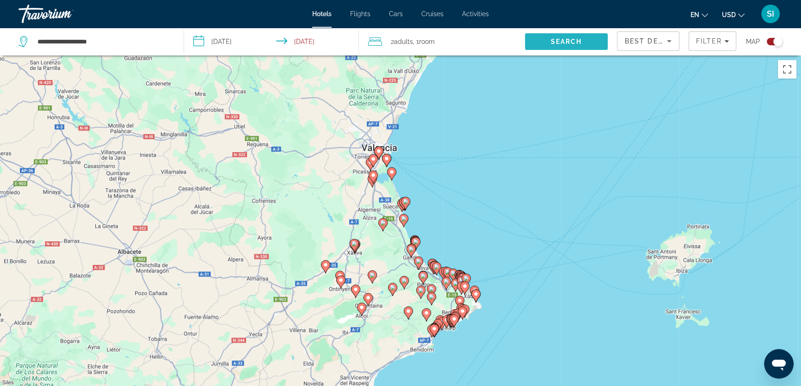
click at [556, 42] on span "Search" at bounding box center [565, 41] width 31 height 7
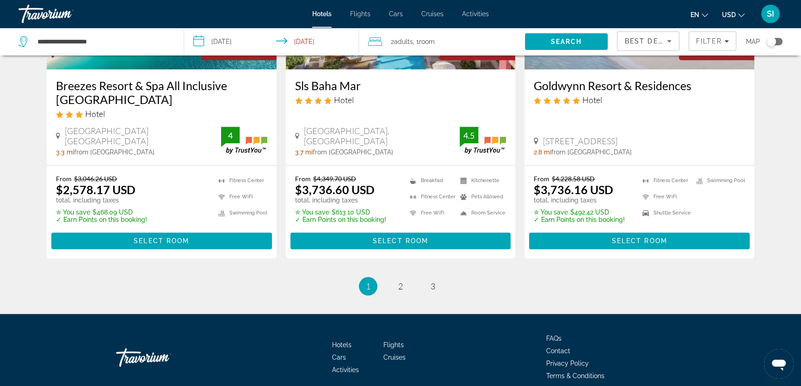
scroll to position [1258, 0]
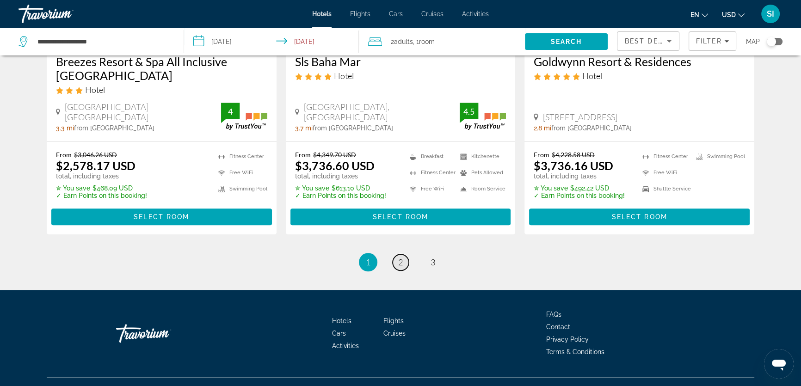
click at [399, 257] on span "2" at bounding box center [400, 262] width 5 height 10
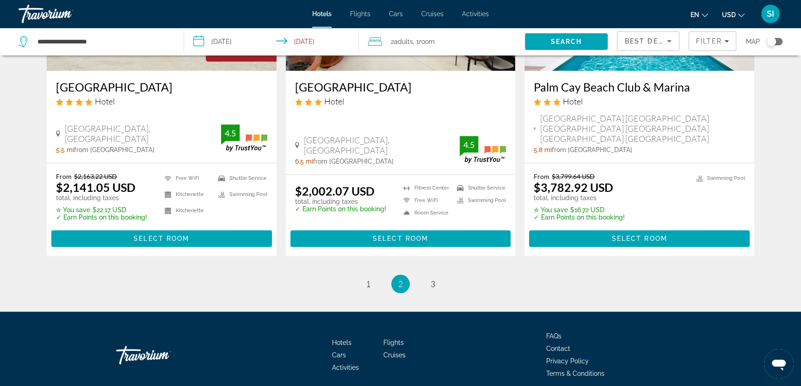
scroll to position [1219, 0]
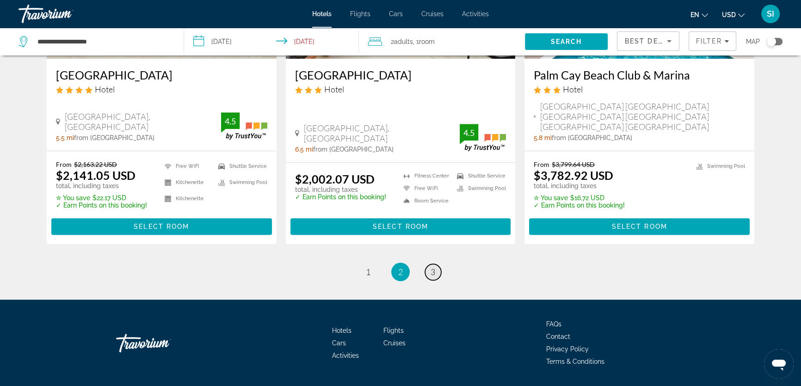
click at [433, 275] on span "3" at bounding box center [433, 272] width 5 height 10
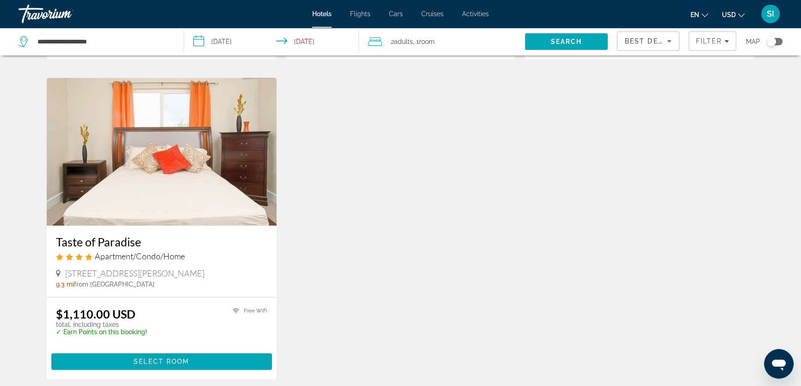
scroll to position [1051, 0]
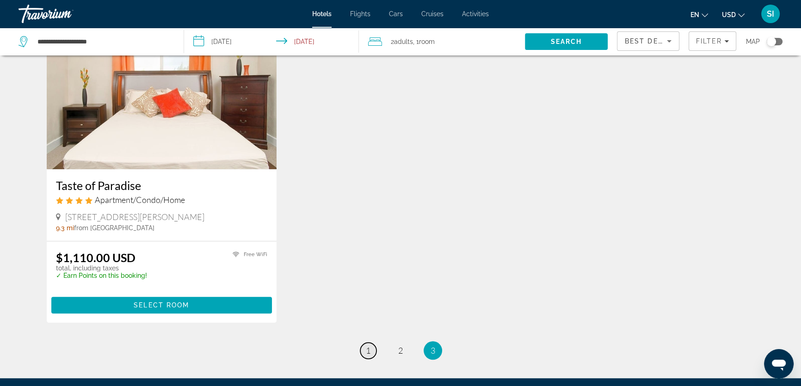
click at [366, 346] on span "1" at bounding box center [368, 351] width 5 height 10
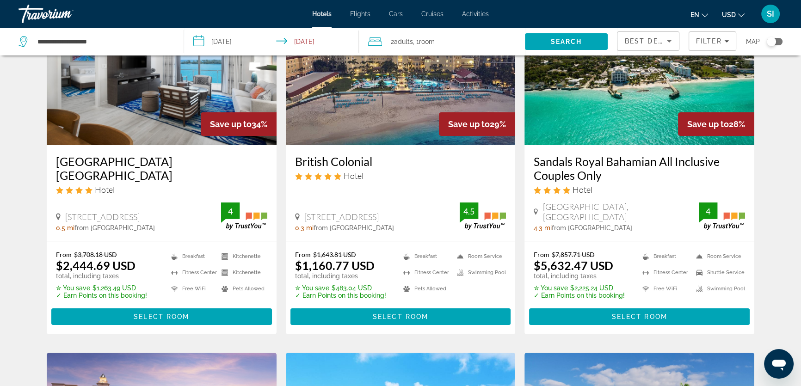
scroll to position [42, 0]
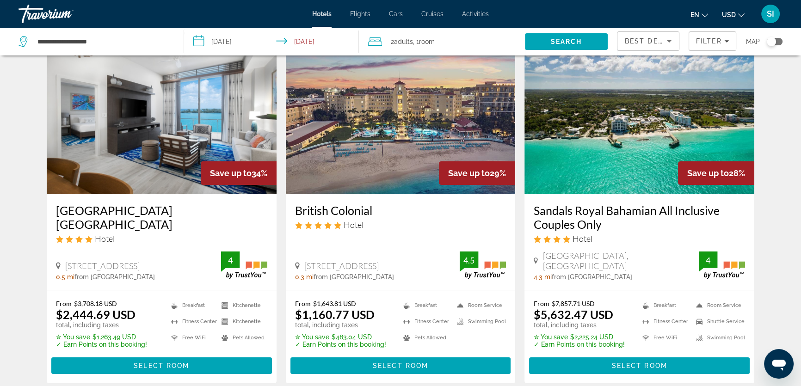
drag, startPoint x: 289, startPoint y: 209, endPoint x: 379, endPoint y: 210, distance: 90.2
click at [379, 210] on div "British Colonial Hotel One Bay Street N7148 Nassau 0.3 mi from Nassau city cent…" at bounding box center [401, 242] width 230 height 96
copy h3 "British Colonial"
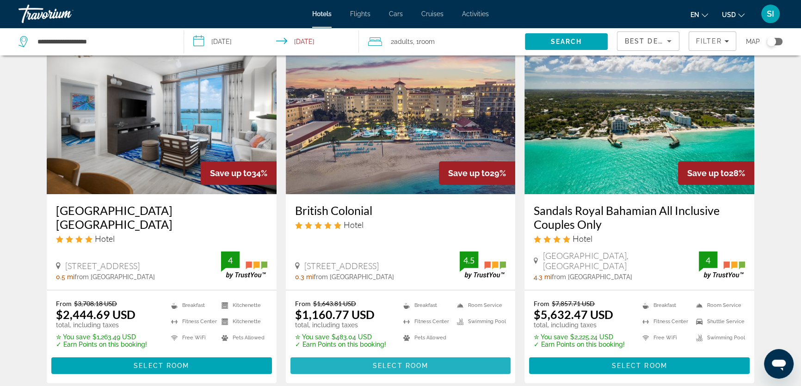
click at [402, 358] on span "Main content" at bounding box center [400, 366] width 221 height 22
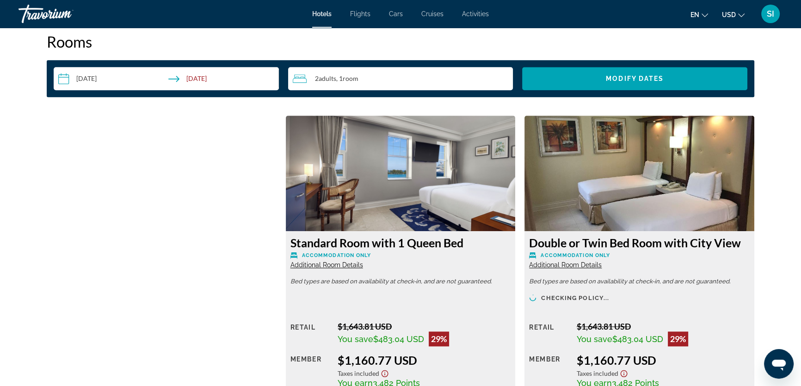
scroll to position [984, 0]
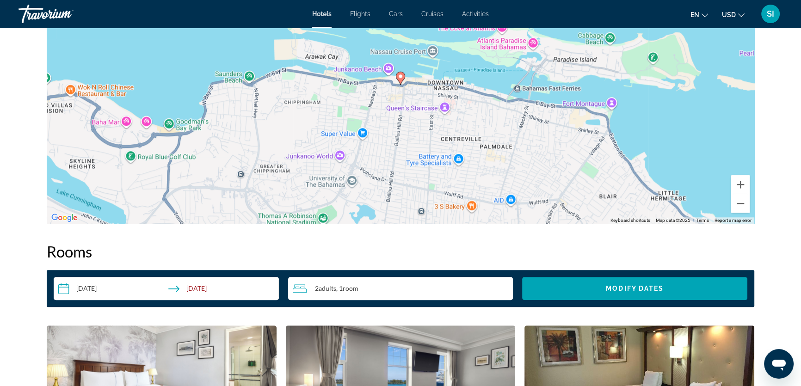
click at [342, 287] on span ", 1 Room rooms" at bounding box center [347, 288] width 22 height 7
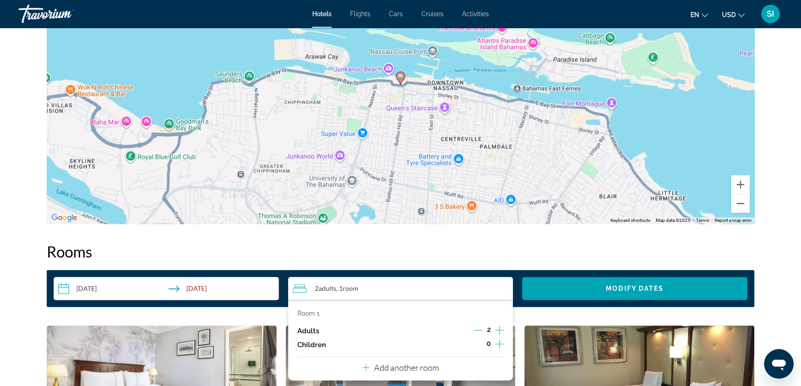
click at [500, 329] on icon "Increment adults" at bounding box center [499, 330] width 8 height 11
click at [611, 287] on span "Modify Dates" at bounding box center [635, 288] width 58 height 7
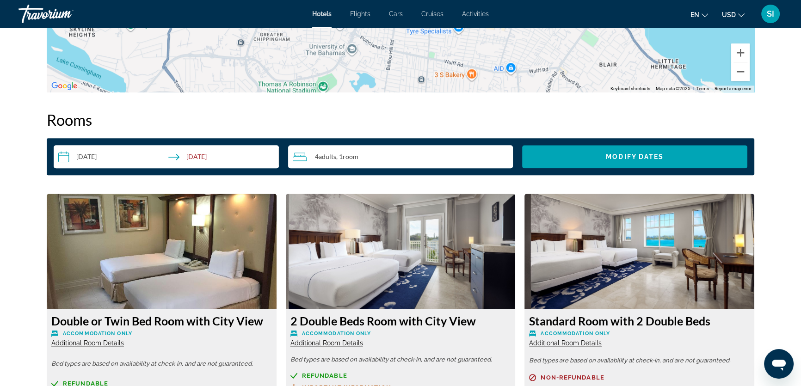
scroll to position [1044, 0]
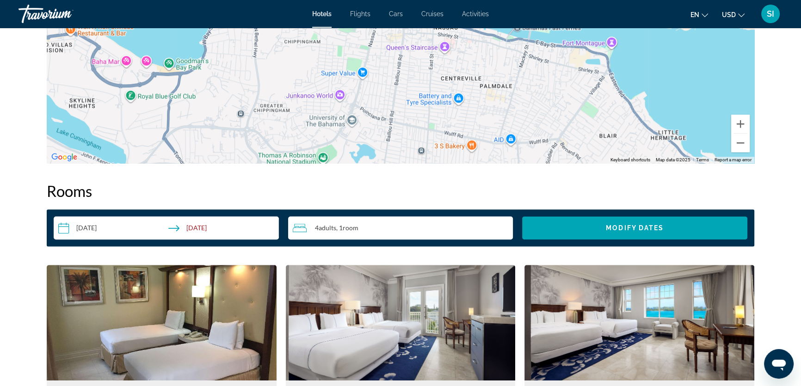
click at [78, 227] on input "**********" at bounding box center [168, 229] width 229 height 26
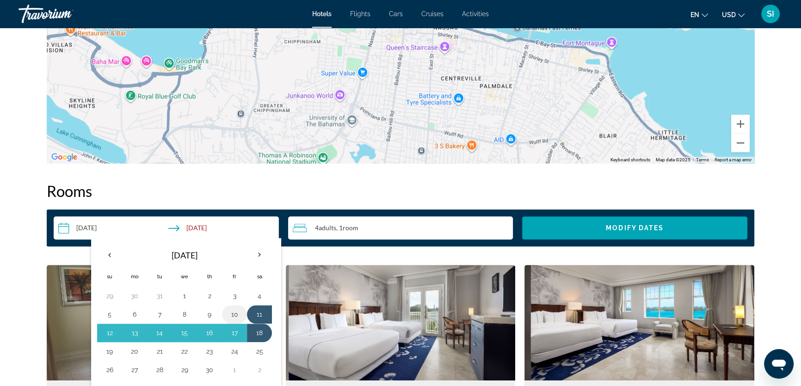
click at [233, 313] on button "10" at bounding box center [234, 314] width 15 height 13
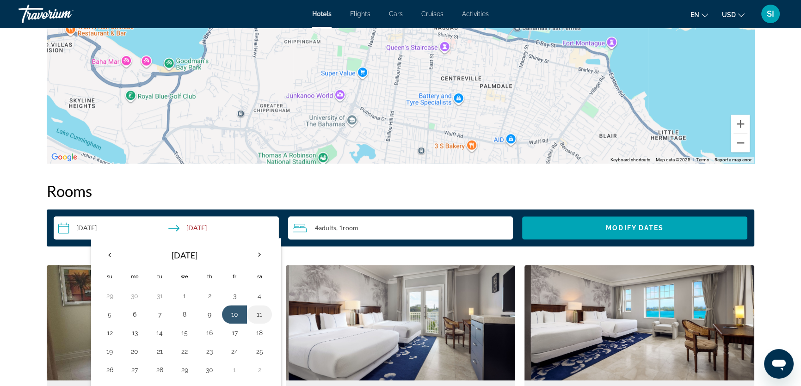
click at [261, 311] on button "11" at bounding box center [259, 314] width 15 height 13
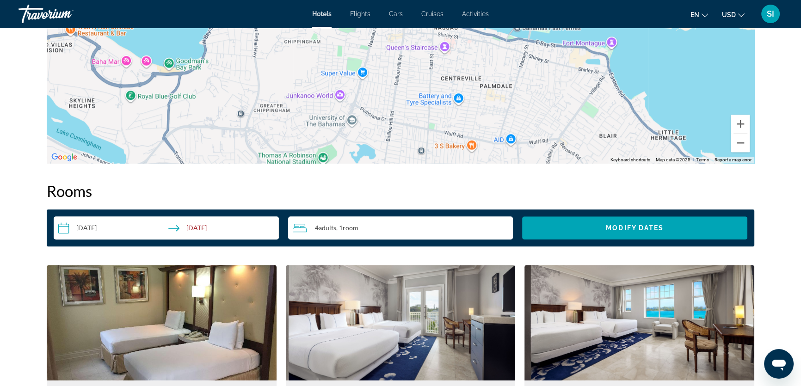
click at [95, 228] on input "**********" at bounding box center [168, 229] width 229 height 26
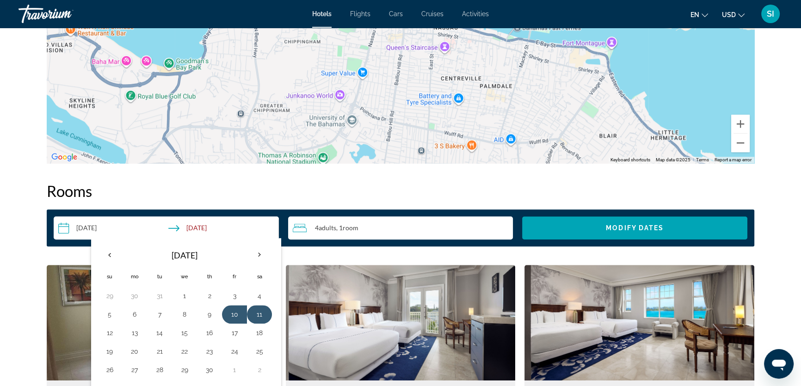
click at [260, 313] on button "11" at bounding box center [259, 314] width 15 height 13
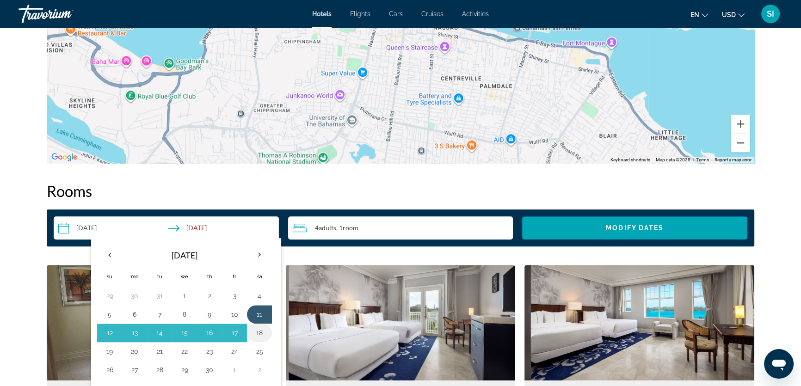
click at [259, 327] on button "18" at bounding box center [259, 333] width 15 height 13
type input "**********"
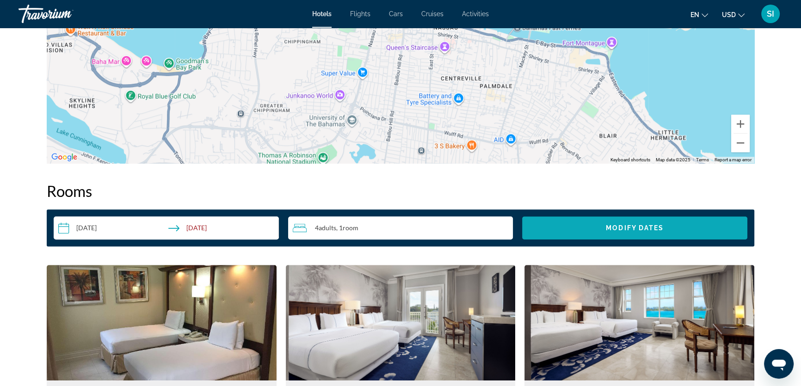
click at [602, 221] on span "Search widget" at bounding box center [634, 228] width 225 height 22
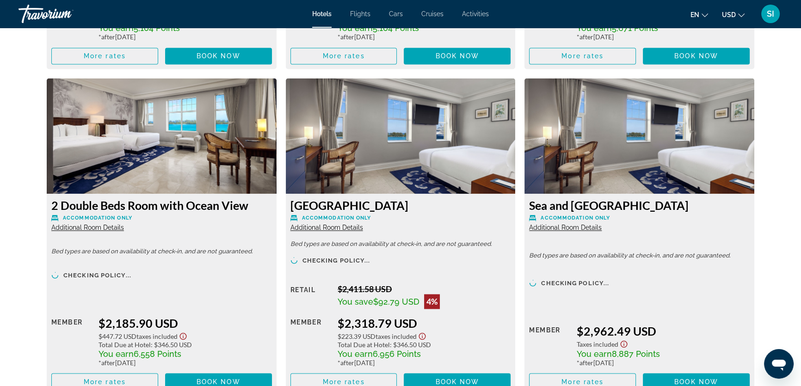
scroll to position [1927, 0]
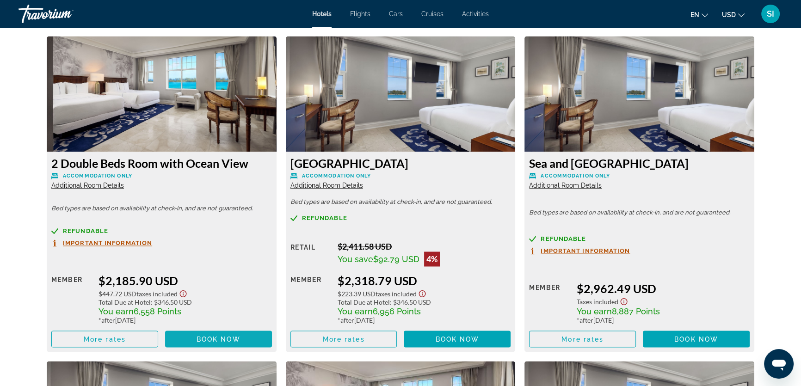
click at [212, 341] on span "Book now" at bounding box center [219, 338] width 44 height 7
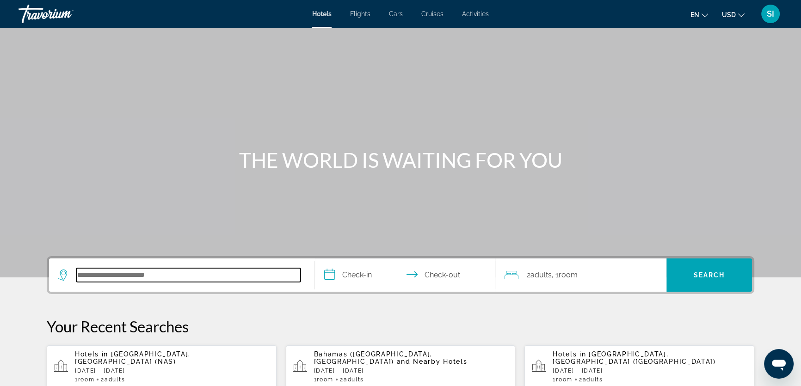
click at [94, 273] on input "Search hotel destination" at bounding box center [188, 275] width 224 height 14
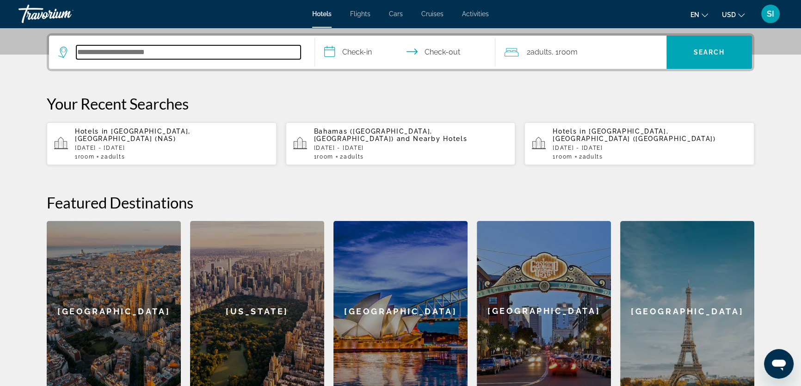
scroll to position [226, 0]
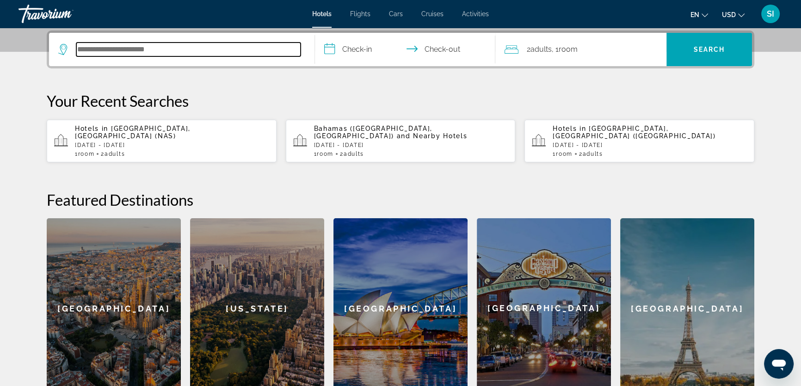
paste input "**********"
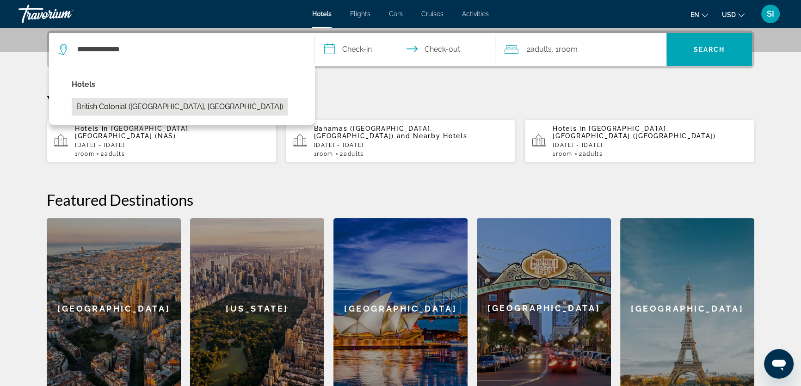
click at [127, 108] on button "British Colonial (Nassau, BS)" at bounding box center [180, 107] width 216 height 18
type input "**********"
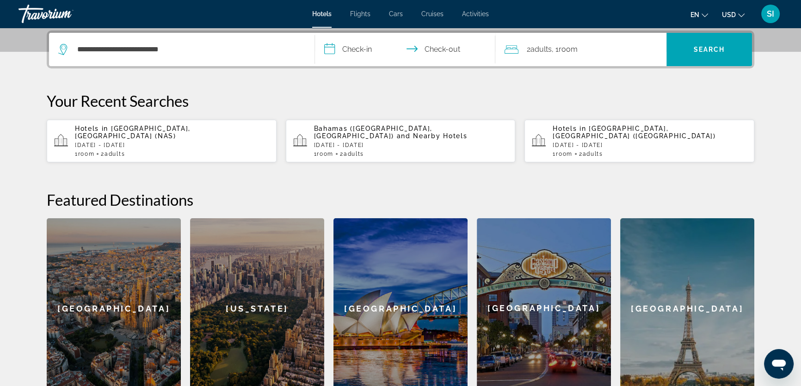
click at [354, 44] on input "**********" at bounding box center [407, 51] width 184 height 36
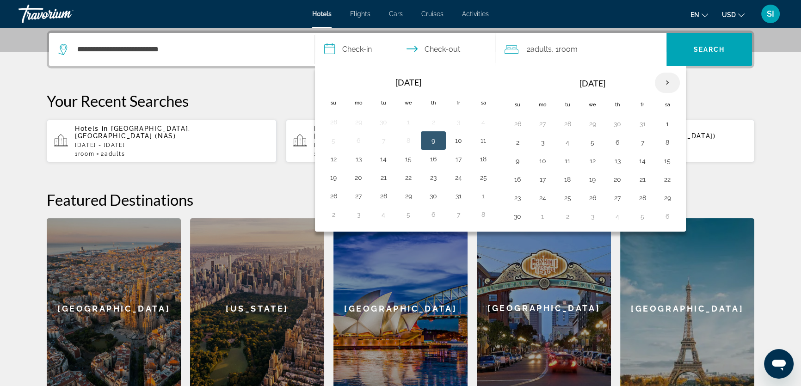
click at [664, 82] on th "Next month" at bounding box center [667, 83] width 25 height 20
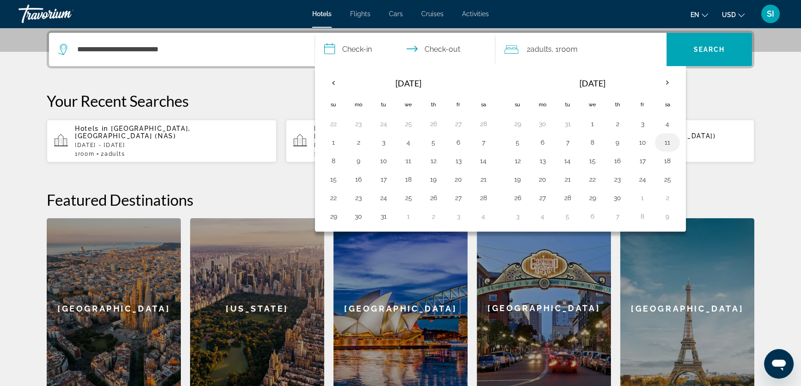
click at [664, 136] on button "11" at bounding box center [667, 142] width 15 height 13
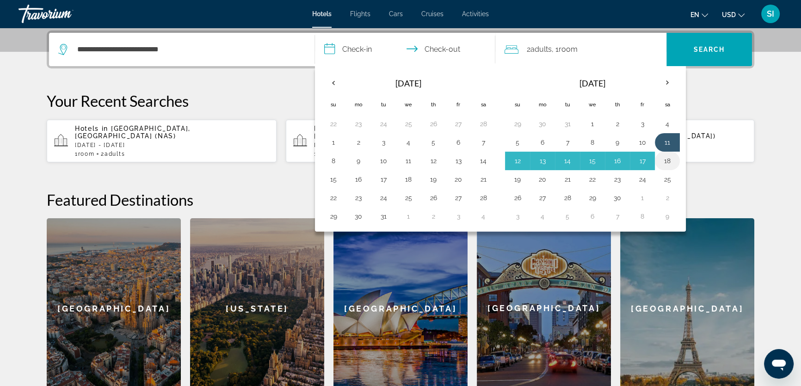
click at [665, 159] on button "18" at bounding box center [667, 160] width 15 height 13
type input "**********"
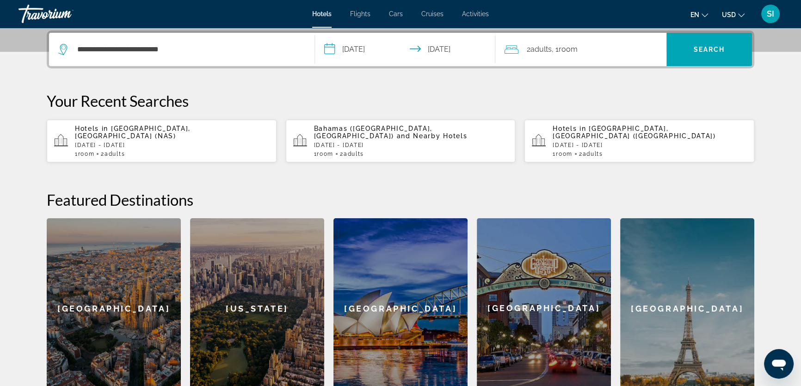
click at [555, 49] on span ", 1 Room rooms" at bounding box center [565, 49] width 26 height 13
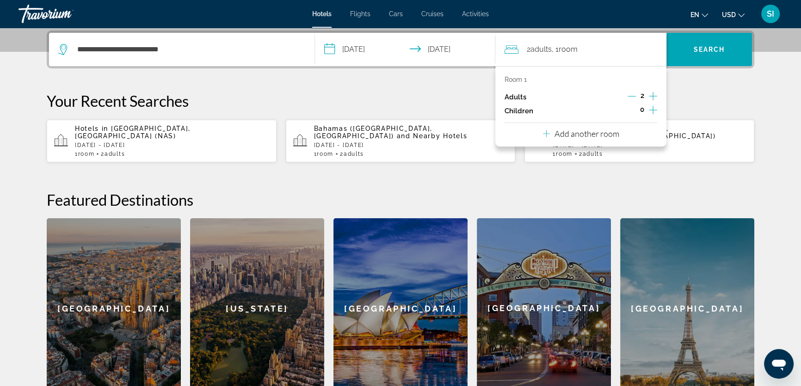
click at [656, 93] on icon "Increment adults" at bounding box center [653, 96] width 8 height 11
click at [636, 94] on icon "Decrement adults" at bounding box center [632, 96] width 8 height 8
click at [651, 109] on icon "Increment children" at bounding box center [653, 110] width 8 height 11
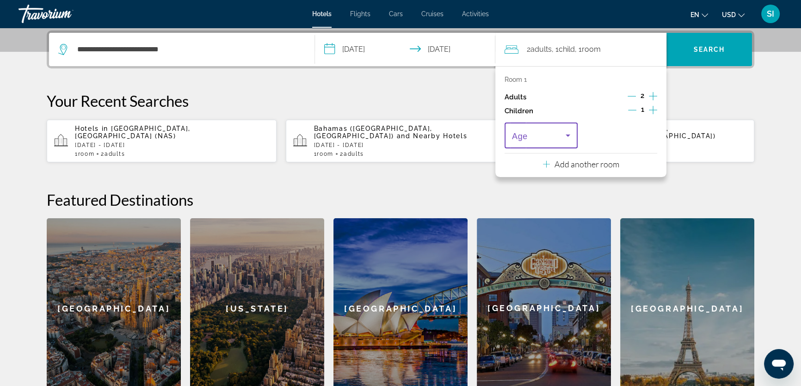
click at [571, 134] on icon "Travelers: 2 adults, 1 child" at bounding box center [567, 135] width 11 height 11
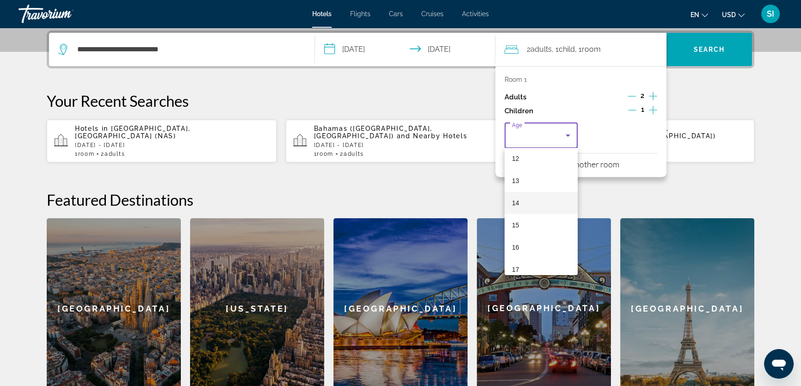
scroll to position [279, 0]
drag, startPoint x: 514, startPoint y: 258, endPoint x: 515, endPoint y: 250, distance: 8.4
click at [514, 258] on span "17" at bounding box center [515, 260] width 7 height 11
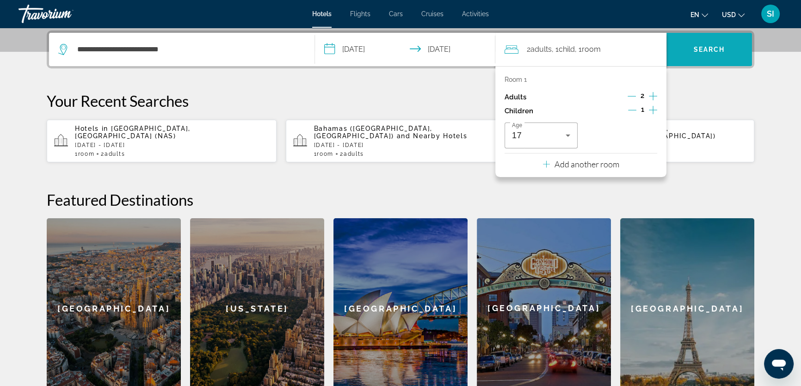
click at [716, 47] on span "Search" at bounding box center [709, 49] width 31 height 7
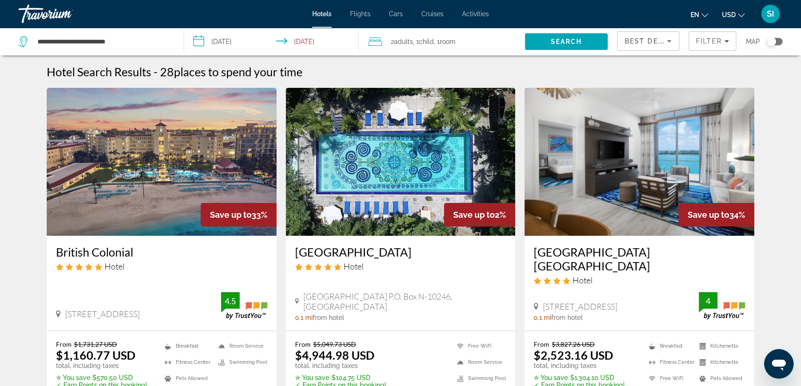
click at [139, 200] on img "Main content" at bounding box center [162, 162] width 230 height 148
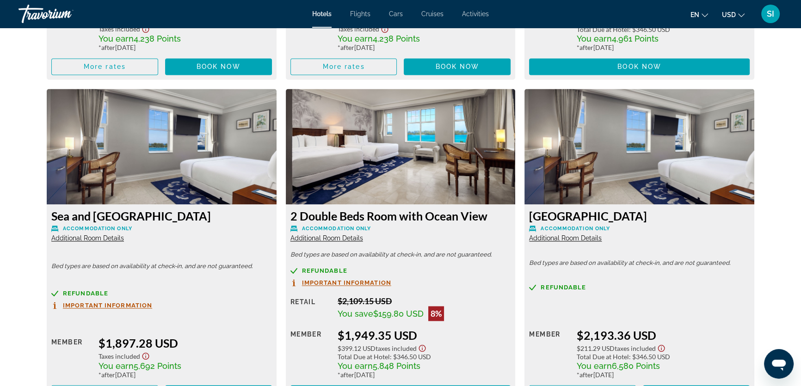
scroll to position [1894, 0]
